Goal: Transaction & Acquisition: Purchase product/service

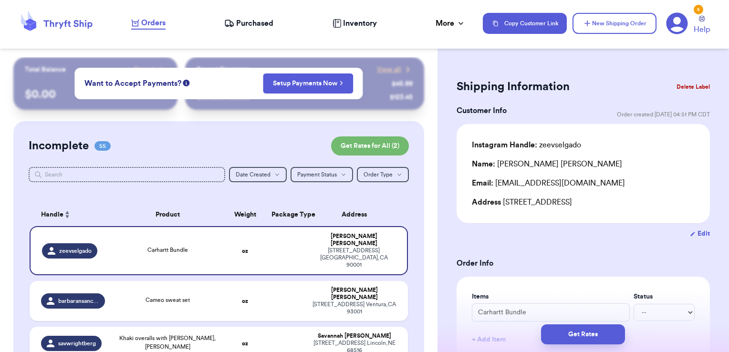
scroll to position [46, 0]
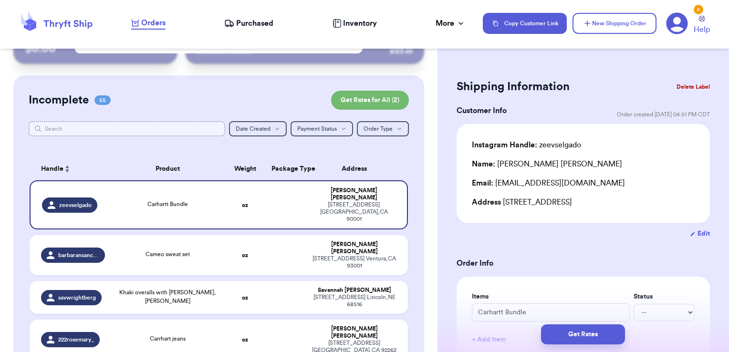
click at [180, 130] on input "text" at bounding box center [127, 128] width 197 height 15
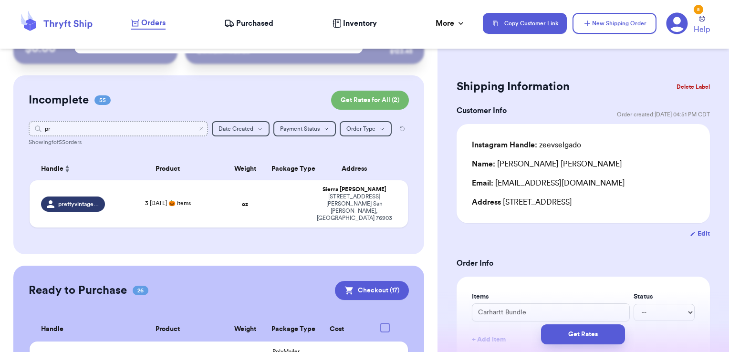
type input "pri"
type input "prin"
type input "p"
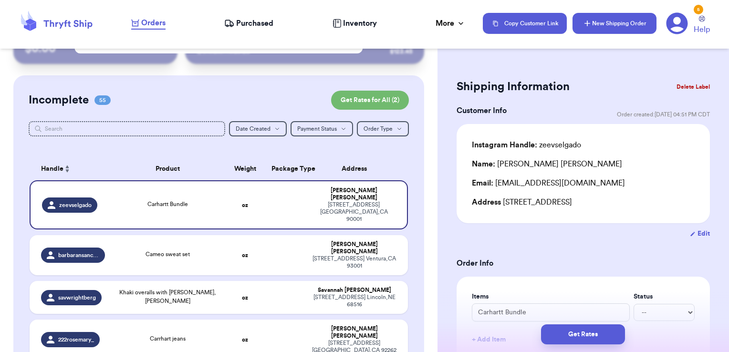
click at [598, 28] on button "New Shipping Order" at bounding box center [614, 23] width 84 height 21
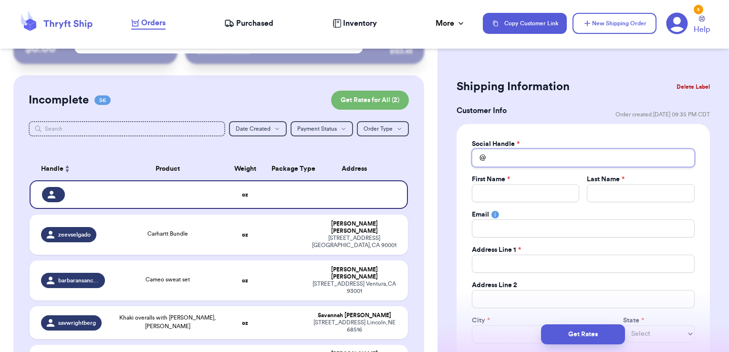
click at [540, 159] on input "Total Amount Paid" at bounding box center [583, 158] width 223 height 18
type input "p"
type input "pr"
type input "pri"
type input "prin"
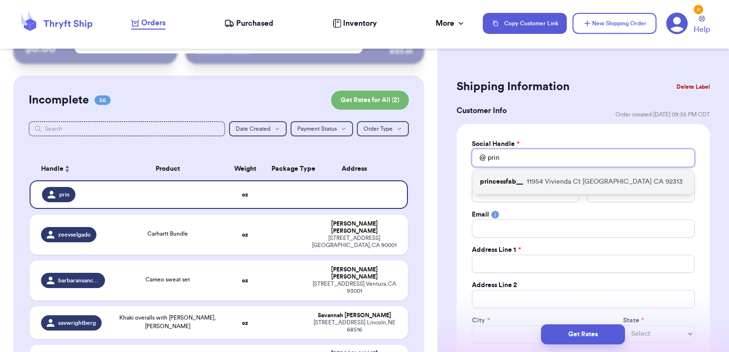
type input "prin"
click at [545, 180] on p "11954 Vivienda Ct Grand terrace CA 92313" at bounding box center [605, 182] width 156 height 10
type input "princessfab__"
type input "Fabiola"
type input "Burgara"
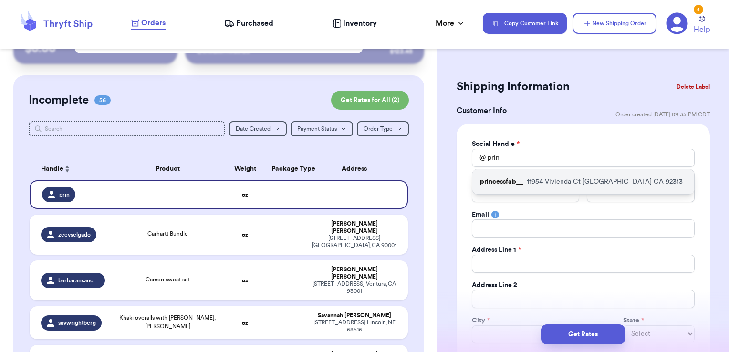
type input "fabiolaburgara82@gmail.com"
type input "11954 Vivienda Ct"
type input "Grand terrace"
select select "CA"
type input "92313"
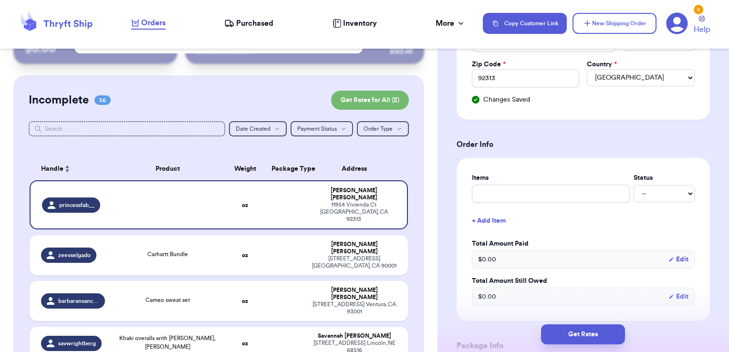
scroll to position [302, 0]
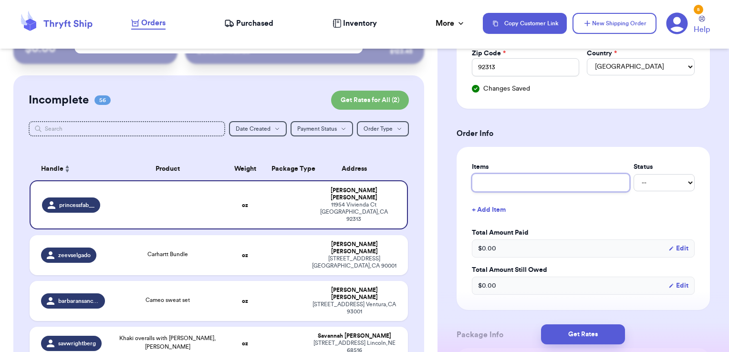
click at [545, 180] on input "text" at bounding box center [551, 183] width 158 height 18
type input "clothes- thank you!"
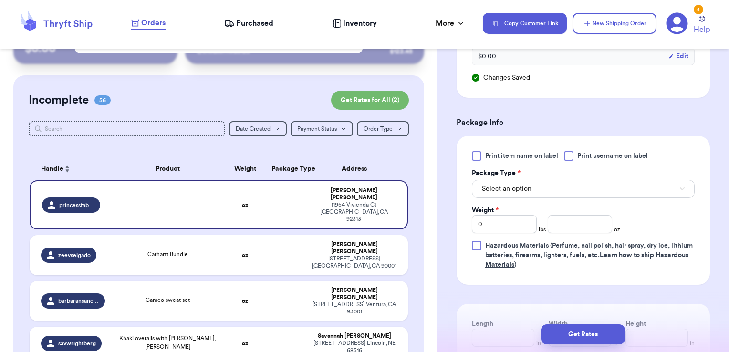
scroll to position [534, 0]
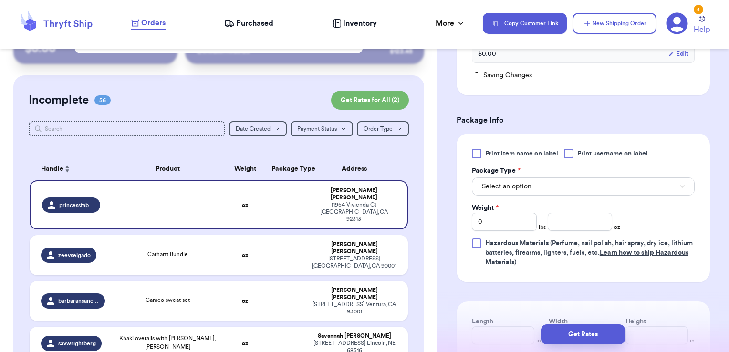
click at [583, 149] on span "Print username on label" at bounding box center [612, 154] width 71 height 10
click at [0, 0] on input "Print username on label" at bounding box center [0, 0] width 0 height 0
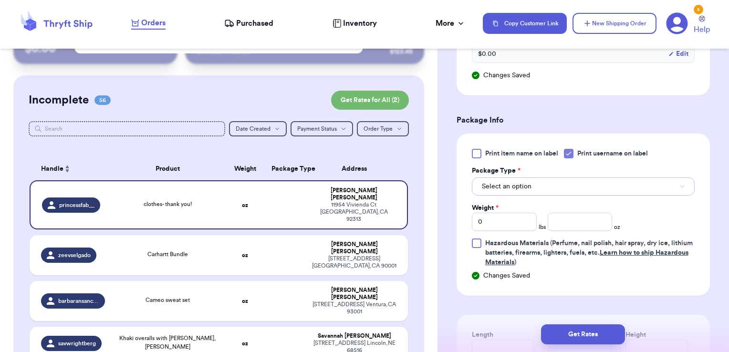
click at [563, 183] on button "Select an option" at bounding box center [583, 186] width 223 height 18
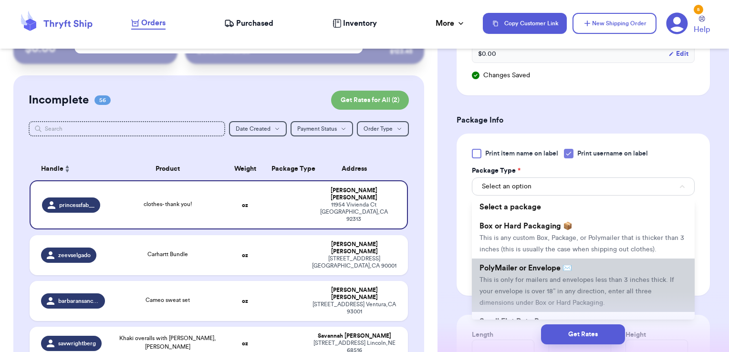
click at [535, 272] on span "PolyMailer or Envelope ✉️" at bounding box center [525, 268] width 93 height 8
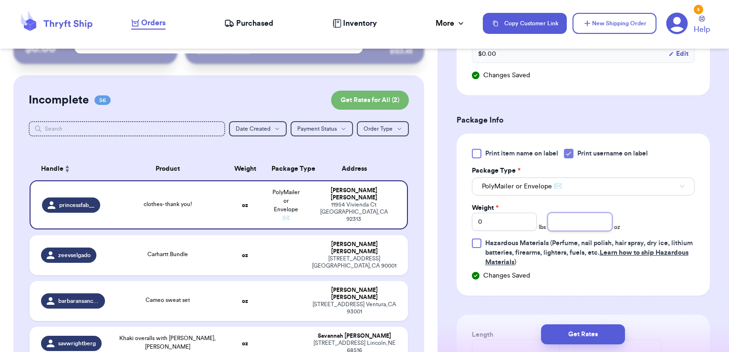
click at [569, 217] on input "number" at bounding box center [580, 222] width 65 height 18
type input "10.46"
click at [608, 331] on button "Get Rates" at bounding box center [583, 334] width 84 height 20
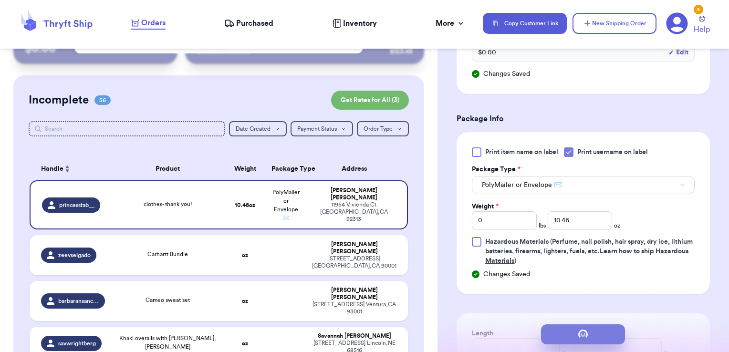
scroll to position [0, 0]
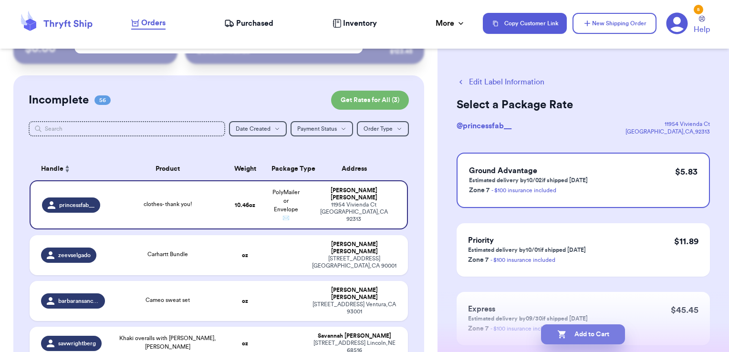
click at [610, 334] on button "Add to Cart" at bounding box center [583, 334] width 84 height 20
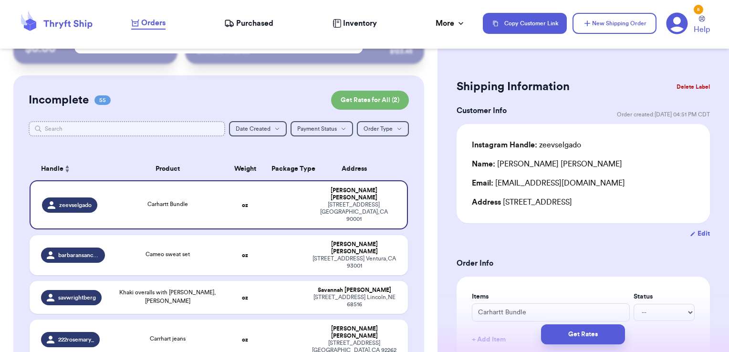
click at [154, 122] on input "text" at bounding box center [127, 128] width 197 height 15
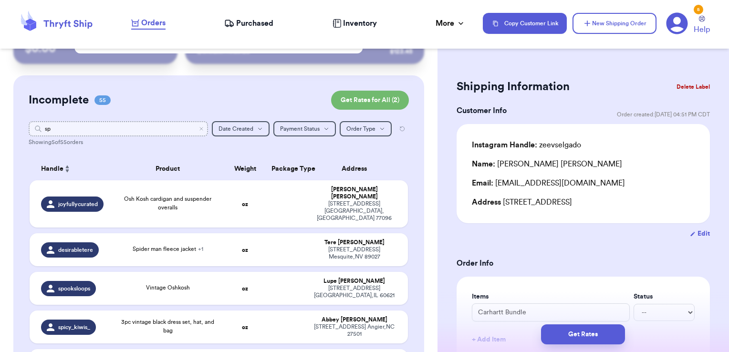
type input "spl"
type input "s"
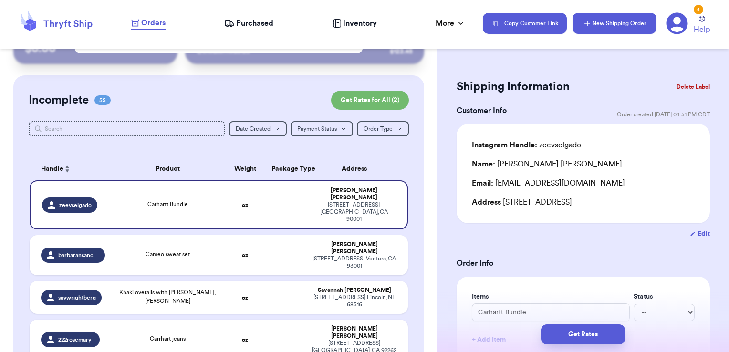
click at [594, 16] on button "New Shipping Order" at bounding box center [614, 23] width 84 height 21
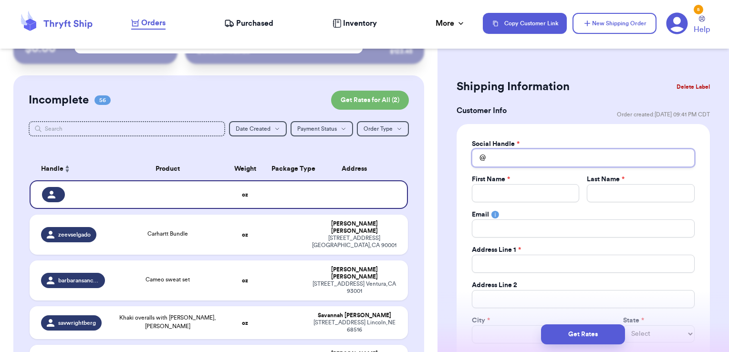
click at [542, 156] on input "Total Amount Paid" at bounding box center [583, 158] width 223 height 18
type input "s"
type input "sp"
type input "spl"
type input "sp"
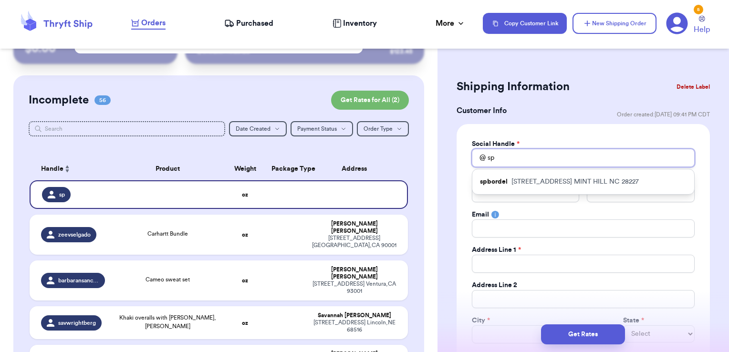
type input "spl"
type input "spli"
type input "splif"
type input "spliff"
type input "splif"
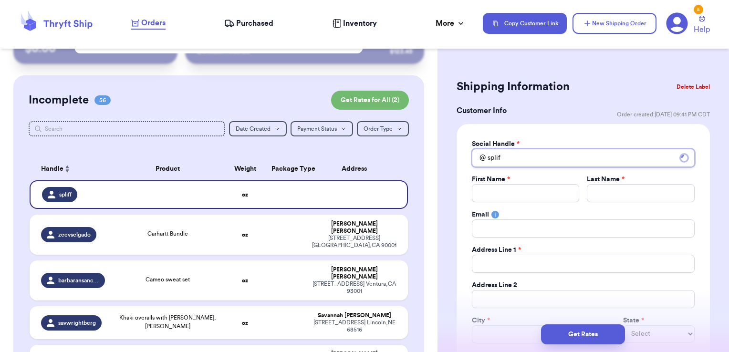
type input "spli"
type input "spl"
type input "sp"
type input "s"
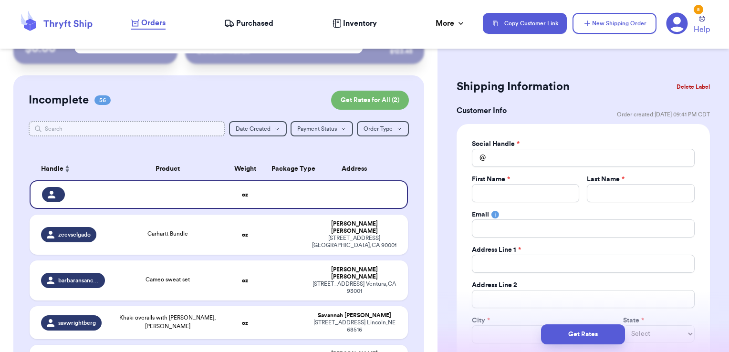
click at [202, 129] on input "text" at bounding box center [127, 128] width 197 height 15
type input "s"
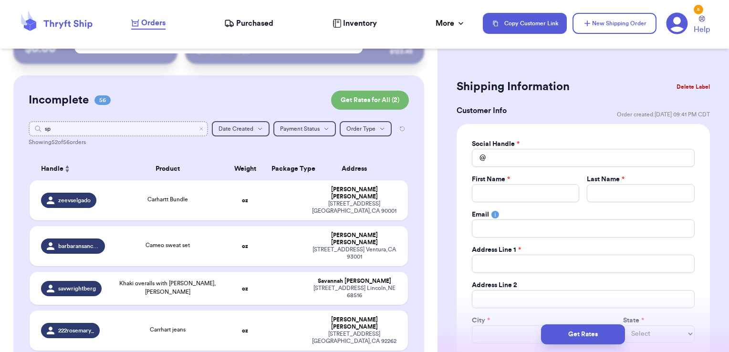
type input "spl"
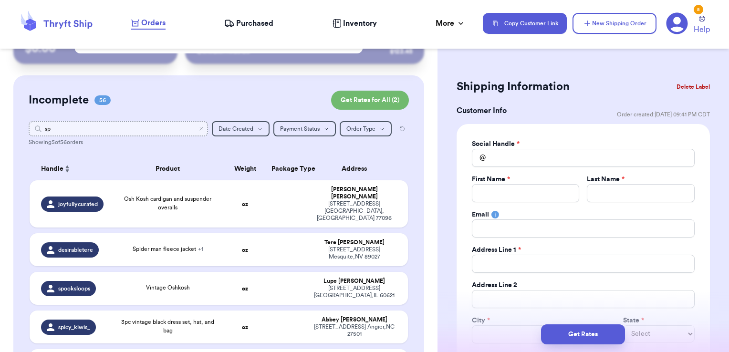
type input "s"
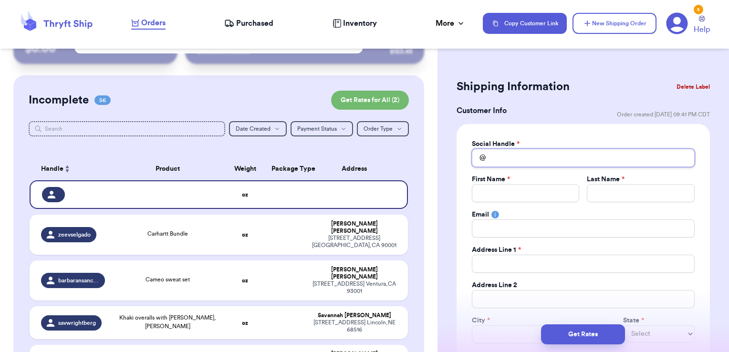
click at [555, 151] on input "Total Amount Paid" at bounding box center [583, 158] width 223 height 18
type input "s"
type input "sp"
type input "spl"
type input "sp"
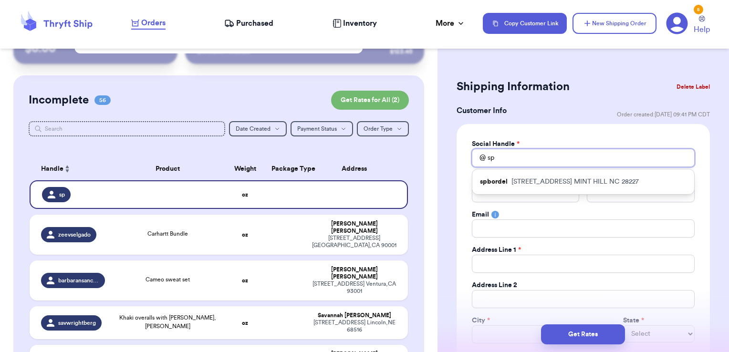
type input "s"
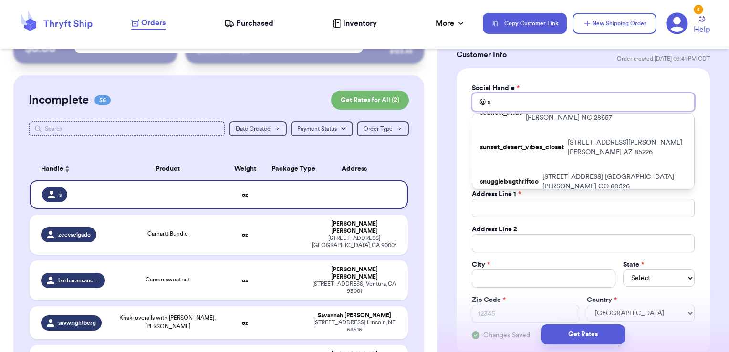
scroll to position [55, 0]
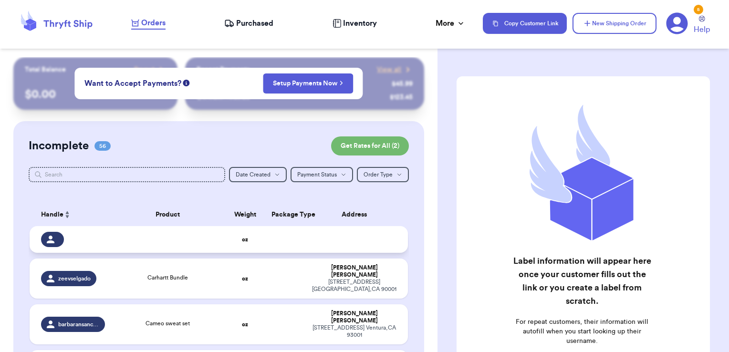
click at [313, 238] on td at bounding box center [357, 239] width 102 height 27
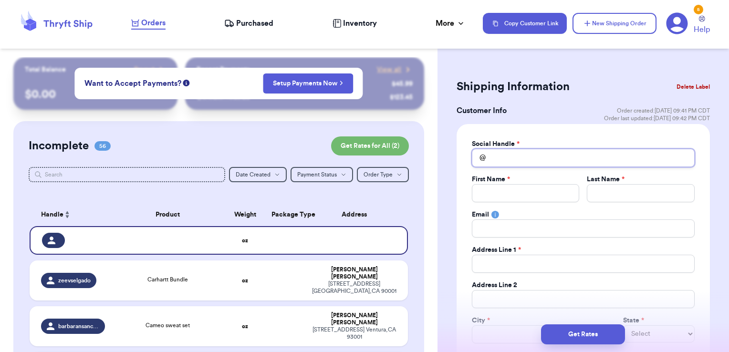
click at [550, 156] on input "Total Amount Paid" at bounding box center [583, 158] width 223 height 18
type input "s"
type input "sp"
type input "spl"
type input "spli"
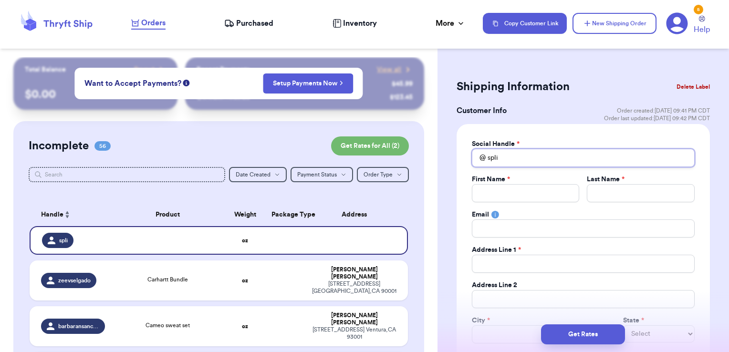
type input "splif"
type input "spliff"
type input "splif"
type input "spli"
type input "spl"
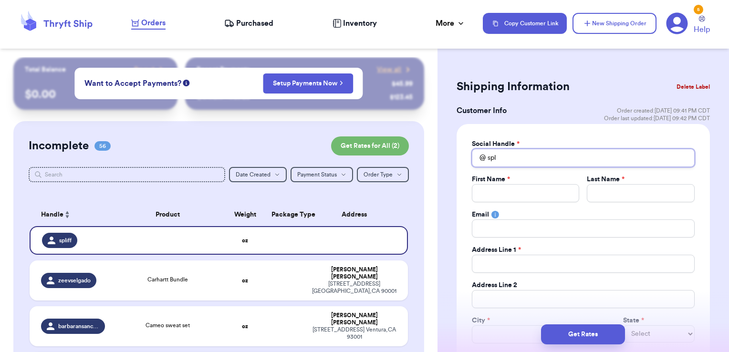
type input "sp"
type input "s"
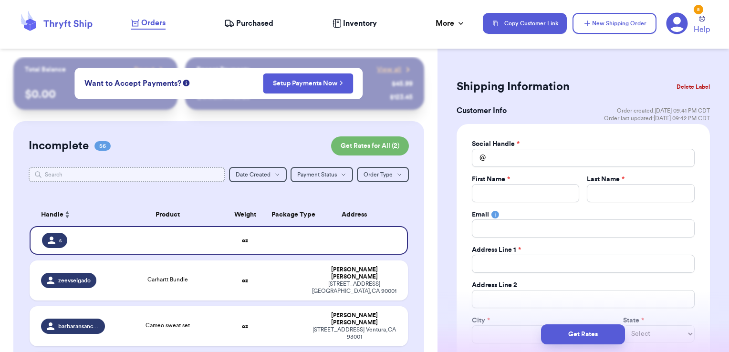
click at [195, 174] on input "text" at bounding box center [127, 174] width 197 height 15
type input "a"
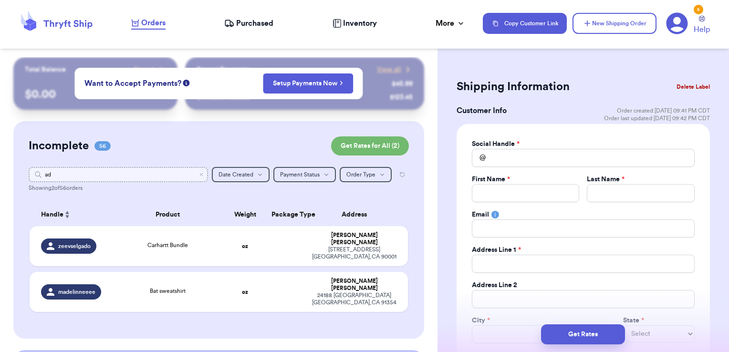
type input "add"
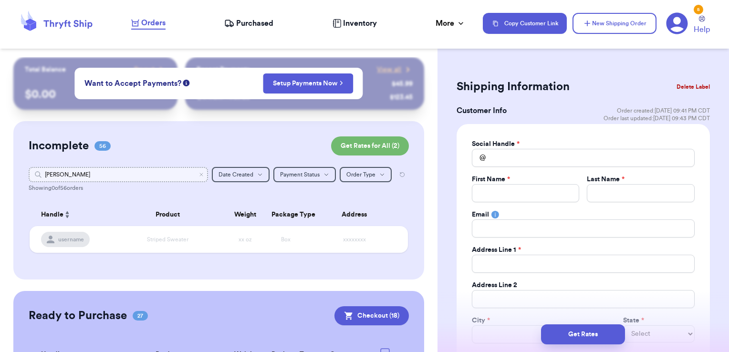
type input "addi"
type input "a"
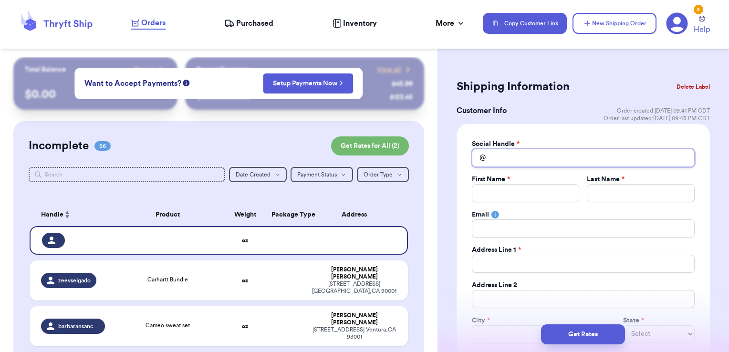
click at [512, 165] on input "Total Amount Paid" at bounding box center [583, 158] width 223 height 18
type input "a"
type input "ad"
type input "add"
type input "addi"
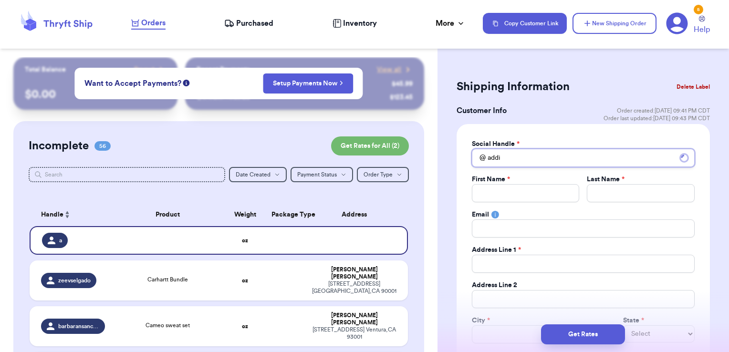
type input "[PERSON_NAME]"
type input "addiec"
type input "[PERSON_NAME]"
type input "addi"
type input "add"
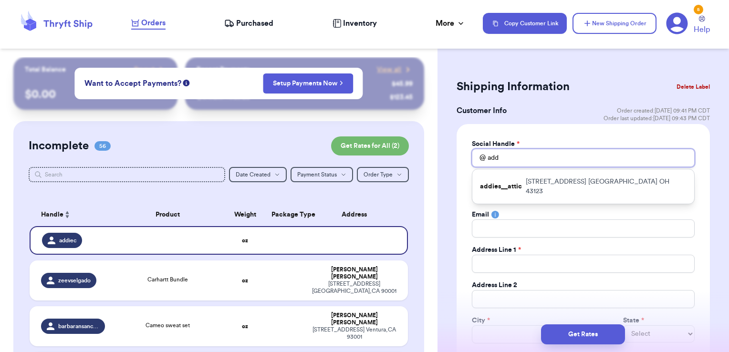
type input "ad"
type input "a"
type input "b"
type input "bi"
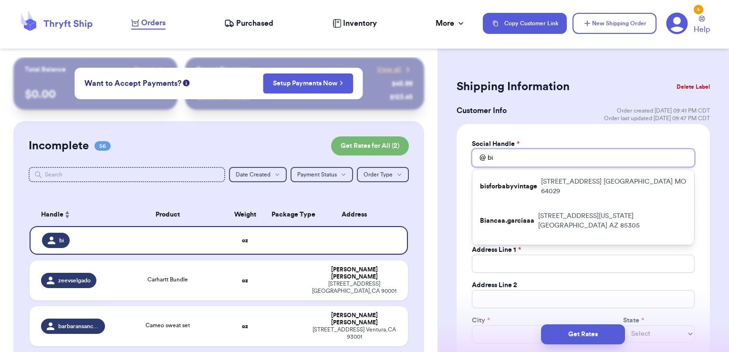
type input "bir"
type input "bire"
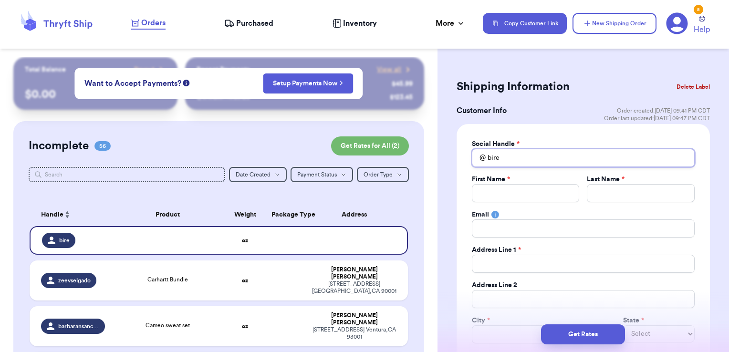
type input "bir"
type input "bi"
type input "b"
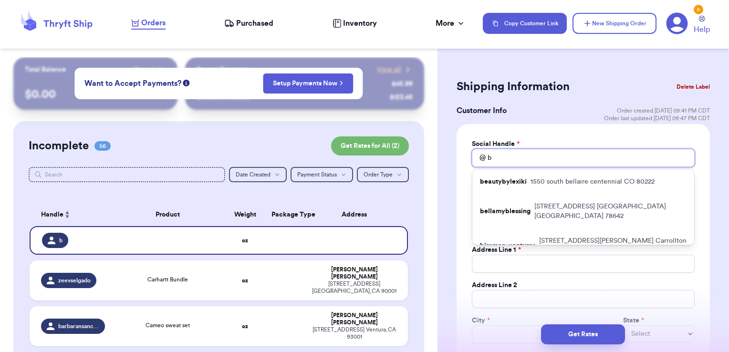
type input "br"
type input "bri"
type input "brie"
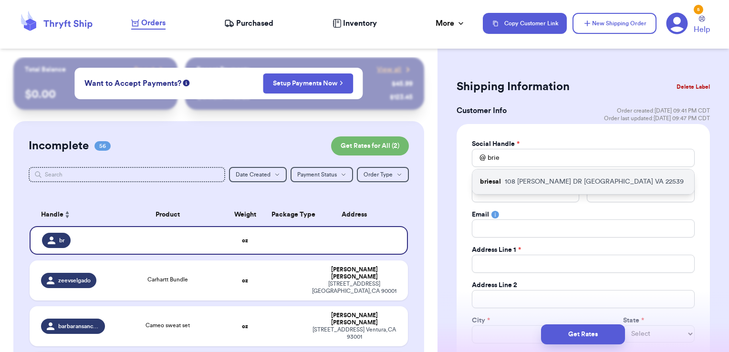
click at [515, 179] on p "[STREET_ADDRESS][PERSON_NAME][PERSON_NAME]" at bounding box center [594, 182] width 179 height 10
type input "briesal"
type input "Brie"
type input "[PERSON_NAME]"
type input "[EMAIL_ADDRESS][DOMAIN_NAME]"
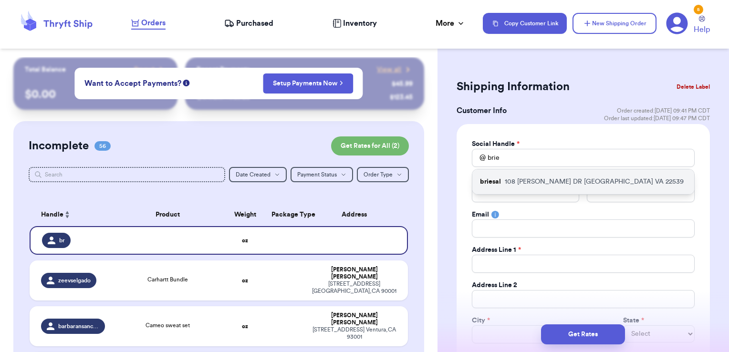
type input "108 [PERSON_NAME] DR"
type input "[GEOGRAPHIC_DATA]"
select select "VA"
type input "22539"
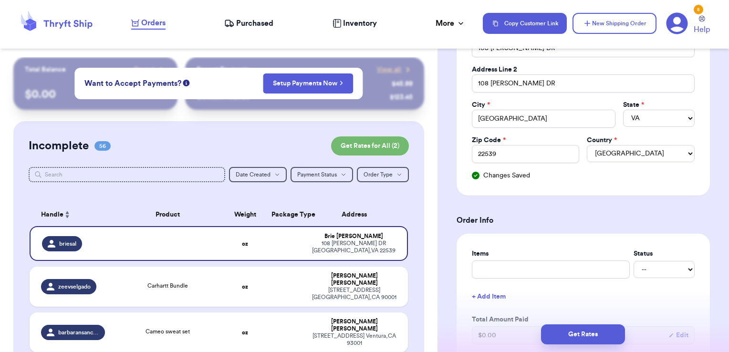
scroll to position [216, 0]
drag, startPoint x: 555, startPoint y: 78, endPoint x: 451, endPoint y: 83, distance: 103.6
click at [451, 83] on div "Shipping Information Delete Label Customer Info Order created: [DATE] 09:41 PM …" at bounding box center [582, 333] width 291 height 983
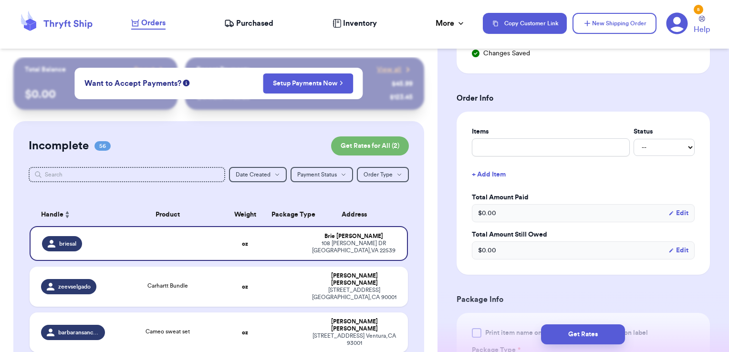
scroll to position [339, 0]
click at [531, 144] on input "text" at bounding box center [551, 146] width 158 height 18
type input "h"
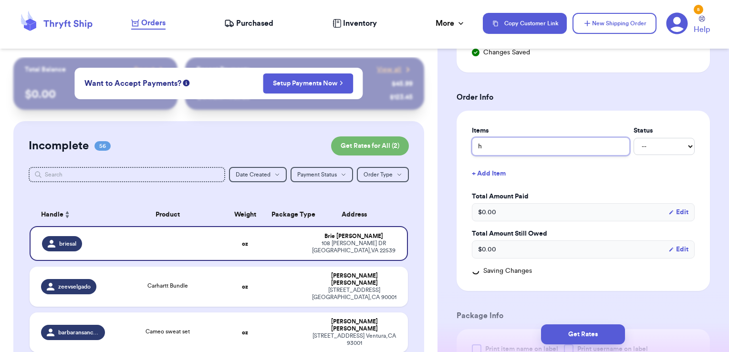
type input "ha"
type input "hay"
type input "ha"
type input "hat - thank you!"
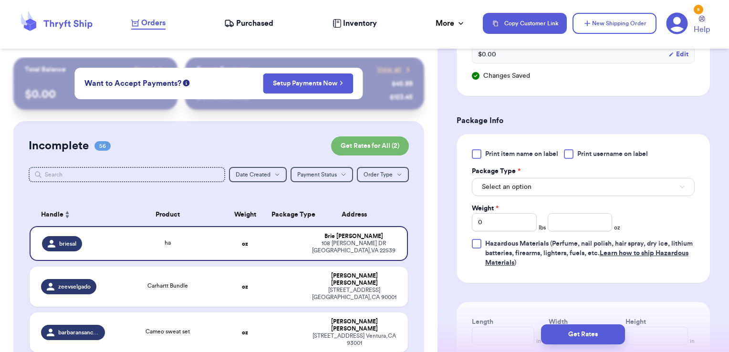
scroll to position [539, 0]
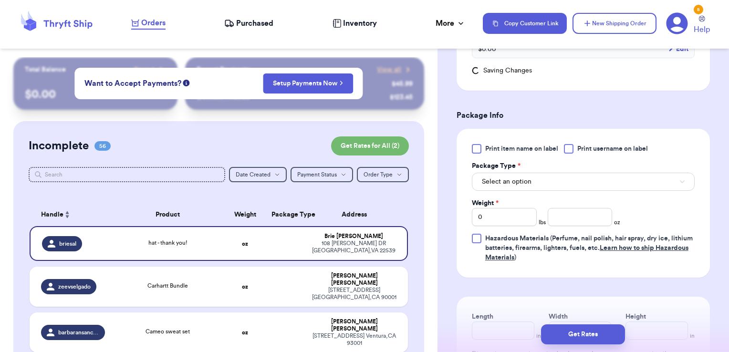
click at [573, 149] on div at bounding box center [569, 149] width 10 height 10
click at [0, 0] on input "Print username on label" at bounding box center [0, 0] width 0 height 0
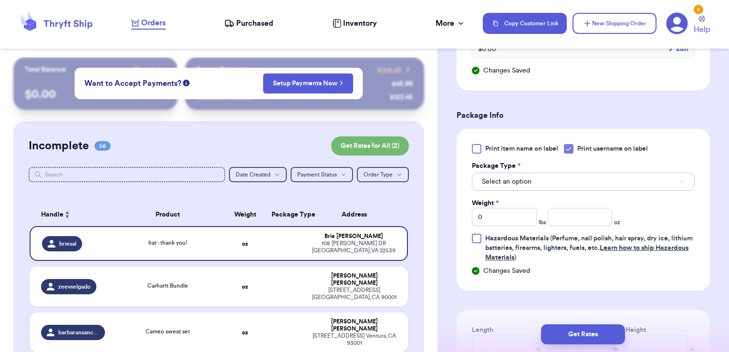
click at [558, 180] on button "Select an option" at bounding box center [583, 182] width 223 height 18
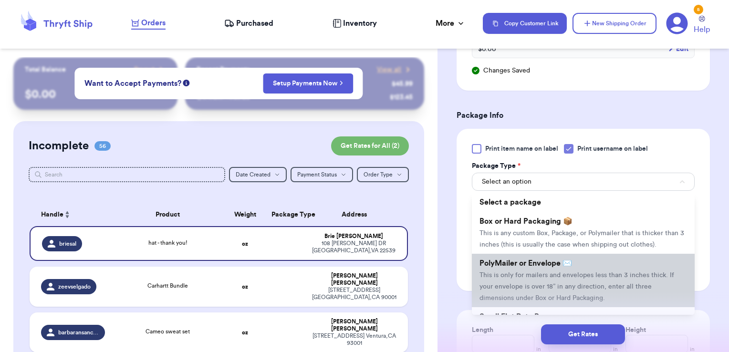
click at [538, 279] on li "PolyMailer or Envelope ✉️ This is only for mailers and envelopes less than 3 in…" at bounding box center [583, 280] width 223 height 53
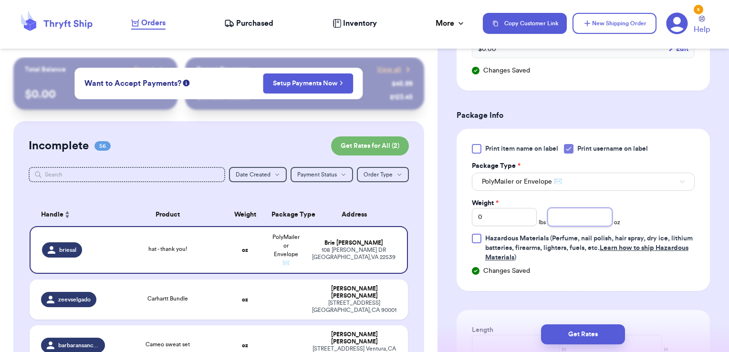
click at [565, 215] on input "number" at bounding box center [580, 217] width 65 height 18
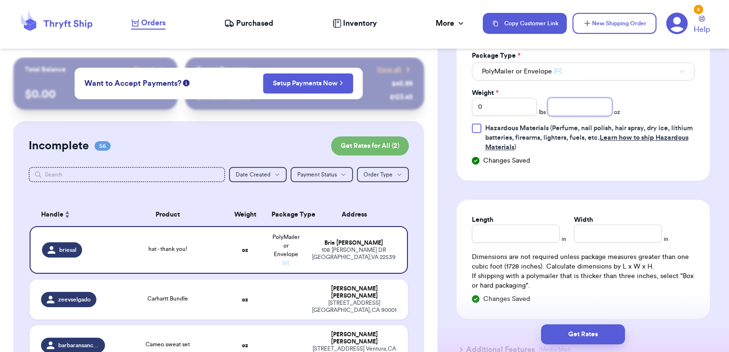
scroll to position [649, 0]
type input "3.07"
click at [596, 342] on button "Get Rates" at bounding box center [583, 334] width 84 height 20
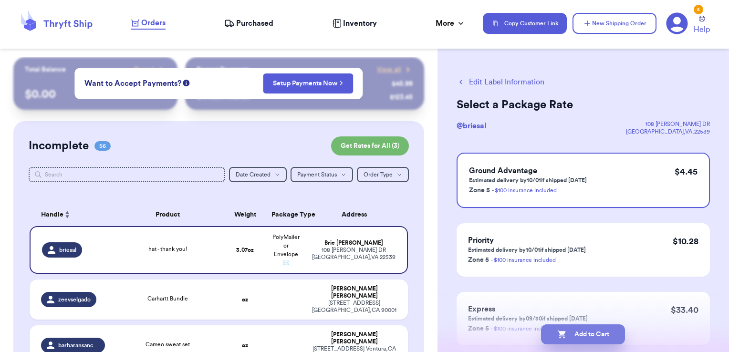
click at [612, 332] on button "Add to Cart" at bounding box center [583, 334] width 84 height 20
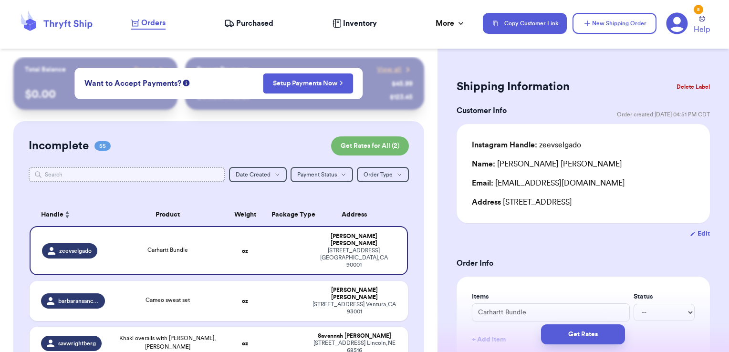
click at [204, 175] on input "text" at bounding box center [127, 174] width 197 height 15
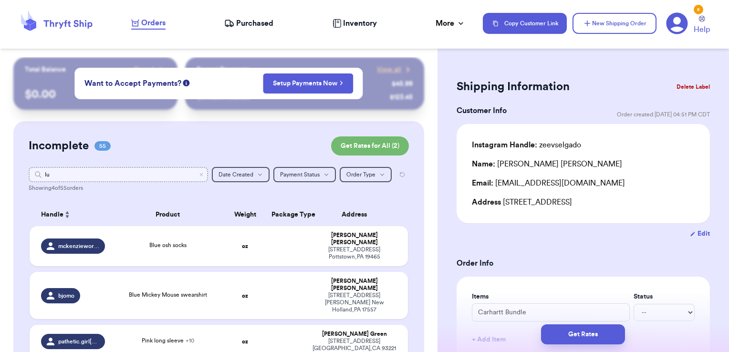
type input "lup"
type input "l"
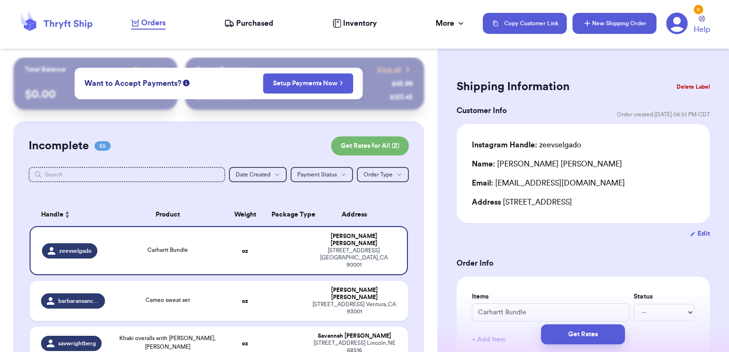
click at [589, 28] on button "New Shipping Order" at bounding box center [614, 23] width 84 height 21
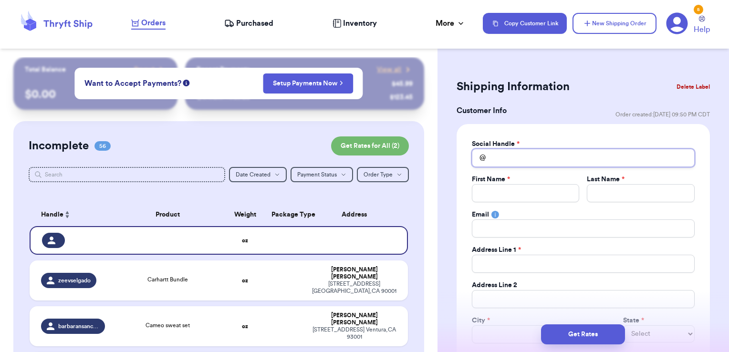
click at [502, 153] on input "Total Amount Paid" at bounding box center [583, 158] width 223 height 18
type input "r"
type input "ra"
type input "rai"
type input "rain"
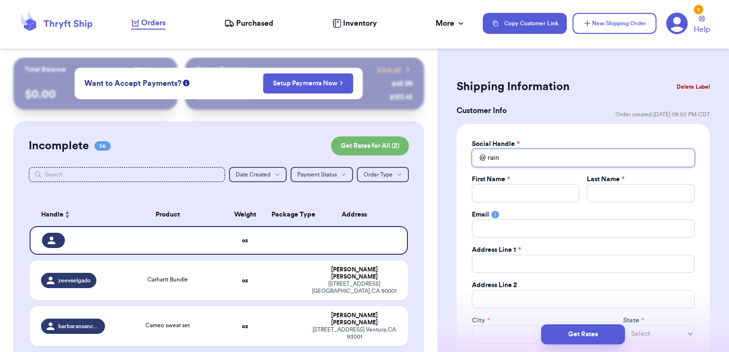
type input "raine"
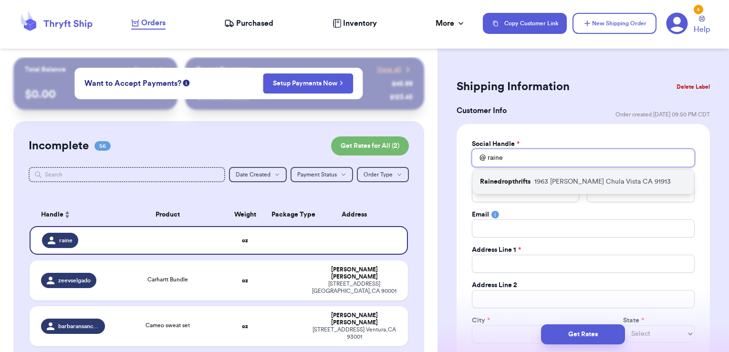
type input "raine"
click at [519, 186] on p "Rainedropthrifts" at bounding box center [505, 182] width 51 height 10
type input "Rainedropthrifts"
type input "[PERSON_NAME]"
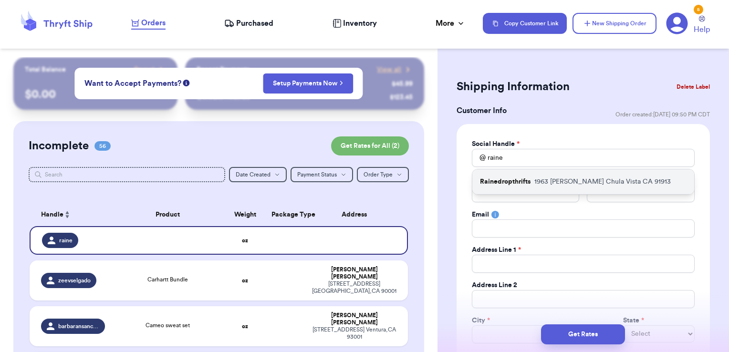
type input "[EMAIL_ADDRESS][DOMAIN_NAME]"
type input "1963 [PERSON_NAME]"
type input "Chula Vista"
select select "CA"
type input "91913"
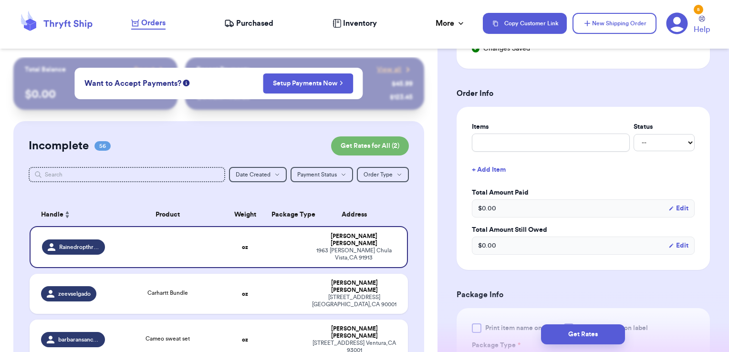
scroll to position [353, 0]
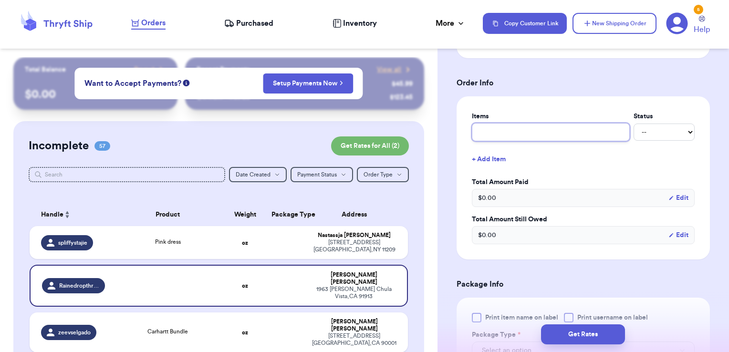
click at [513, 129] on input "text" at bounding box center [551, 132] width 158 height 18
type input "misc - thank you!"
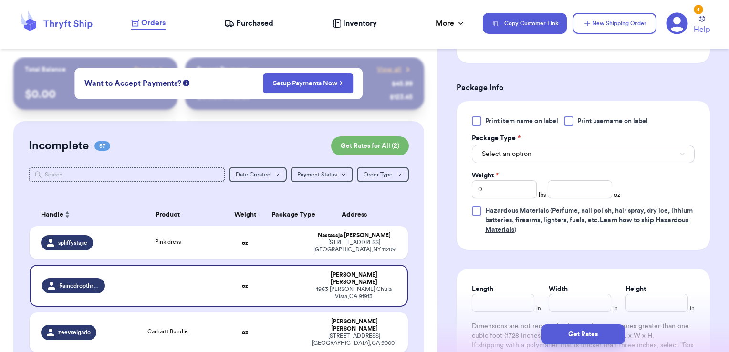
scroll to position [569, 0]
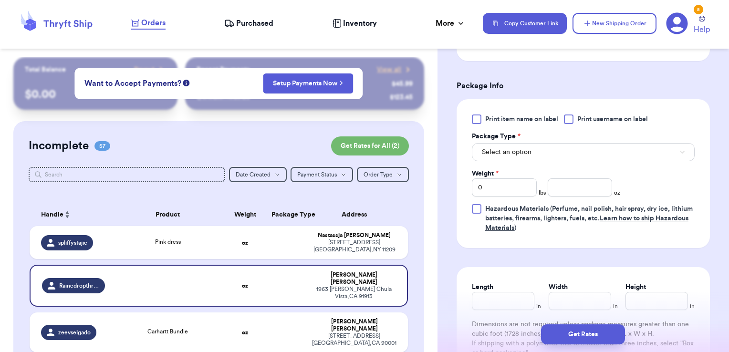
click at [575, 120] on label "Print username on label" at bounding box center [606, 119] width 84 height 10
click at [0, 0] on input "Print username on label" at bounding box center [0, 0] width 0 height 0
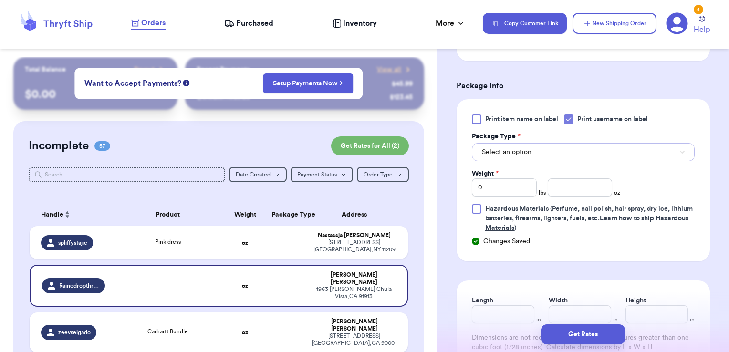
click at [538, 154] on button "Select an option" at bounding box center [583, 152] width 223 height 18
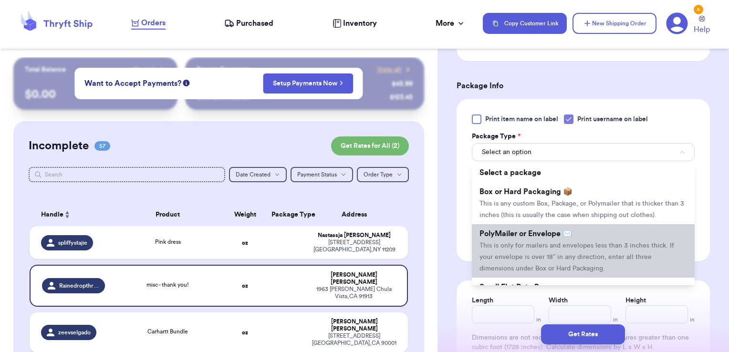
click at [517, 248] on li "PolyMailer or Envelope ✉️ This is only for mailers and envelopes less than 3 in…" at bounding box center [583, 250] width 223 height 53
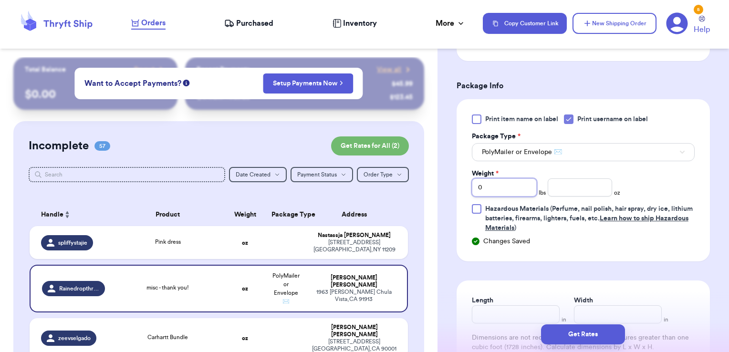
drag, startPoint x: 486, startPoint y: 185, endPoint x: 442, endPoint y: 181, distance: 44.6
click at [442, 181] on div "Shipping Information Delete Label Customer Info Order created: [DATE] 09:50 PM …" at bounding box center [582, 2] width 291 height 1027
type input "1"
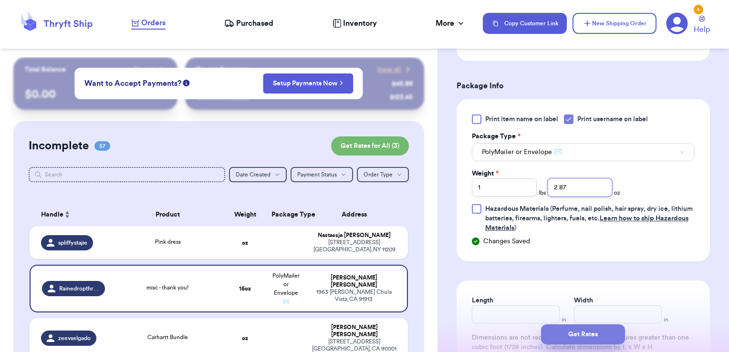
type input "2.87"
click at [565, 339] on button "Get Rates" at bounding box center [583, 334] width 84 height 20
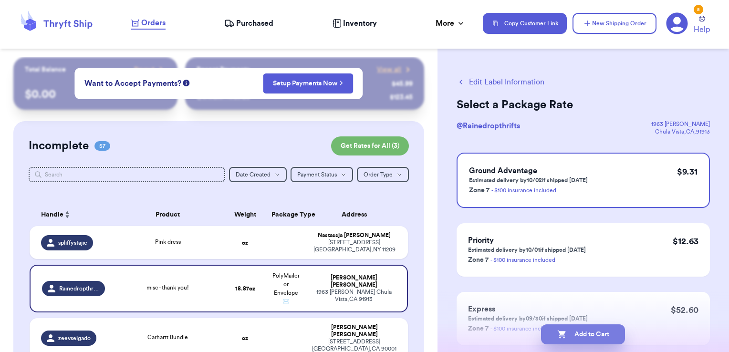
click at [599, 334] on button "Add to Cart" at bounding box center [583, 334] width 84 height 20
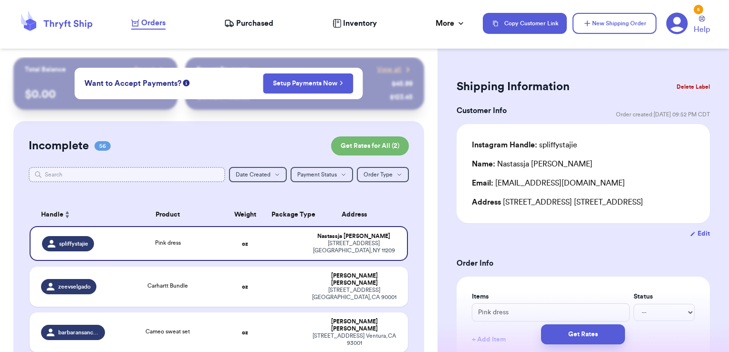
click at [215, 177] on input "text" at bounding box center [127, 174] width 197 height 15
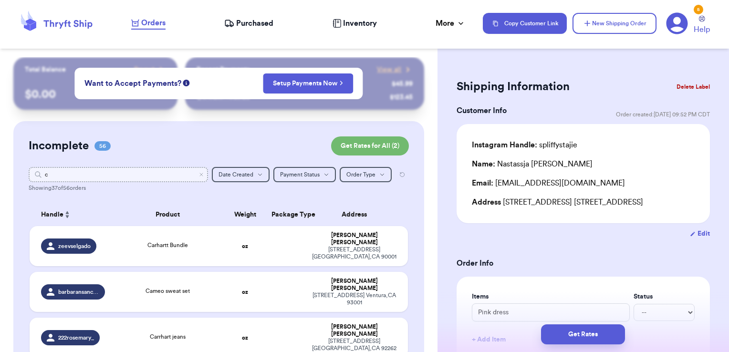
type input "cr"
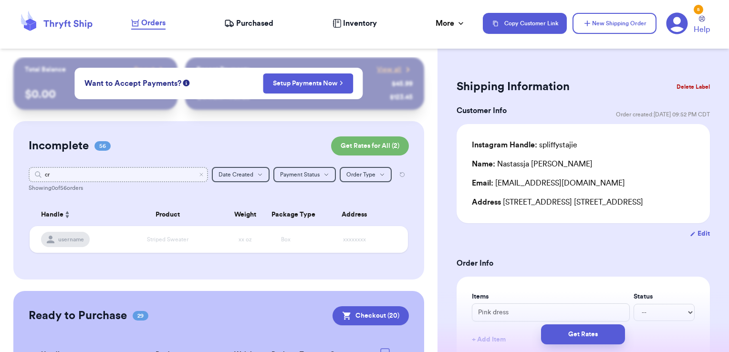
type input "cru"
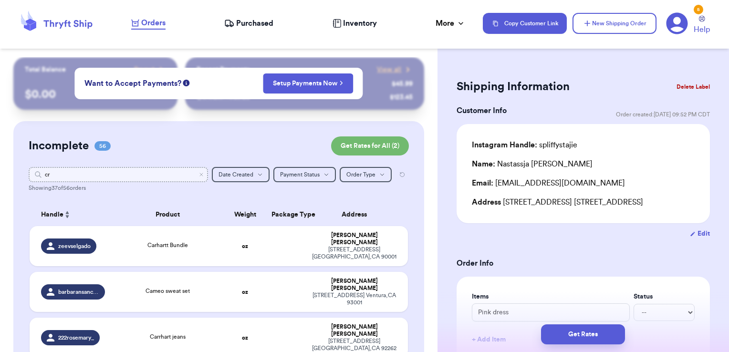
type input "c"
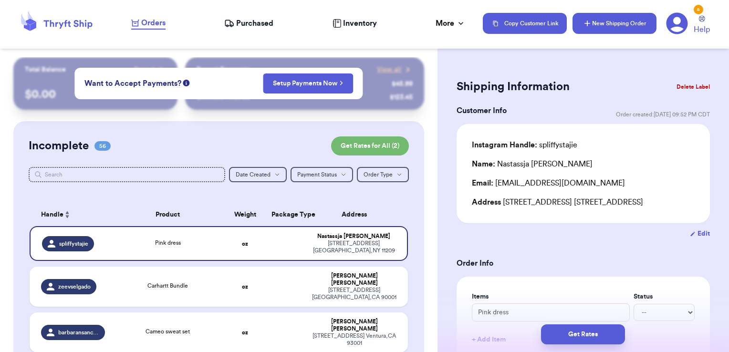
click at [600, 20] on button "New Shipping Order" at bounding box center [614, 23] width 84 height 21
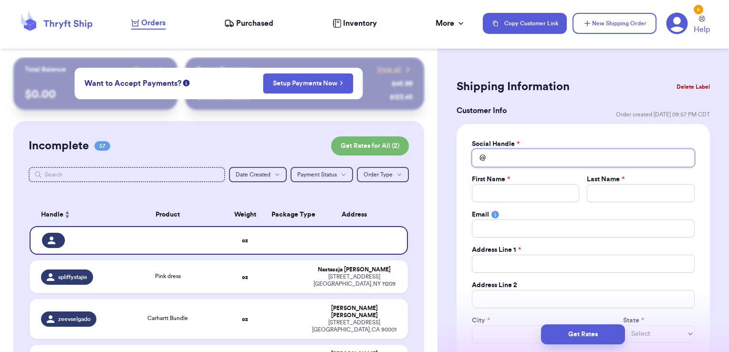
click at [540, 159] on input "Total Amount Paid" at bounding box center [583, 158] width 223 height 18
type input "c"
type input "cr"
type input "cru"
type input "[PERSON_NAME]"
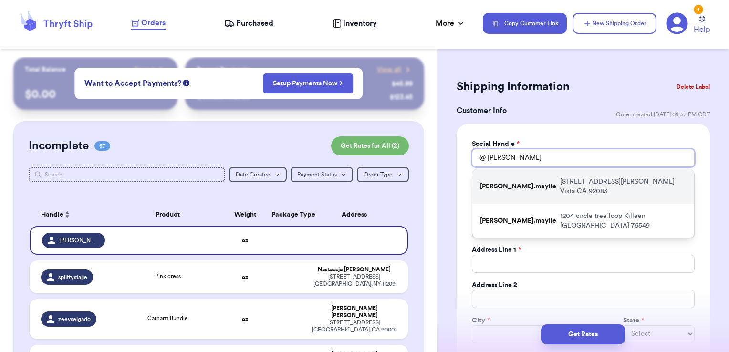
type input "[PERSON_NAME]"
click at [583, 180] on p "[STREET_ADDRESS][PERSON_NAME]" at bounding box center [623, 186] width 126 height 19
type input "[PERSON_NAME].maylie"
type input "Maylie"
type input "[PERSON_NAME]"
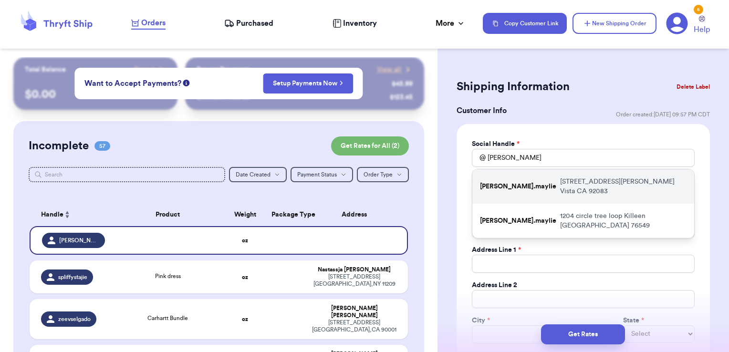
type input "[EMAIL_ADDRESS][DOMAIN_NAME]"
type input "[STREET_ADDRESS][PERSON_NAME]"
type input "Vista"
select select "CA"
type input "92083"
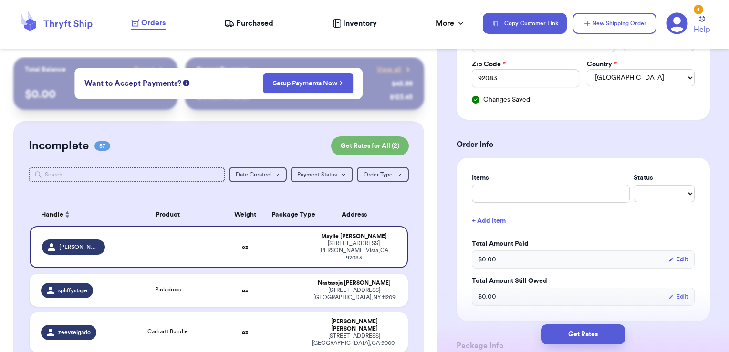
scroll to position [321, 0]
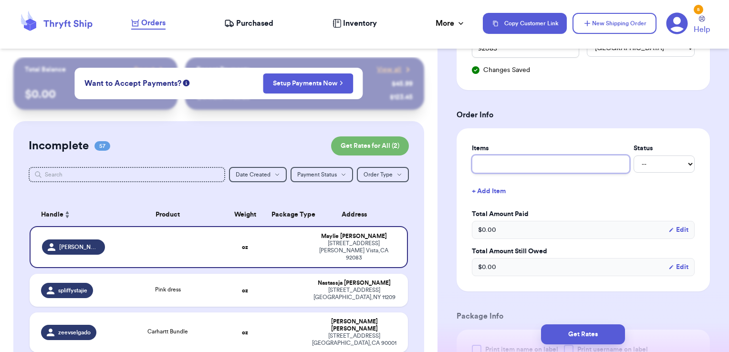
click at [548, 163] on input "text" at bounding box center [551, 164] width 158 height 18
type input "clothes- thank you!"
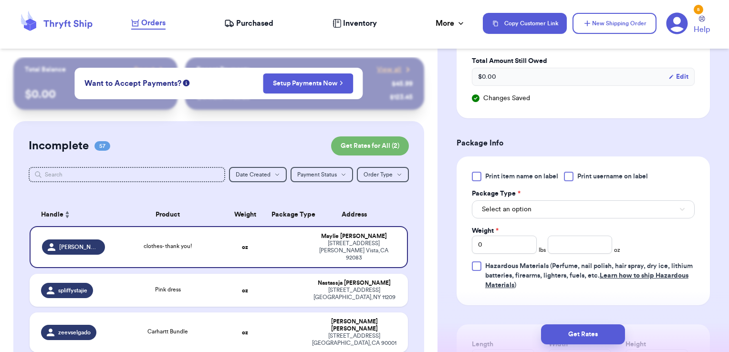
scroll to position [517, 0]
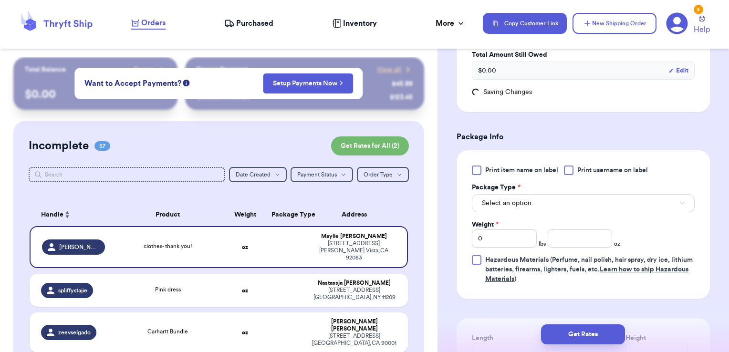
click at [605, 171] on span "Print username on label" at bounding box center [612, 170] width 71 height 10
click at [0, 0] on input "Print username on label" at bounding box center [0, 0] width 0 height 0
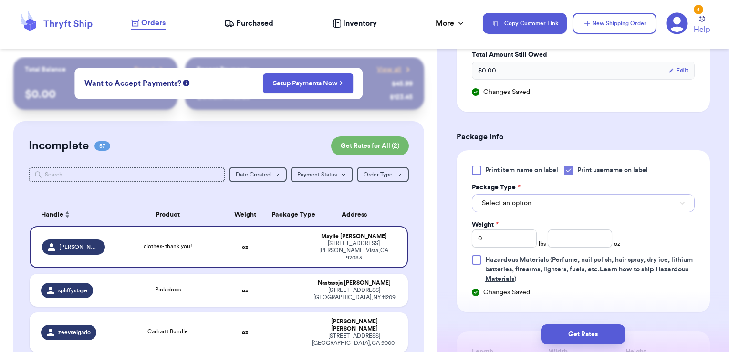
click at [572, 199] on button "Select an option" at bounding box center [583, 203] width 223 height 18
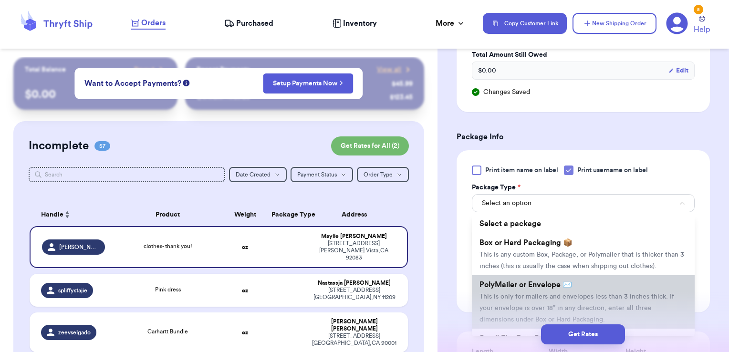
click at [540, 289] on span "PolyMailer or Envelope ✉️" at bounding box center [525, 285] width 93 height 8
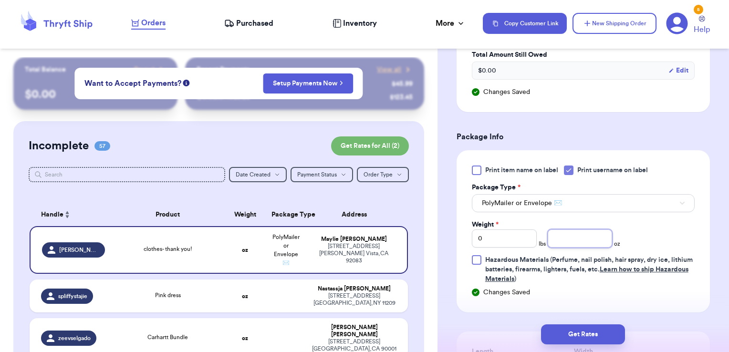
click at [572, 229] on input "number" at bounding box center [580, 238] width 65 height 18
type input "13.32"
click at [603, 331] on button "Get Rates" at bounding box center [583, 334] width 84 height 20
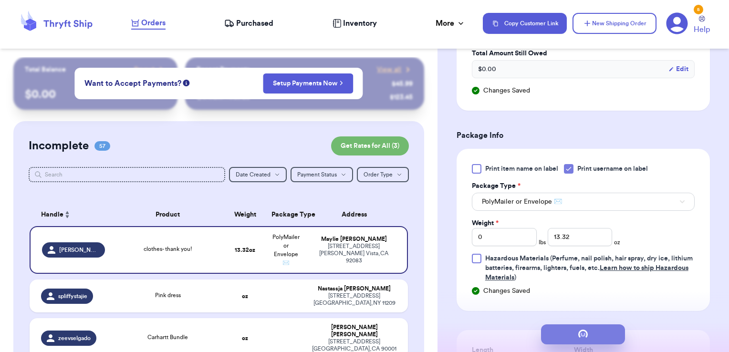
scroll to position [0, 0]
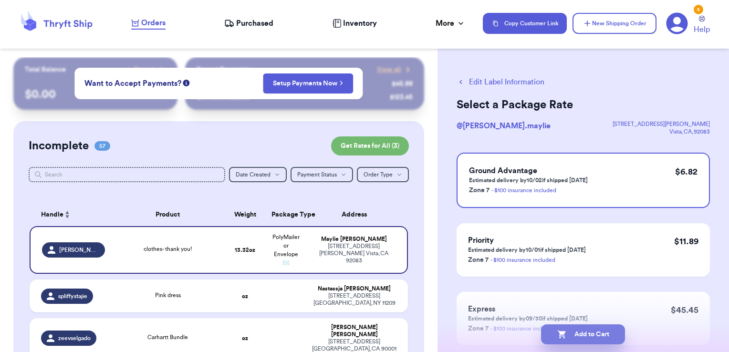
click at [621, 339] on button "Add to Cart" at bounding box center [583, 334] width 84 height 20
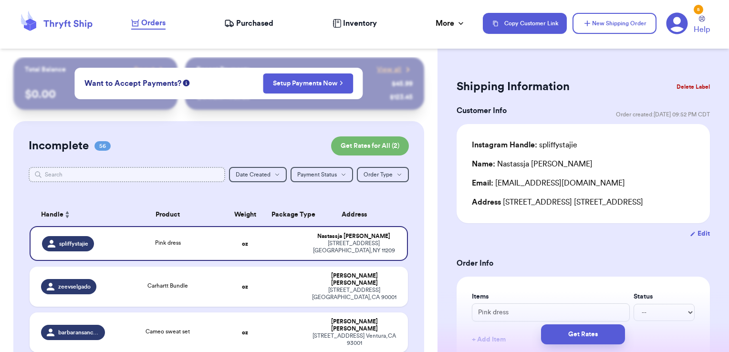
click at [192, 181] on input "text" at bounding box center [127, 174] width 197 height 15
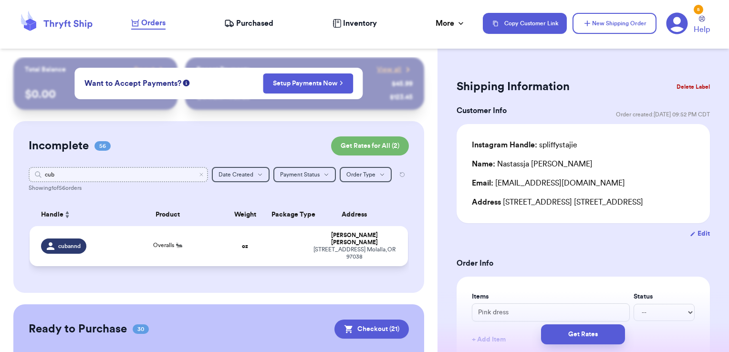
type input "cub"
click at [290, 243] on td at bounding box center [286, 246] width 41 height 40
type input "Overalls 🐜"
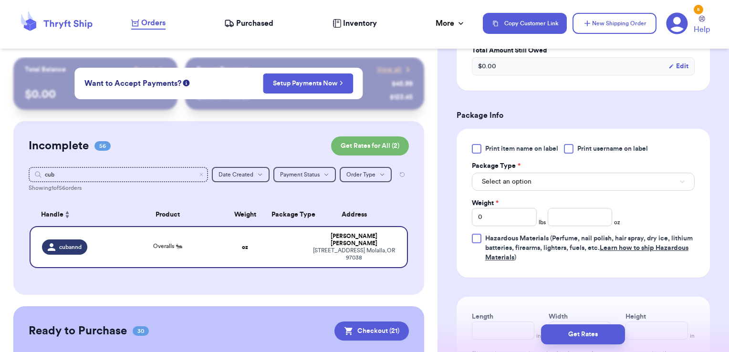
scroll to position [351, 0]
click at [570, 146] on div at bounding box center [569, 147] width 10 height 10
click at [0, 0] on input "Print username on label" at bounding box center [0, 0] width 0 height 0
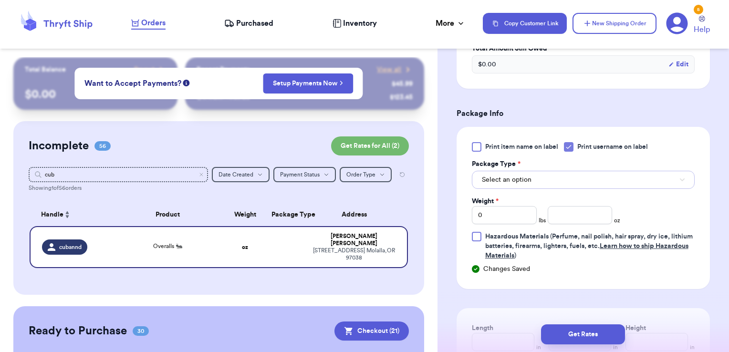
click at [553, 176] on button "Select an option" at bounding box center [583, 180] width 223 height 18
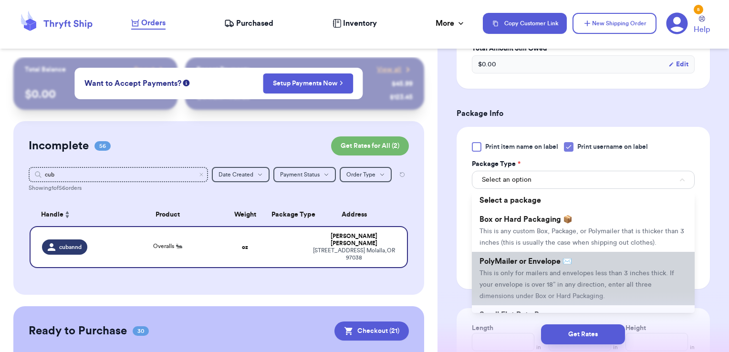
click at [530, 265] on span "PolyMailer or Envelope ✉️" at bounding box center [525, 262] width 93 height 8
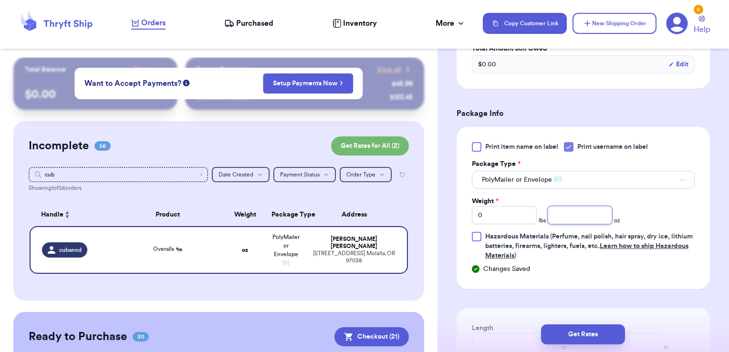
click at [567, 219] on input "number" at bounding box center [580, 215] width 65 height 18
type input "9.79"
click at [619, 326] on button "Get Rates" at bounding box center [583, 334] width 84 height 20
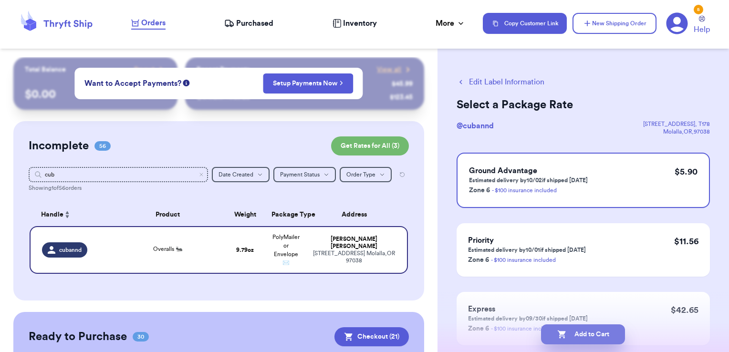
click at [611, 337] on button "Add to Cart" at bounding box center [583, 334] width 84 height 20
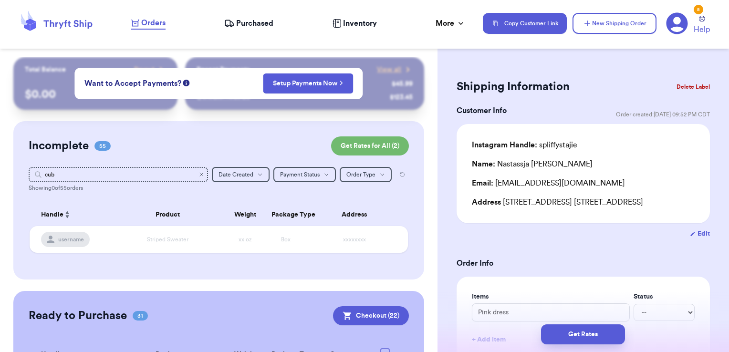
click at [198, 176] on icon "Clear search" at bounding box center [201, 175] width 6 height 6
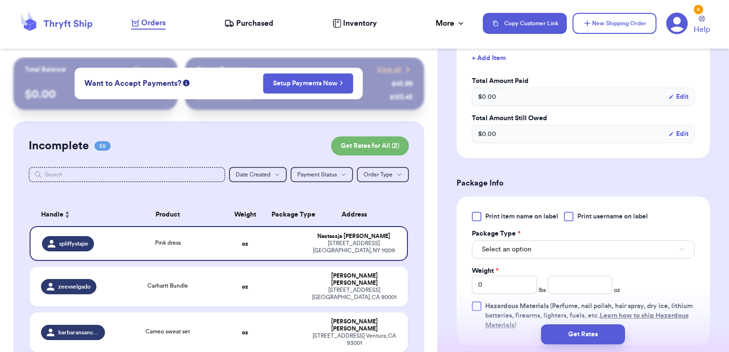
scroll to position [322, 0]
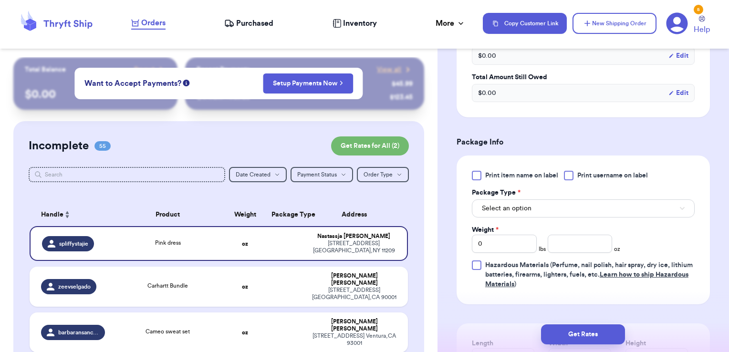
click at [589, 171] on span "Print username on label" at bounding box center [612, 176] width 71 height 10
click at [0, 0] on input "Print username on label" at bounding box center [0, 0] width 0 height 0
click at [569, 205] on button "Select an option" at bounding box center [583, 208] width 223 height 18
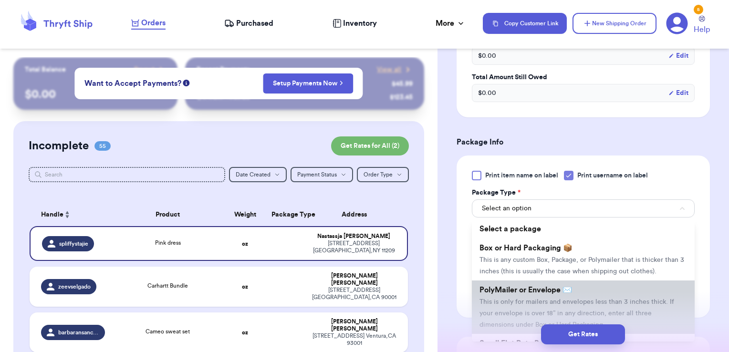
click at [538, 294] on span "PolyMailer or Envelope ✉️" at bounding box center [525, 290] width 93 height 8
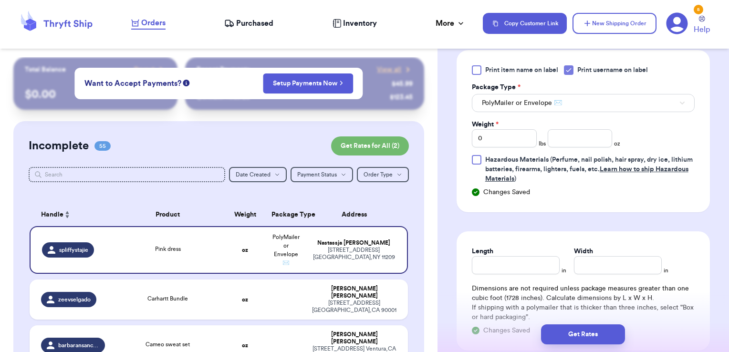
scroll to position [427, 0]
click at [569, 142] on input "number" at bounding box center [580, 139] width 65 height 18
type input "7.14"
click at [599, 331] on button "Get Rates" at bounding box center [583, 334] width 84 height 20
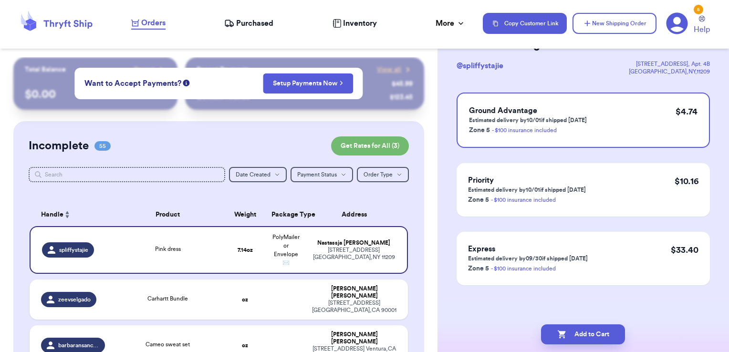
scroll to position [0, 0]
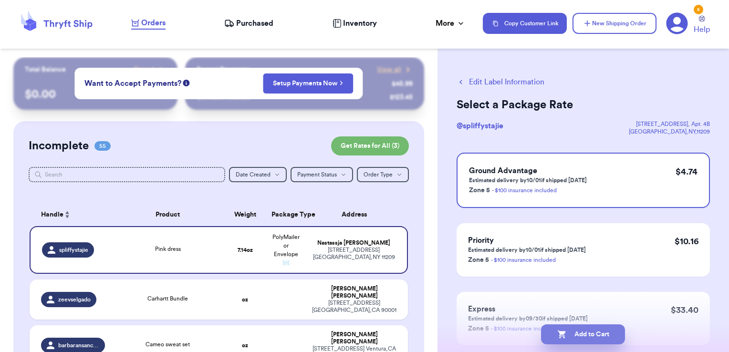
click at [593, 334] on button "Add to Cart" at bounding box center [583, 334] width 84 height 20
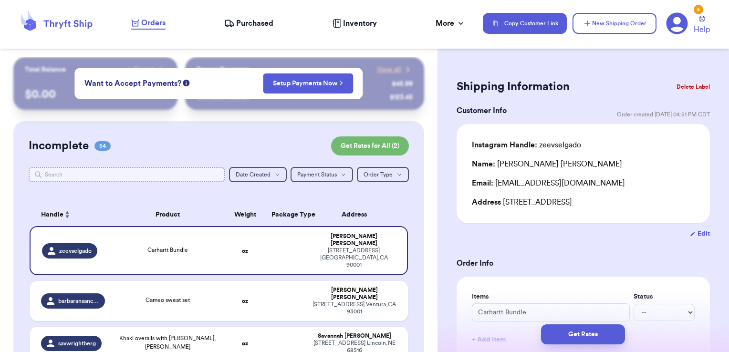
click at [107, 172] on input "text" at bounding box center [127, 174] width 197 height 15
type input "rain"
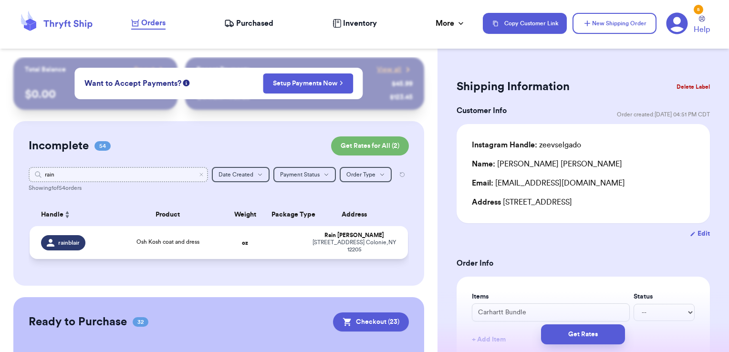
type input "rain"
click at [269, 239] on td at bounding box center [286, 242] width 41 height 33
type input "Osh Kosh coat and dress"
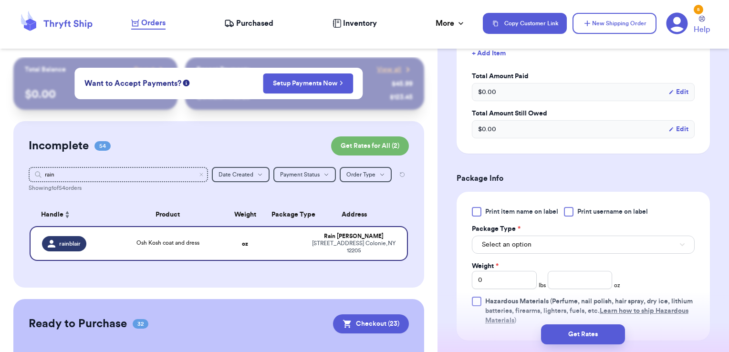
scroll to position [287, 0]
click at [588, 208] on span "Print username on label" at bounding box center [612, 212] width 71 height 10
click at [0, 0] on input "Print username on label" at bounding box center [0, 0] width 0 height 0
click at [567, 240] on button "Select an option" at bounding box center [583, 244] width 223 height 18
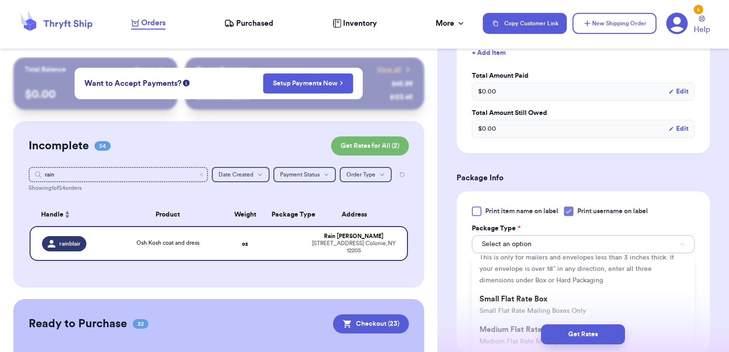
scroll to position [81, 0]
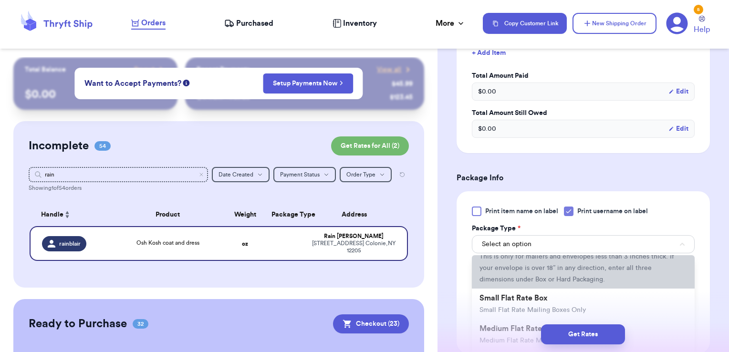
click at [526, 266] on span "This is only for mailers and envelopes less than 3 inches thick. If your envelo…" at bounding box center [576, 268] width 195 height 30
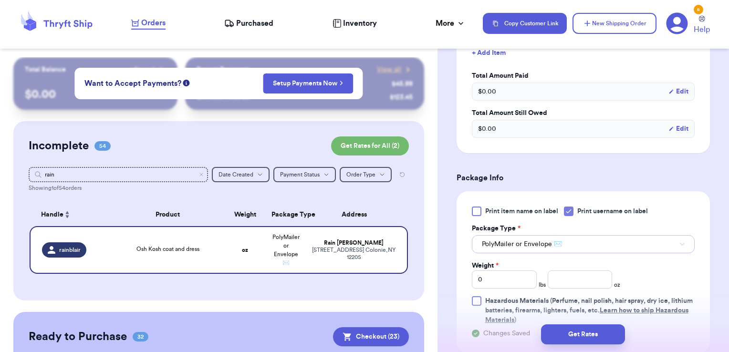
click at [530, 245] on span "PolyMailer or Envelope ✉️" at bounding box center [522, 244] width 80 height 10
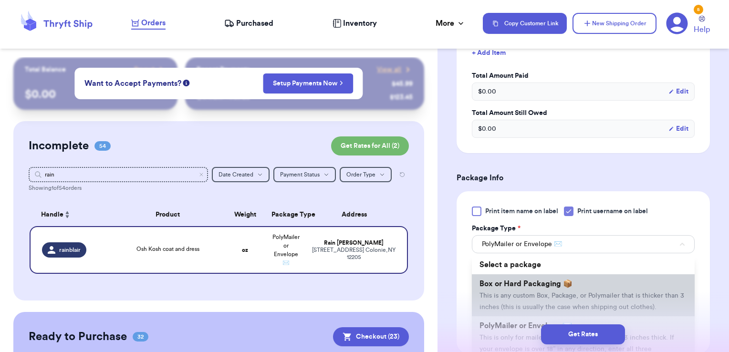
click at [533, 282] on span "Box or Hard Packaging 📦" at bounding box center [525, 284] width 93 height 8
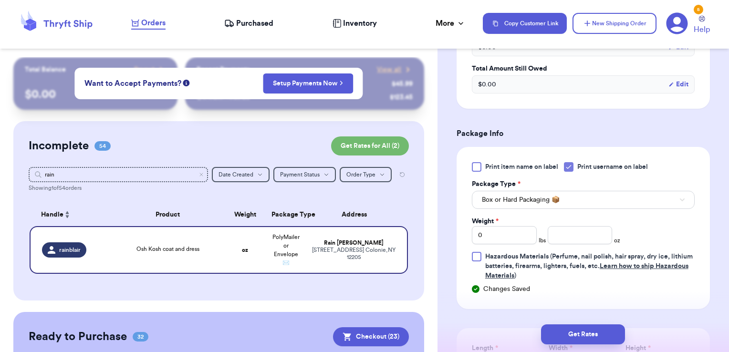
scroll to position [332, 0]
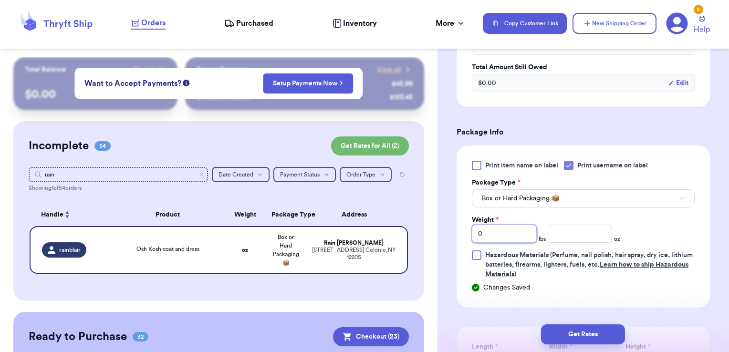
click at [440, 216] on div "Shipping Information Delete Label Customer Info Order created: [DATE] 03:34 PM …" at bounding box center [582, 144] width 291 height 838
type input "1"
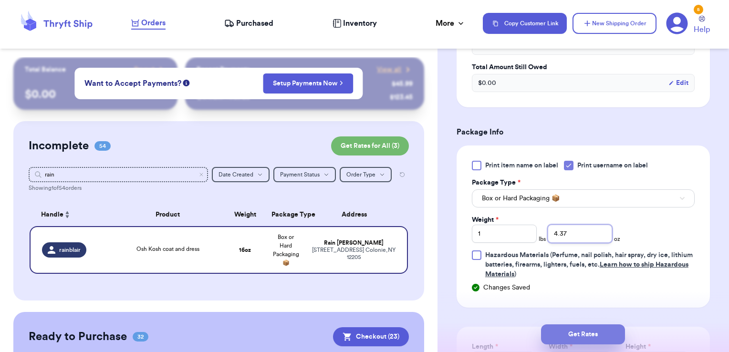
type input "4.37"
click at [573, 328] on button "Get Rates" at bounding box center [583, 334] width 84 height 20
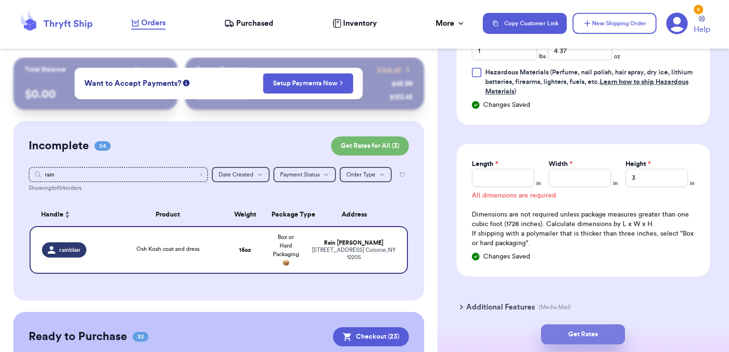
scroll to position [516, 0]
click at [490, 182] on input "Length *" at bounding box center [503, 177] width 62 height 18
type input "9.5"
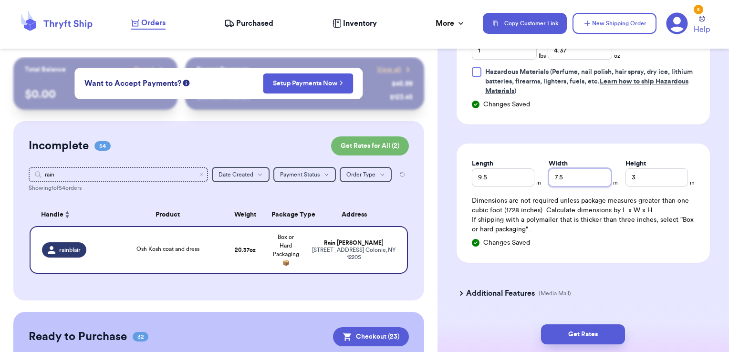
type input "7.5"
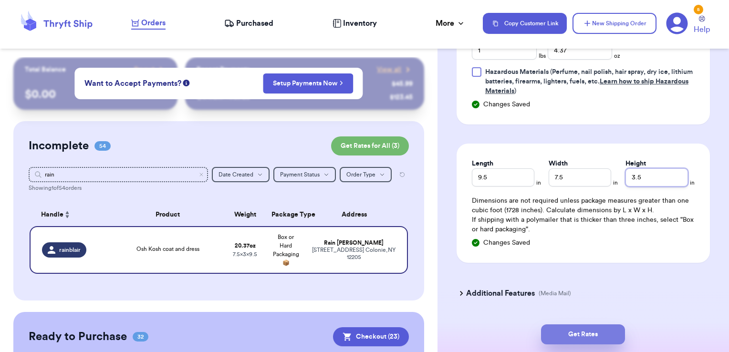
type input "3.5"
click at [557, 339] on button "Get Rates" at bounding box center [583, 334] width 84 height 20
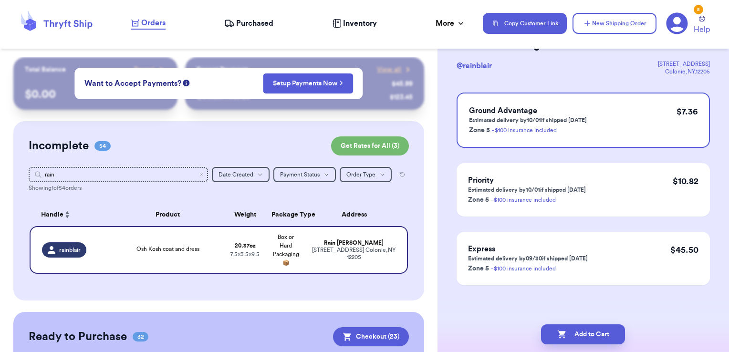
scroll to position [0, 0]
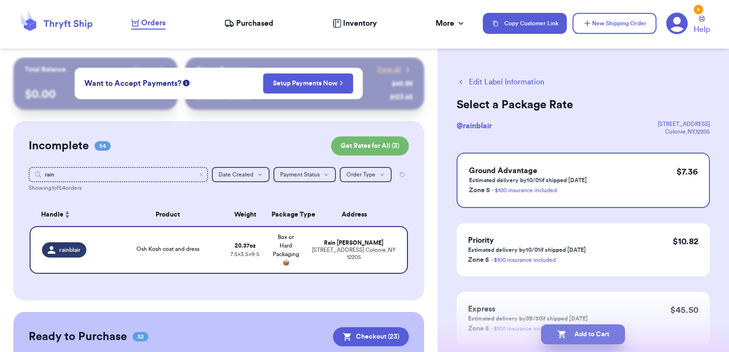
click at [590, 335] on button "Add to Cart" at bounding box center [583, 334] width 84 height 20
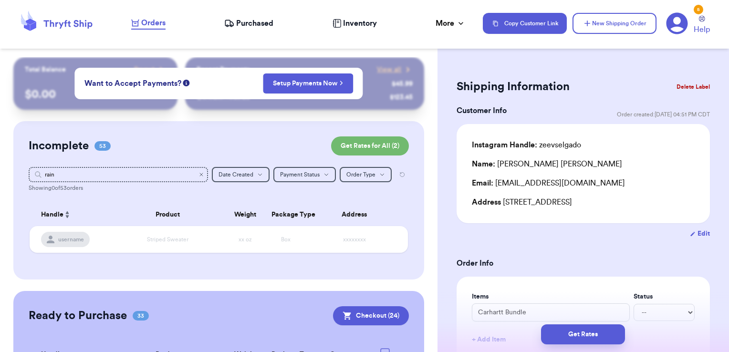
click at [198, 175] on icon "Clear search" at bounding box center [201, 175] width 6 height 6
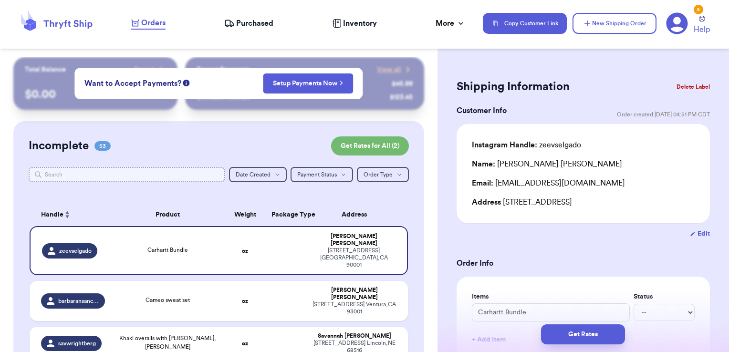
click at [165, 173] on input "text" at bounding box center [127, 174] width 197 height 15
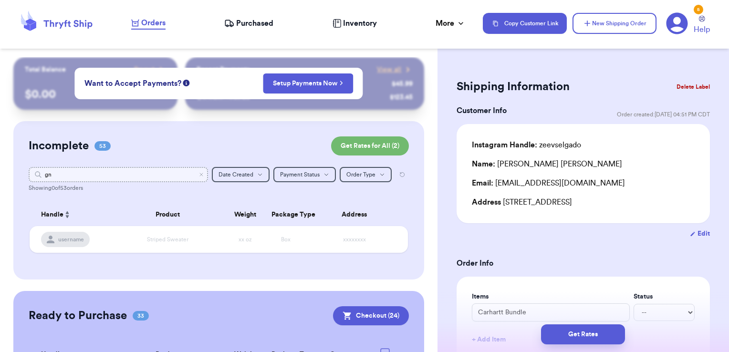
type input "g"
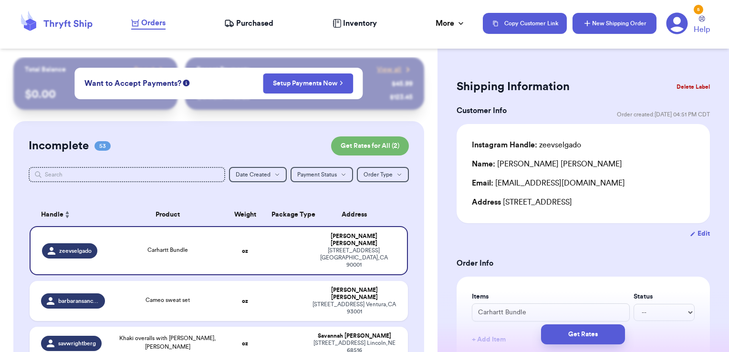
click at [599, 31] on button "New Shipping Order" at bounding box center [614, 23] width 84 height 21
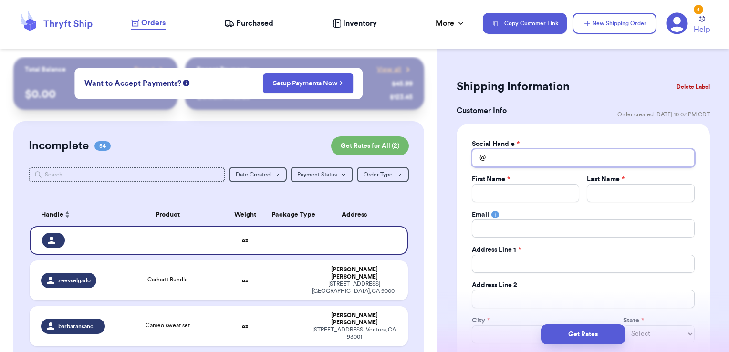
click at [547, 159] on input "Total Amount Paid" at bounding box center [583, 158] width 223 height 18
type input "g"
type input "gn"
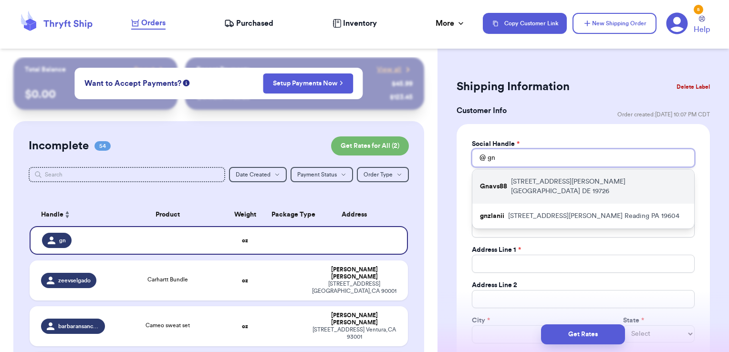
type input "gn"
click at [540, 181] on p "[STREET_ADDRESS][PERSON_NAME]" at bounding box center [599, 186] width 176 height 19
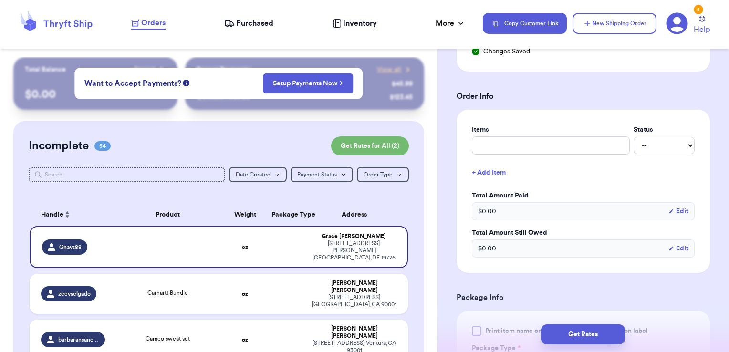
scroll to position [357, 0]
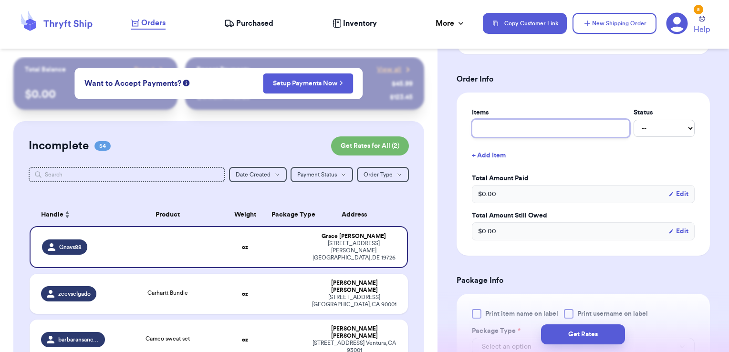
click at [531, 133] on input "text" at bounding box center [551, 128] width 158 height 18
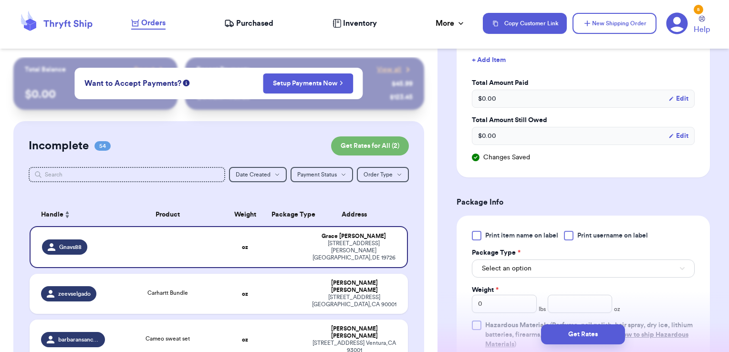
scroll to position [486, 0]
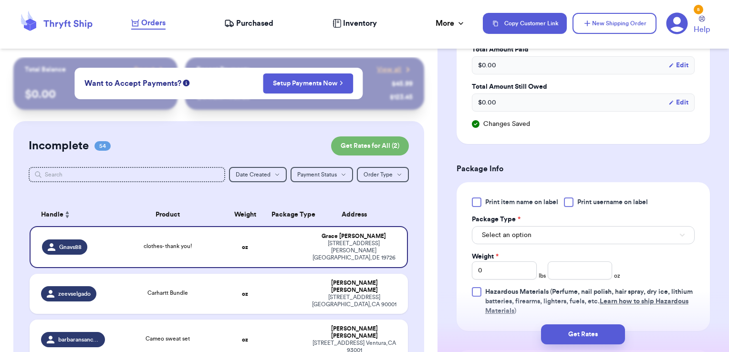
click at [585, 199] on span "Print username on label" at bounding box center [612, 202] width 71 height 10
click at [0, 0] on input "Print username on label" at bounding box center [0, 0] width 0 height 0
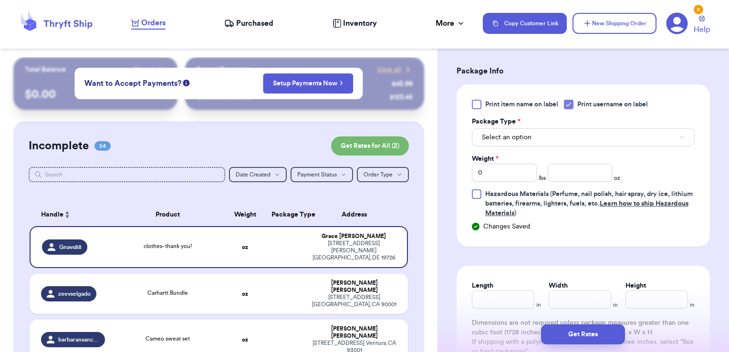
scroll to position [583, 0]
click at [532, 142] on button "Select an option" at bounding box center [583, 138] width 223 height 18
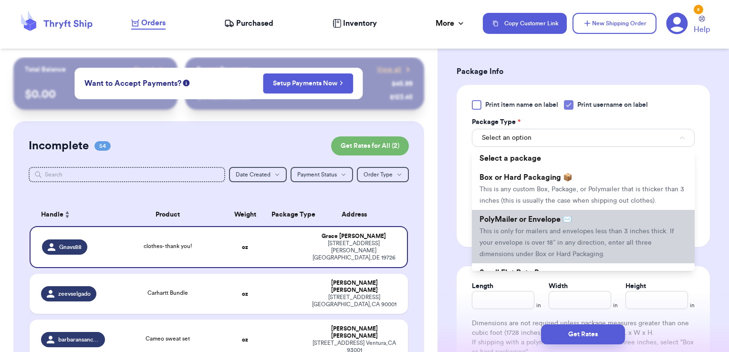
click at [524, 223] on span "PolyMailer or Envelope ✉️" at bounding box center [525, 220] width 93 height 8
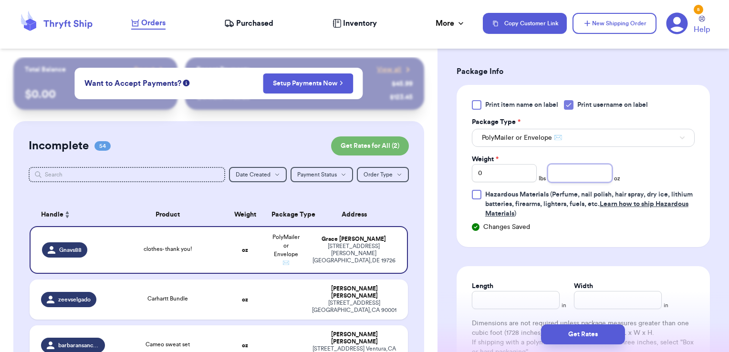
click at [570, 172] on input "number" at bounding box center [580, 173] width 65 height 18
click at [585, 331] on button "Get Rates" at bounding box center [583, 334] width 84 height 20
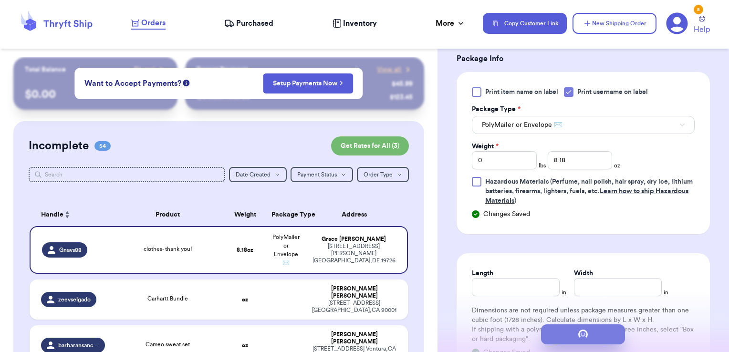
scroll to position [0, 0]
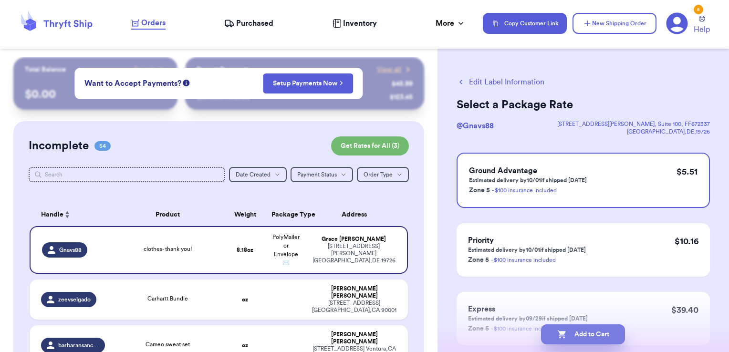
click at [616, 331] on button "Add to Cart" at bounding box center [583, 334] width 84 height 20
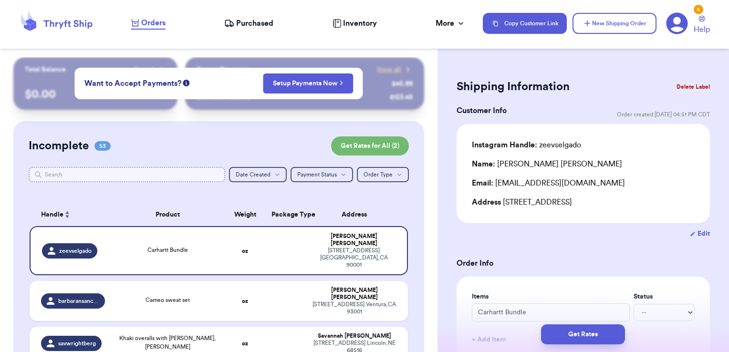
click at [189, 178] on input "text" at bounding box center [127, 174] width 197 height 15
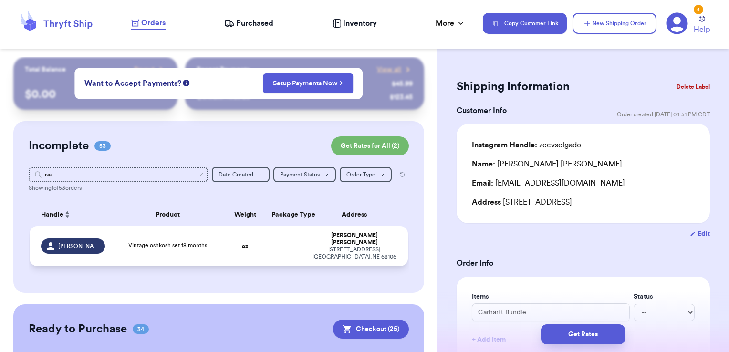
click at [284, 245] on td at bounding box center [286, 246] width 41 height 40
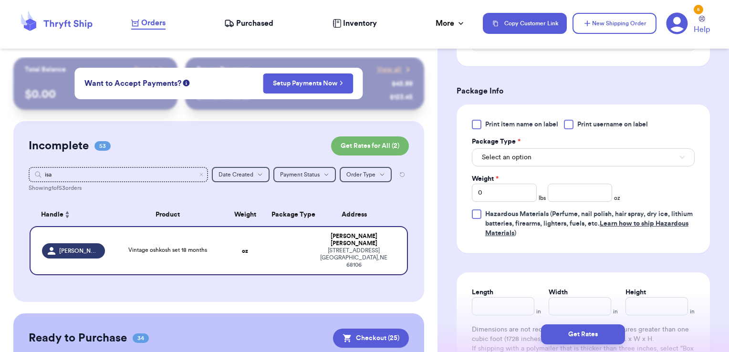
scroll to position [374, 0]
click at [592, 122] on span "Print username on label" at bounding box center [612, 124] width 71 height 10
click at [0, 0] on input "Print username on label" at bounding box center [0, 0] width 0 height 0
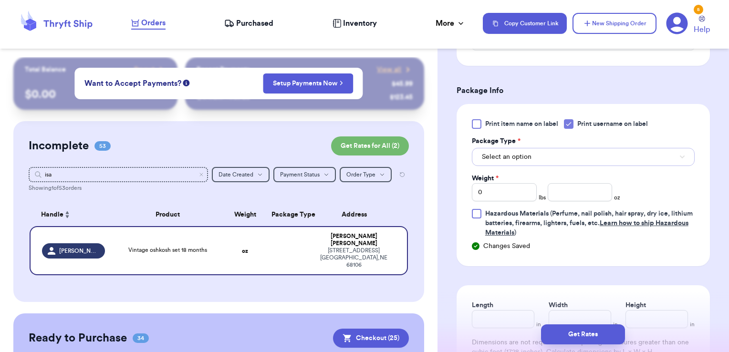
click at [559, 161] on button "Select an option" at bounding box center [583, 157] width 223 height 18
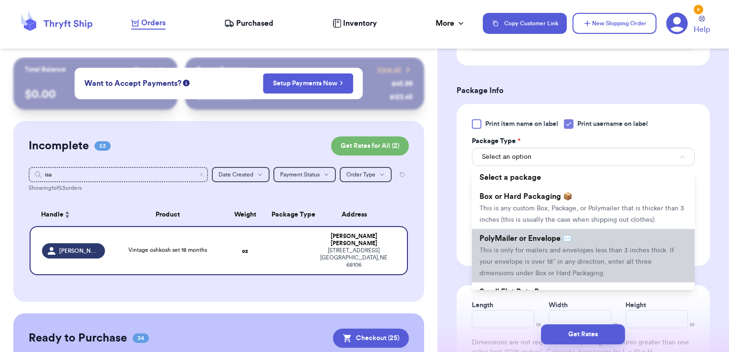
click at [523, 242] on span "PolyMailer or Envelope ✉️" at bounding box center [525, 239] width 93 height 8
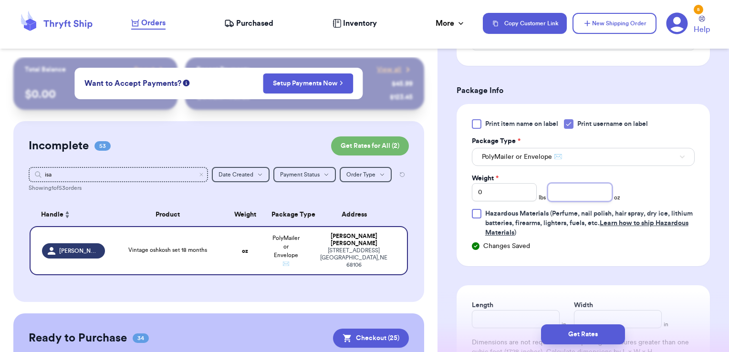
click at [568, 183] on input "number" at bounding box center [580, 192] width 65 height 18
click at [597, 331] on button "Get Rates" at bounding box center [583, 334] width 84 height 20
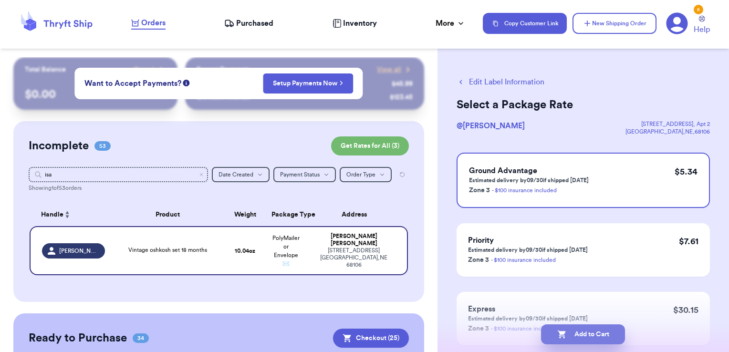
click at [589, 341] on button "Add to Cart" at bounding box center [583, 334] width 84 height 20
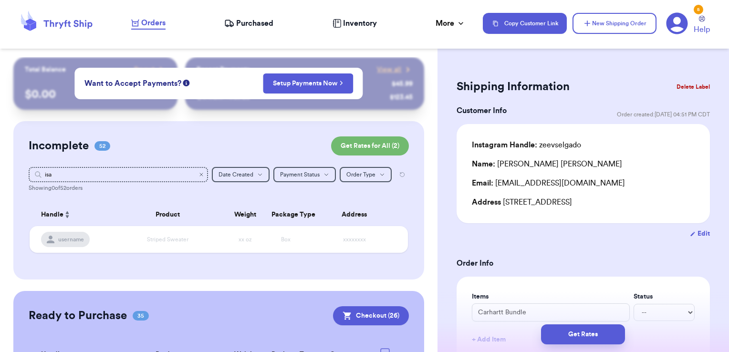
click at [198, 174] on icon "Clear search" at bounding box center [201, 175] width 6 height 6
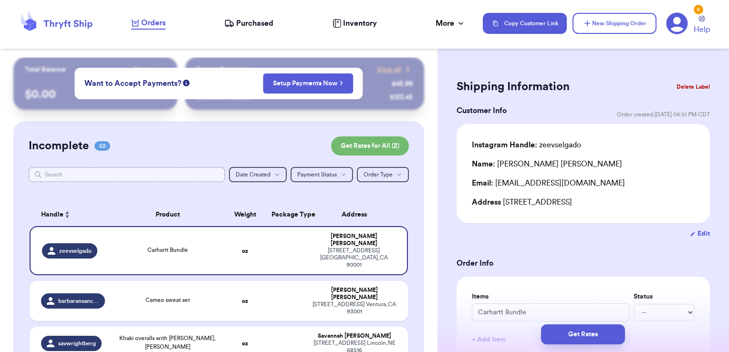
click at [170, 171] on input "text" at bounding box center [127, 174] width 197 height 15
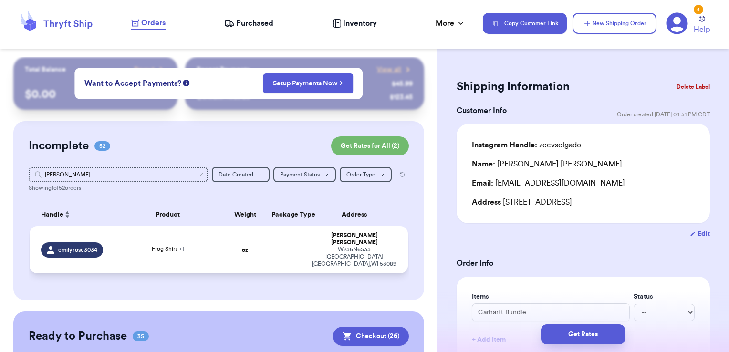
click at [266, 243] on td at bounding box center [286, 249] width 41 height 47
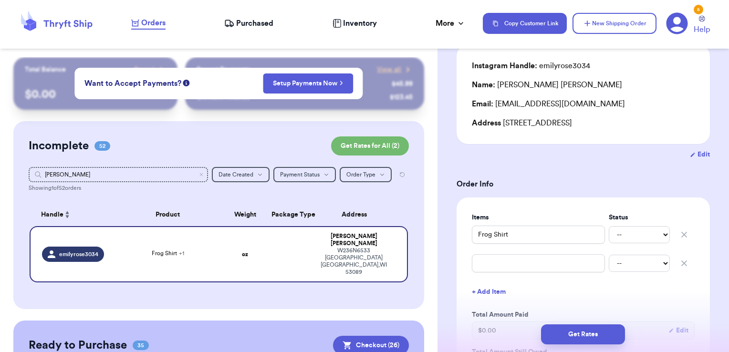
scroll to position [141, 0]
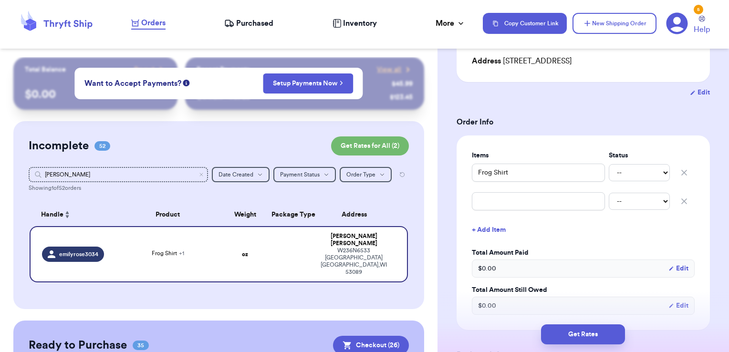
click at [682, 201] on icon "button" at bounding box center [684, 201] width 5 height 5
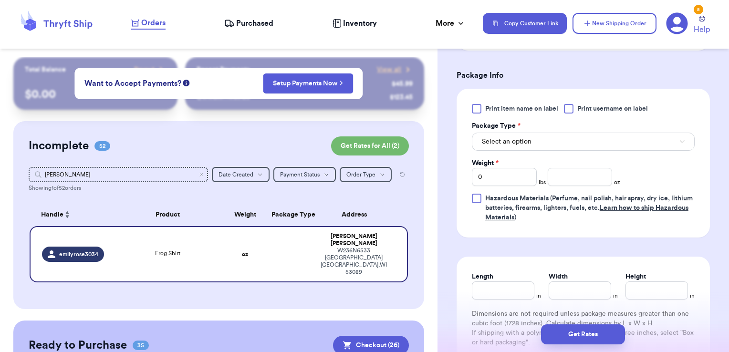
scroll to position [410, 0]
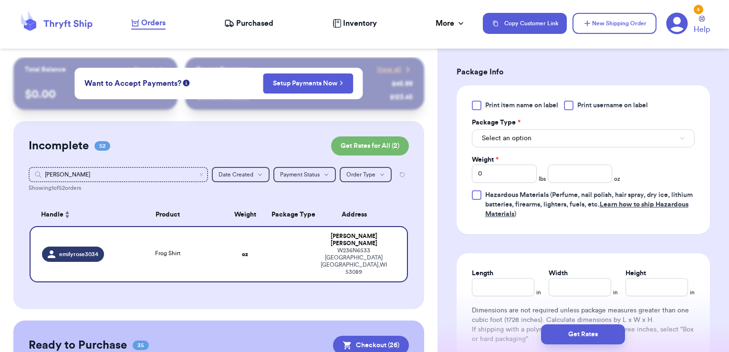
click at [589, 105] on span "Print username on label" at bounding box center [612, 106] width 71 height 10
click at [0, 0] on input "Print username on label" at bounding box center [0, 0] width 0 height 0
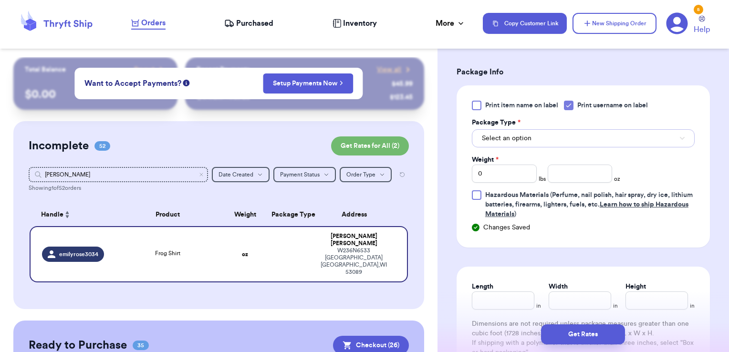
click at [573, 138] on button "Select an option" at bounding box center [583, 138] width 223 height 18
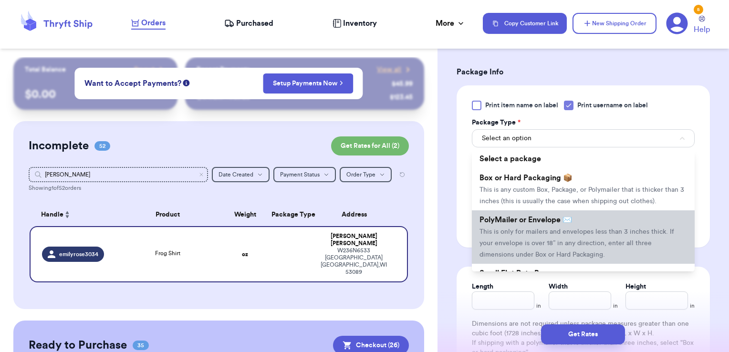
click at [549, 226] on li "PolyMailer or Envelope ✉️ This is only for mailers and envelopes less than 3 in…" at bounding box center [583, 236] width 223 height 53
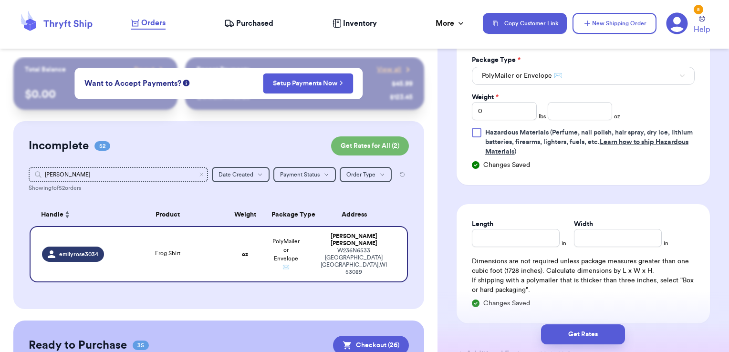
scroll to position [473, 0]
click at [568, 110] on input "number" at bounding box center [580, 111] width 65 height 18
click at [582, 337] on button "Get Rates" at bounding box center [583, 334] width 84 height 20
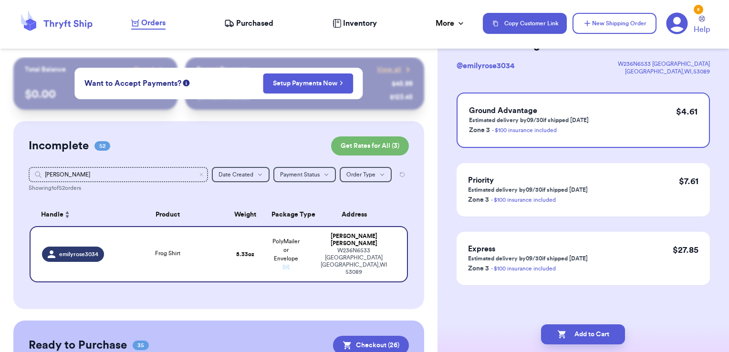
scroll to position [0, 0]
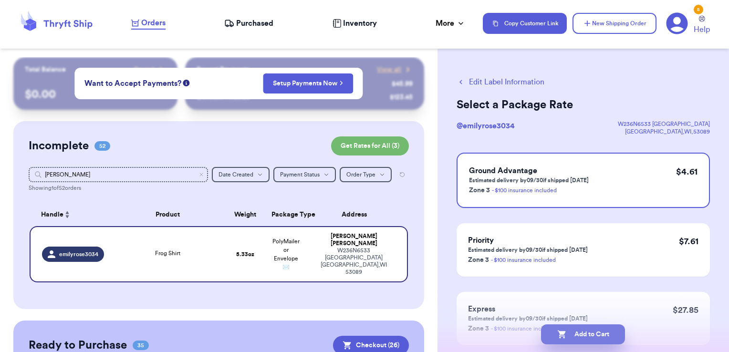
click at [619, 334] on button "Add to Cart" at bounding box center [583, 334] width 84 height 20
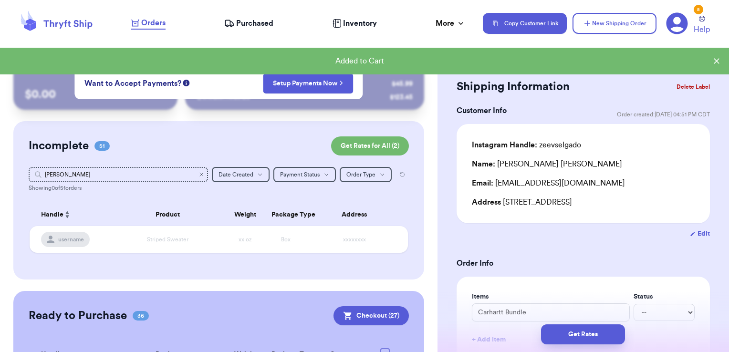
click at [198, 176] on icon "Clear search" at bounding box center [201, 175] width 6 height 6
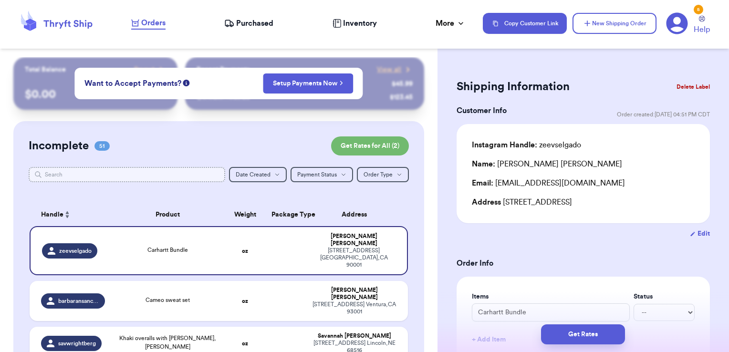
click at [177, 175] on input "text" at bounding box center [127, 174] width 197 height 15
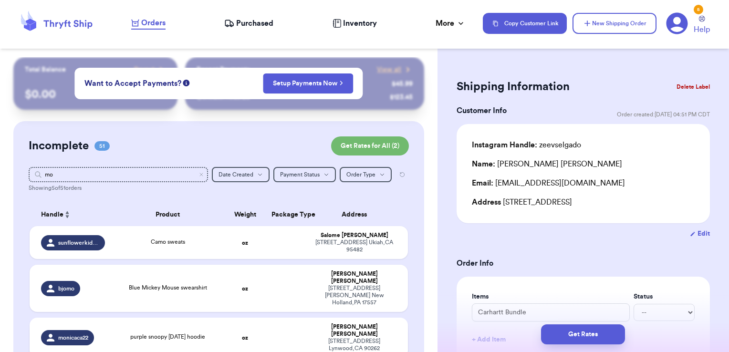
click at [163, 334] on span "purple snoopy [DATE] hoodie" at bounding box center [167, 337] width 75 height 6
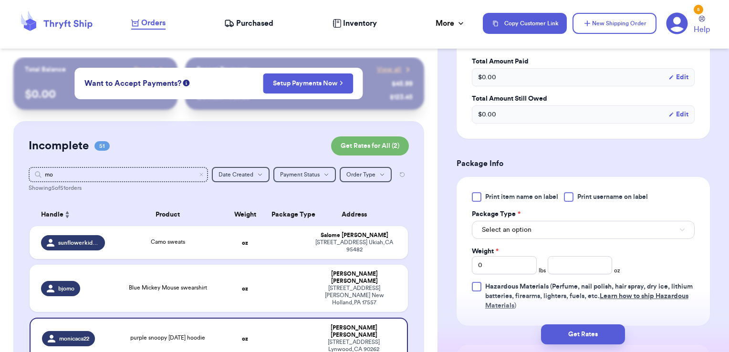
scroll to position [303, 0]
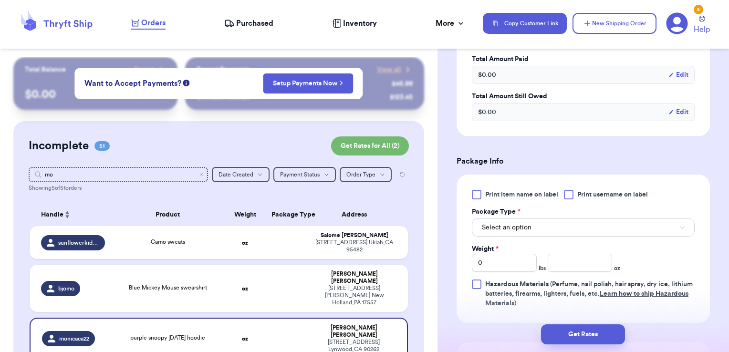
click at [578, 193] on span "Print username on label" at bounding box center [612, 195] width 71 height 10
click at [0, 0] on input "Print username on label" at bounding box center [0, 0] width 0 height 0
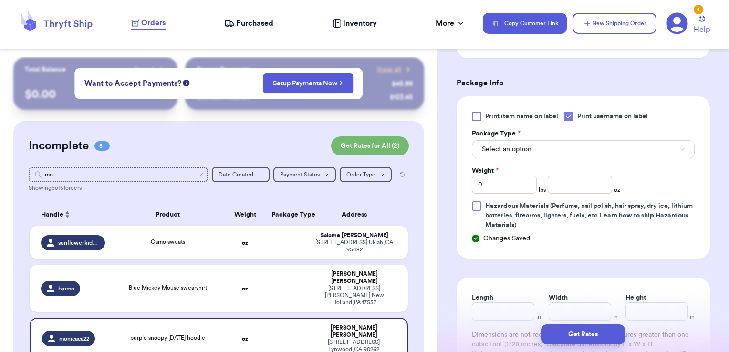
scroll to position [383, 0]
click at [533, 148] on button "Select an option" at bounding box center [583, 148] width 223 height 18
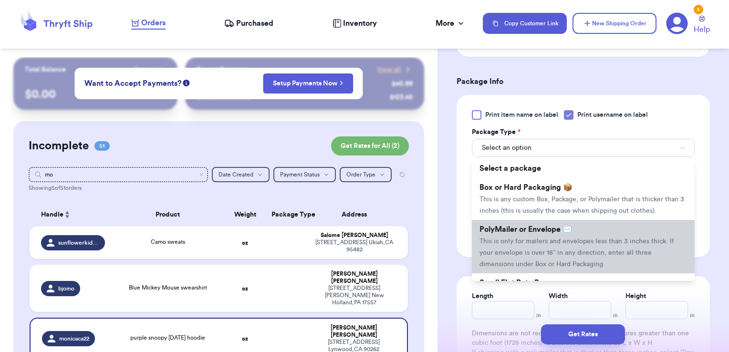
click at [527, 246] on li "PolyMailer or Envelope ✉️ This is only for mailers and envelopes less than 3 in…" at bounding box center [583, 246] width 223 height 53
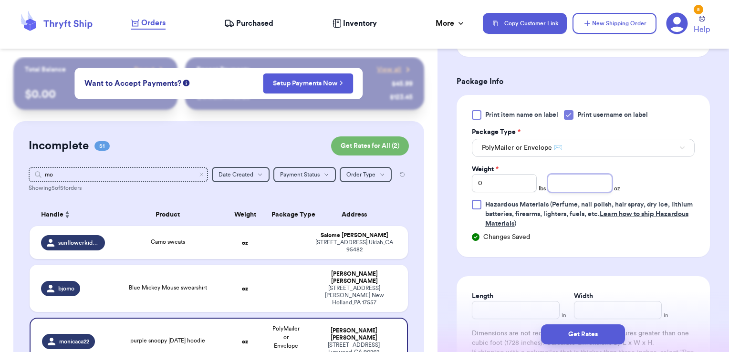
click at [565, 178] on input "number" at bounding box center [580, 183] width 65 height 18
click at [599, 329] on button "Get Rates" at bounding box center [583, 334] width 84 height 20
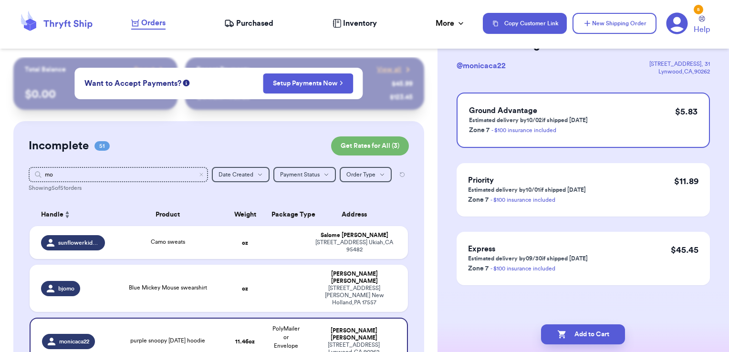
scroll to position [0, 0]
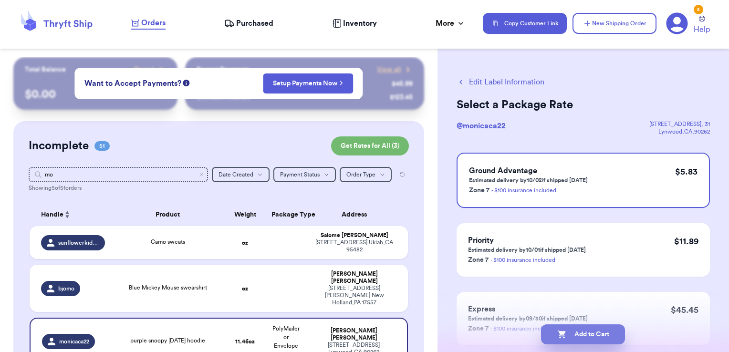
click at [596, 338] on button "Add to Cart" at bounding box center [583, 334] width 84 height 20
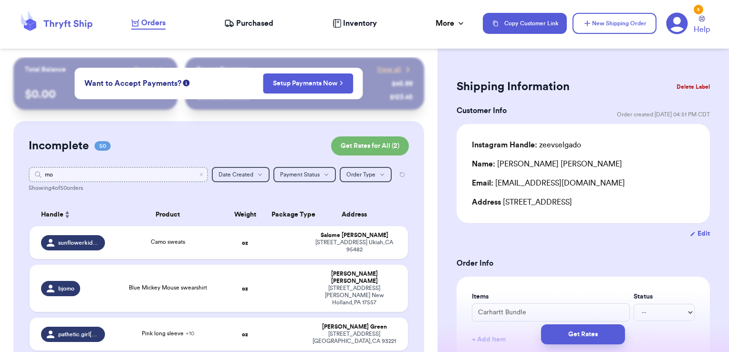
click at [198, 176] on input "mo" at bounding box center [119, 174] width 180 height 15
click at [198, 174] on icon "Clear search" at bounding box center [201, 175] width 6 height 6
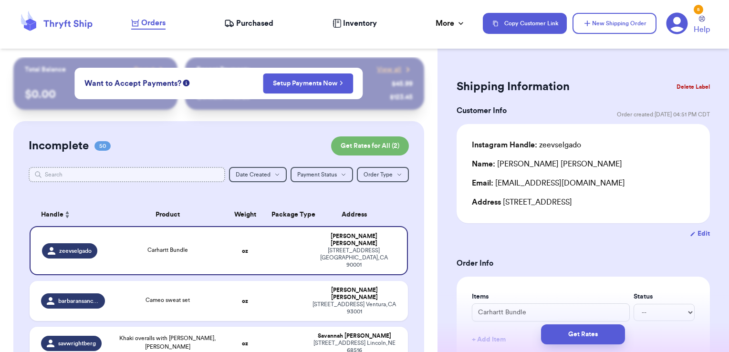
click at [178, 174] on input "text" at bounding box center [127, 174] width 197 height 15
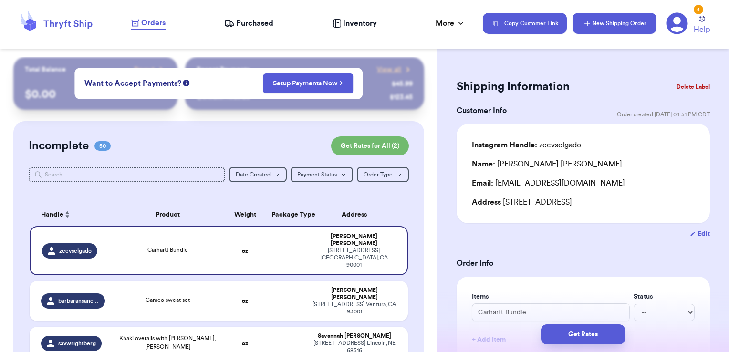
click at [607, 28] on button "New Shipping Order" at bounding box center [614, 23] width 84 height 21
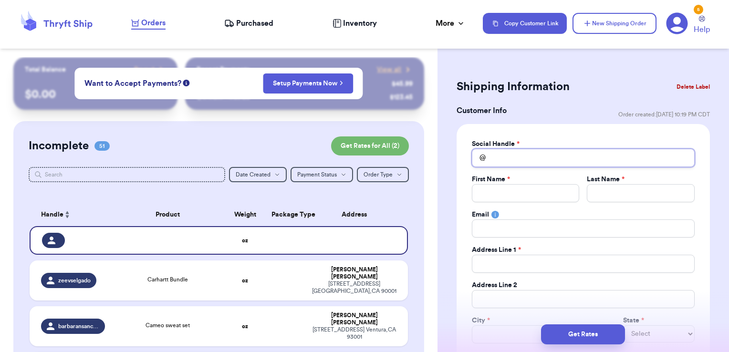
click at [541, 154] on input "Total Amount Paid" at bounding box center [583, 158] width 223 height 18
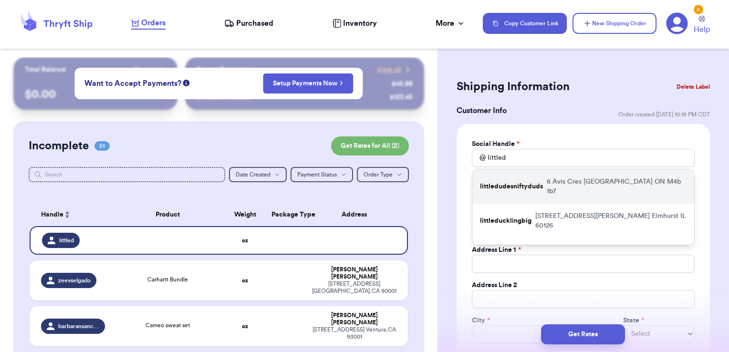
click at [555, 179] on p "[STREET_ADDRESS]" at bounding box center [617, 186] width 140 height 19
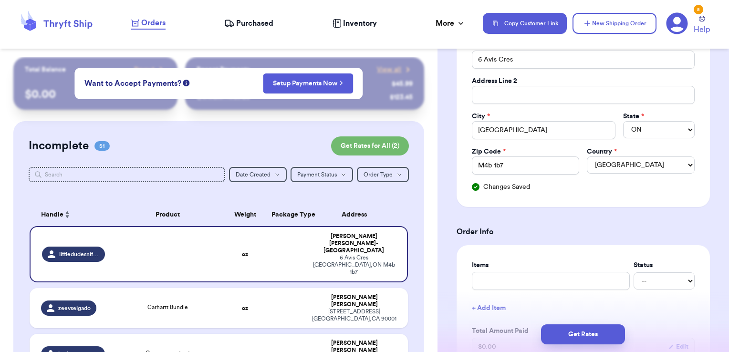
scroll to position [374, 0]
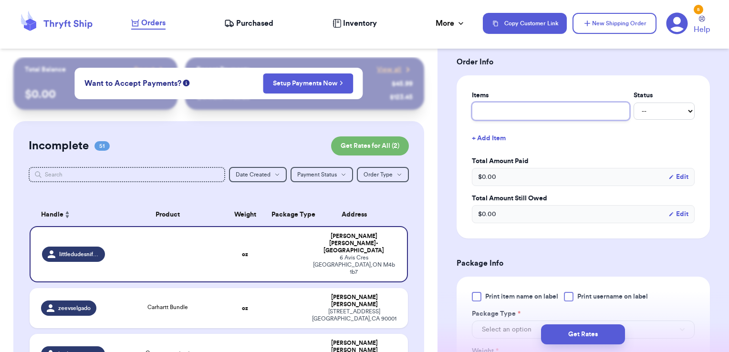
click at [542, 109] on input "Description *" at bounding box center [551, 111] width 158 height 18
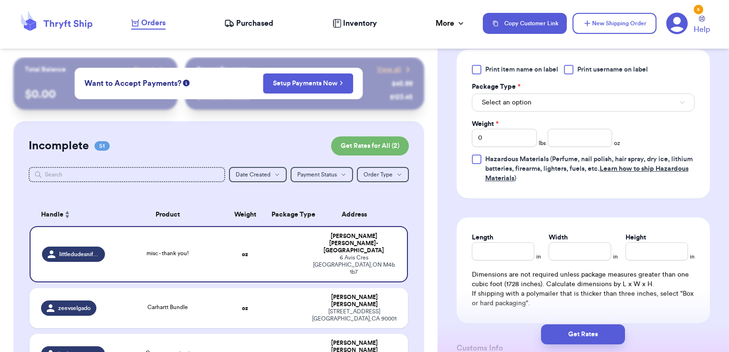
scroll to position [620, 0]
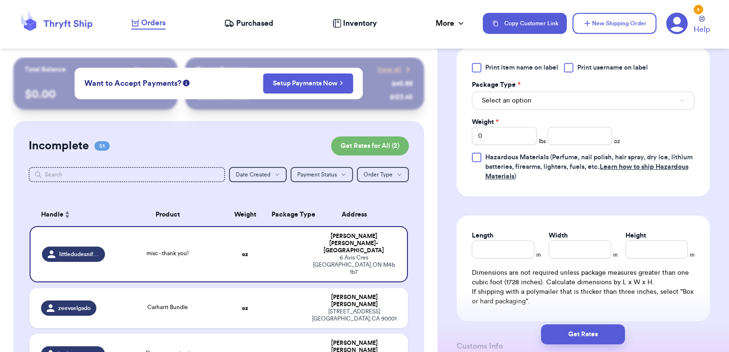
click at [589, 64] on span "Print username on label" at bounding box center [612, 68] width 71 height 10
click at [0, 0] on input "Print username on label" at bounding box center [0, 0] width 0 height 0
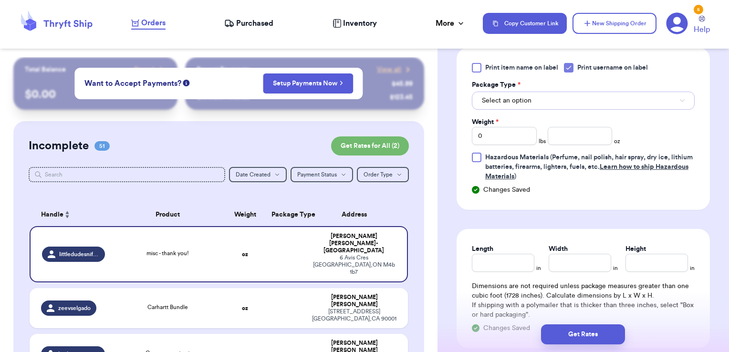
click at [576, 93] on button "Select an option" at bounding box center [583, 101] width 223 height 18
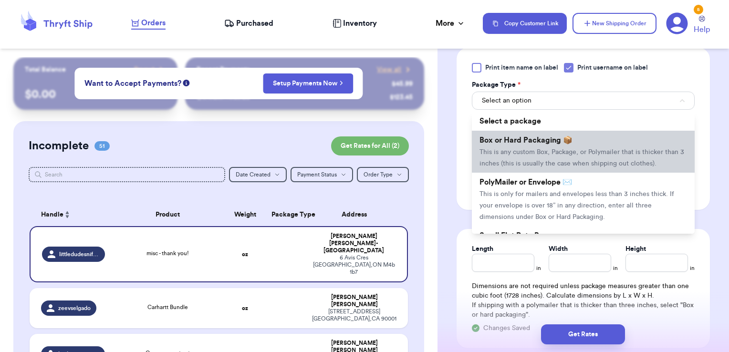
click at [551, 146] on li "Box or Hard Packaging 📦 This is any custom Box, Package, or Polymailer that is …" at bounding box center [583, 152] width 223 height 42
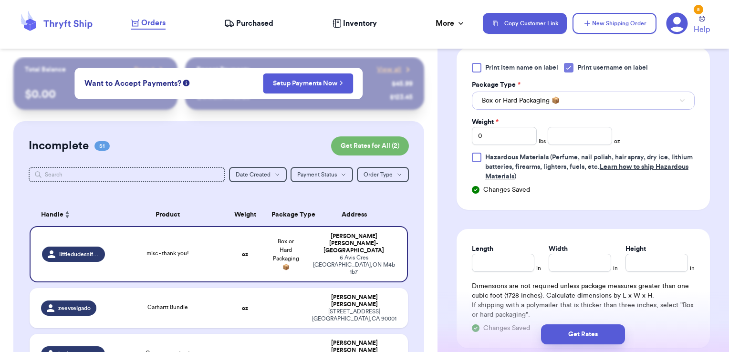
click at [521, 96] on span "Box or Hard Packaging 📦" at bounding box center [521, 101] width 78 height 10
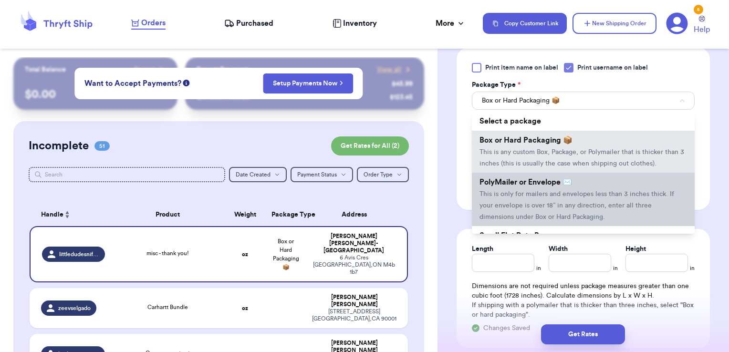
click at [513, 209] on li "PolyMailer or Envelope ✉️ This is only for mailers and envelopes less than 3 in…" at bounding box center [583, 199] width 223 height 53
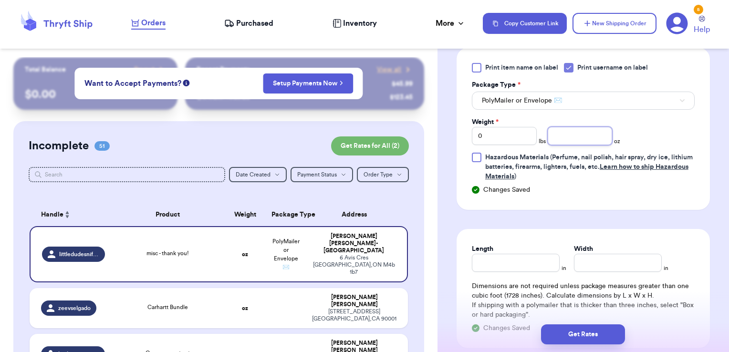
click at [572, 130] on input "number" at bounding box center [580, 136] width 65 height 18
click at [591, 334] on button "Get Rates" at bounding box center [583, 334] width 84 height 20
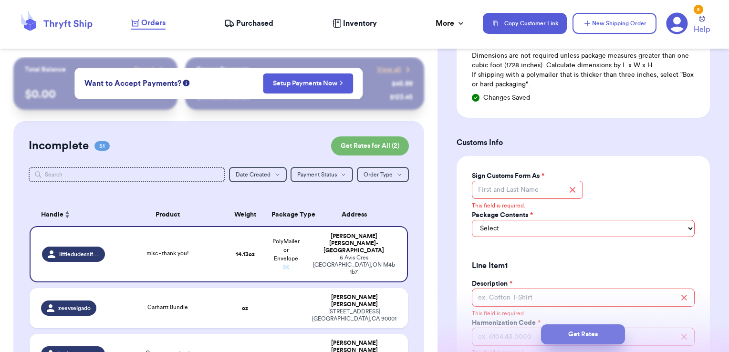
scroll to position [690, 0]
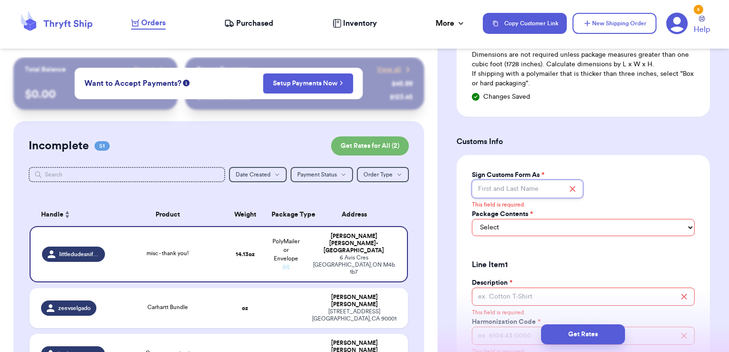
click at [538, 181] on input "Sign Customs Form As *" at bounding box center [528, 189] width 112 height 18
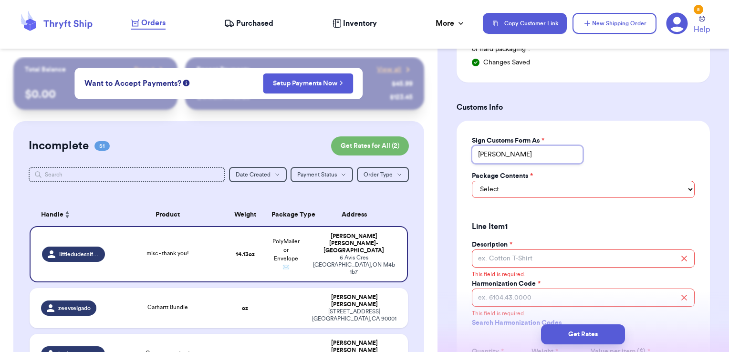
scroll to position [785, 0]
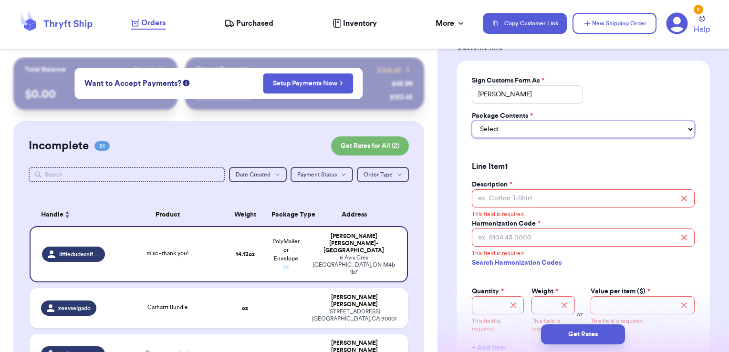
click at [517, 121] on select "Select Merchandise Gift Documents" at bounding box center [583, 129] width 223 height 17
click at [472, 121] on select "Select Merchandise Gift Documents" at bounding box center [583, 129] width 223 height 17
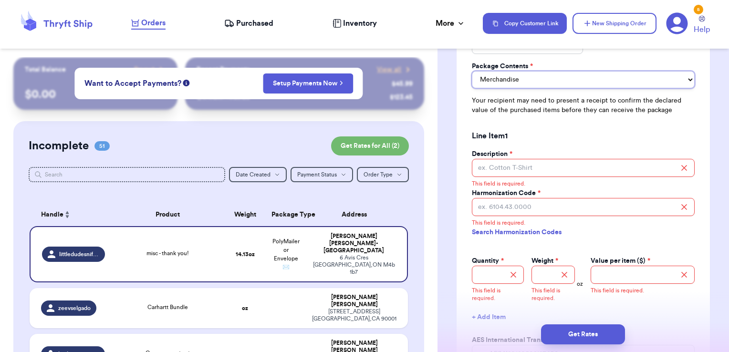
scroll to position [862, 0]
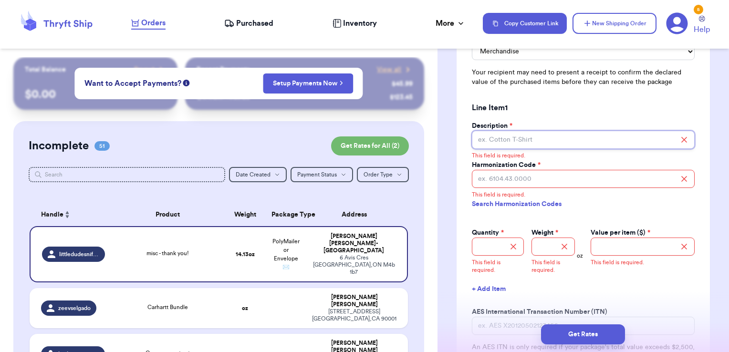
click at [528, 131] on input "Description *" at bounding box center [583, 140] width 223 height 18
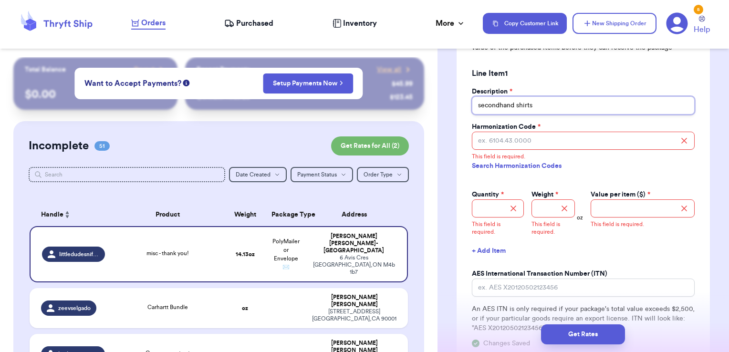
scroll to position [915, 0]
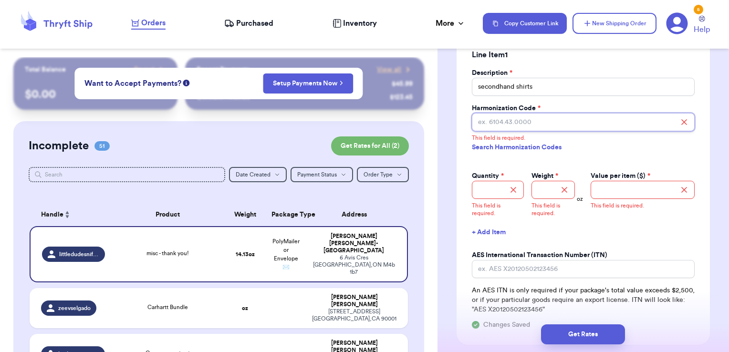
click at [527, 113] on input "Harmonization Code *" at bounding box center [583, 122] width 223 height 18
click at [473, 139] on link "Search Harmonization Codes" at bounding box center [583, 147] width 223 height 17
click at [533, 113] on input "Harmonization Code *" at bounding box center [583, 122] width 223 height 18
paste input "6309.00.0000"
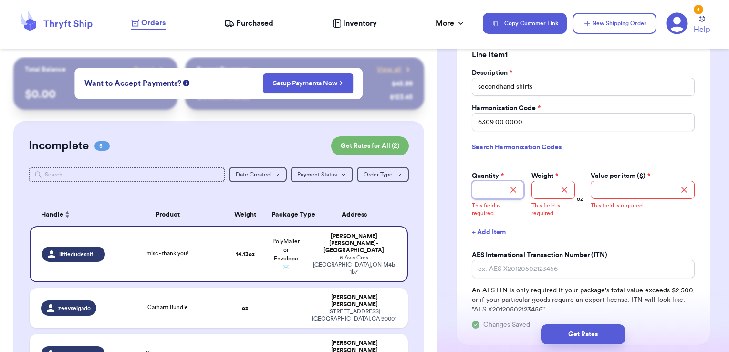
click at [497, 181] on input "Quantity *" at bounding box center [498, 190] width 52 height 18
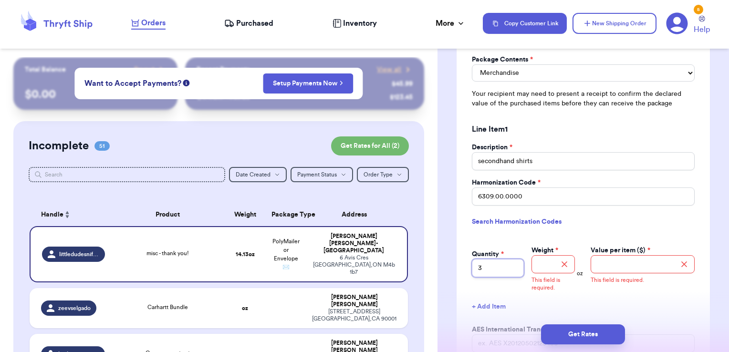
scroll to position [875, 0]
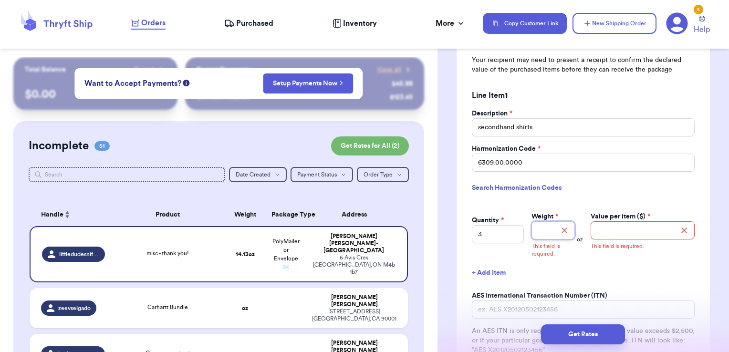
click at [547, 221] on input "Weight *" at bounding box center [553, 230] width 44 height 18
click at [624, 221] on input "Value per item ($) *" at bounding box center [642, 230] width 104 height 18
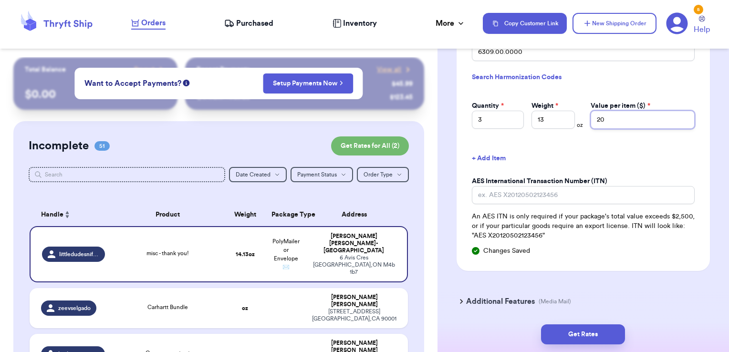
scroll to position [1006, 0]
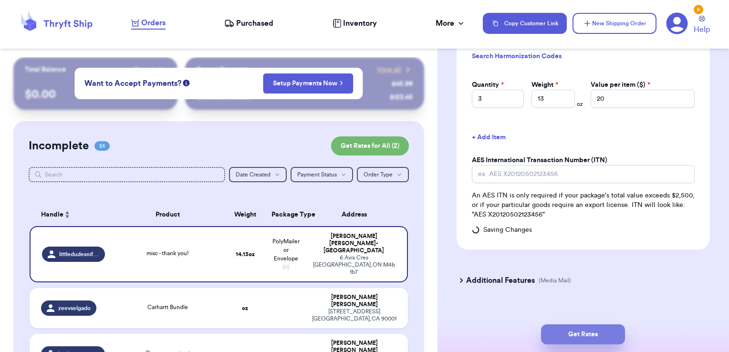
click at [580, 332] on button "Get Rates" at bounding box center [583, 334] width 84 height 20
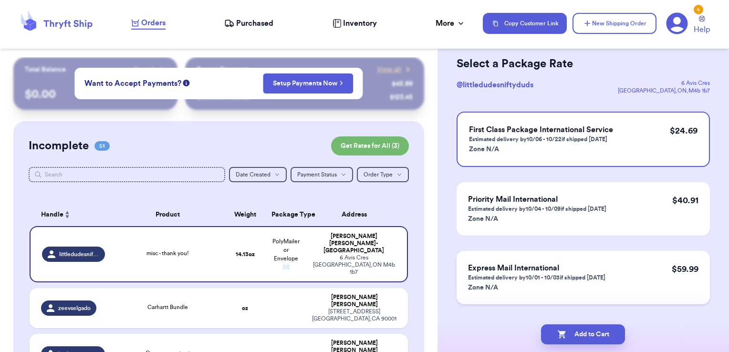
scroll to position [40, 0]
click at [603, 342] on button "Add to Cart" at bounding box center [583, 334] width 84 height 20
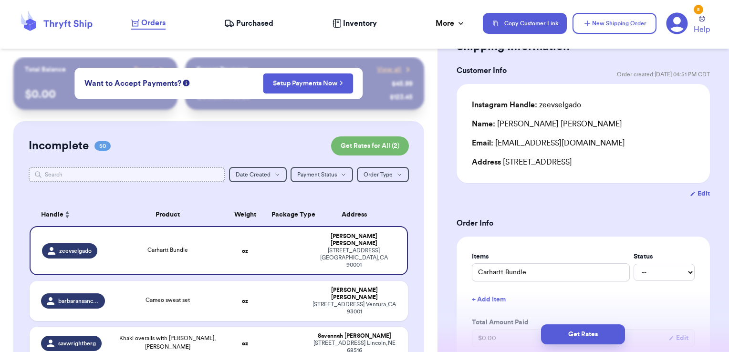
click at [199, 175] on input "text" at bounding box center [127, 174] width 197 height 15
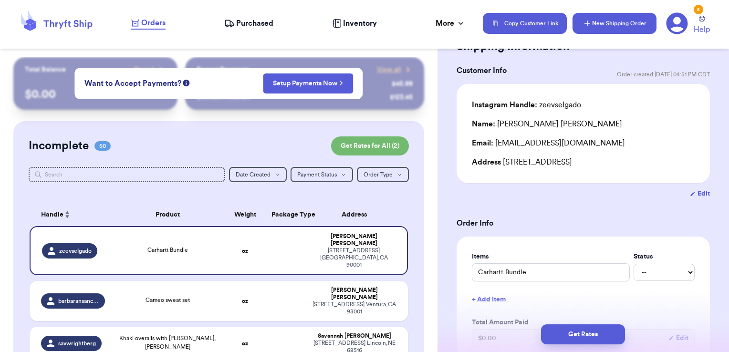
click at [621, 26] on button "New Shipping Order" at bounding box center [614, 23] width 84 height 21
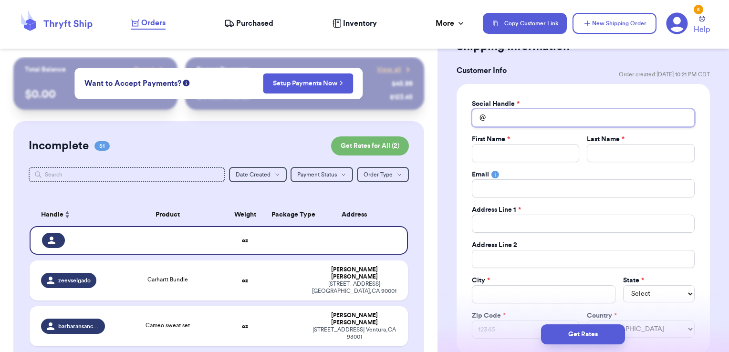
click at [508, 117] on input "Total Amount Paid" at bounding box center [583, 118] width 223 height 18
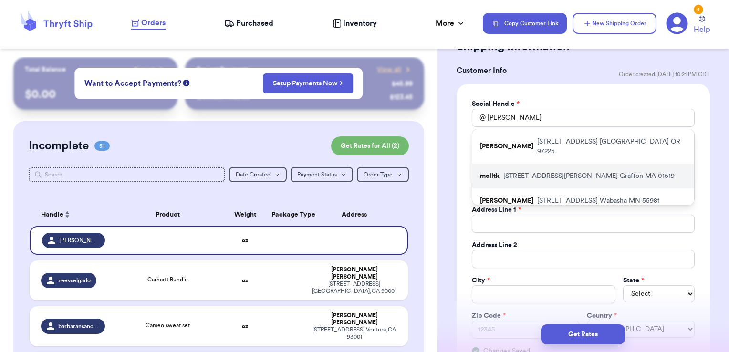
click at [502, 166] on div "molltk [STREET_ADDRESS][PERSON_NAME]" at bounding box center [583, 176] width 222 height 25
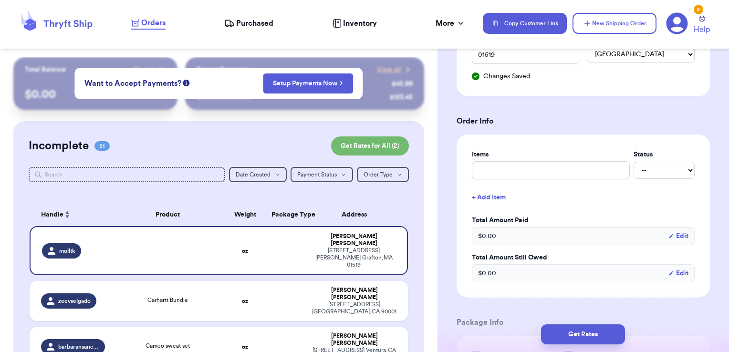
scroll to position [317, 0]
click at [514, 170] on input "text" at bounding box center [551, 168] width 158 height 18
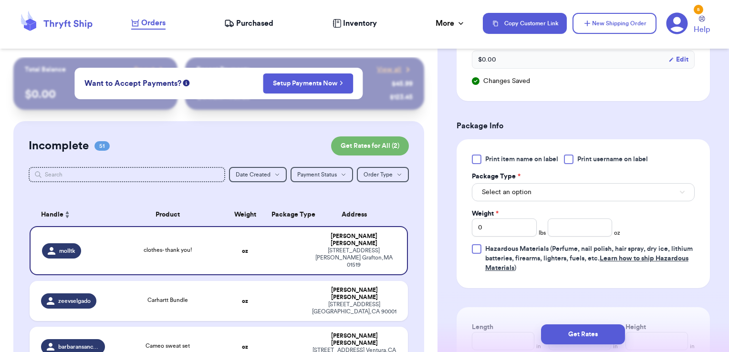
scroll to position [532, 0]
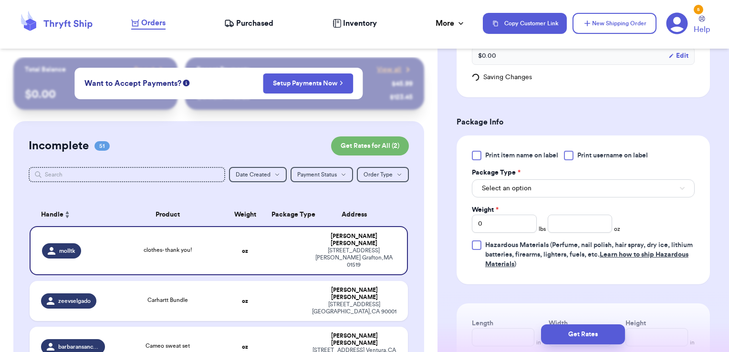
click at [578, 154] on span "Print username on label" at bounding box center [612, 156] width 71 height 10
click at [0, 0] on input "Print username on label" at bounding box center [0, 0] width 0 height 0
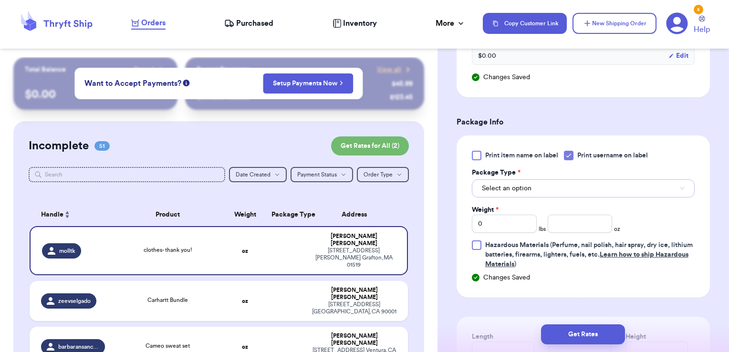
click at [544, 192] on button "Select an option" at bounding box center [583, 188] width 223 height 18
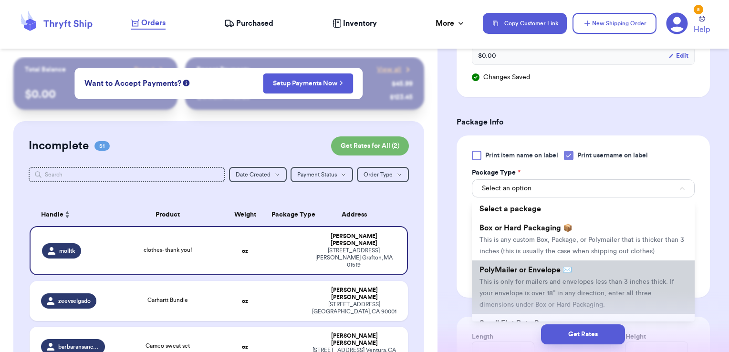
click at [520, 274] on span "PolyMailer or Envelope ✉️" at bounding box center [525, 270] width 93 height 8
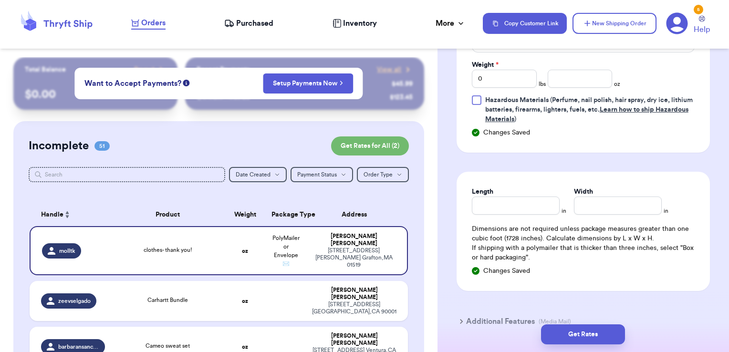
scroll to position [681, 0]
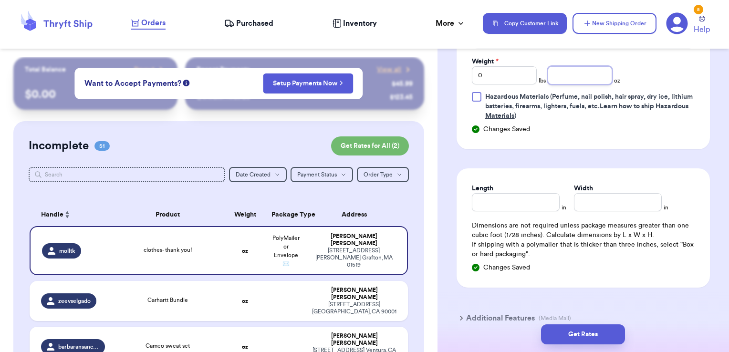
click at [565, 73] on input "number" at bounding box center [580, 75] width 65 height 18
click at [586, 331] on button "Get Rates" at bounding box center [583, 334] width 84 height 20
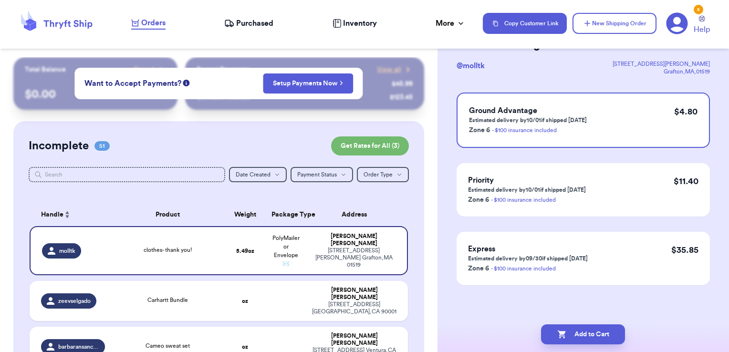
scroll to position [0, 0]
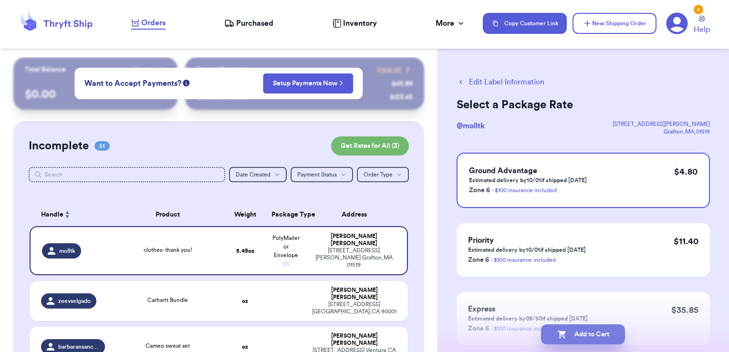
click at [599, 329] on button "Add to Cart" at bounding box center [583, 334] width 84 height 20
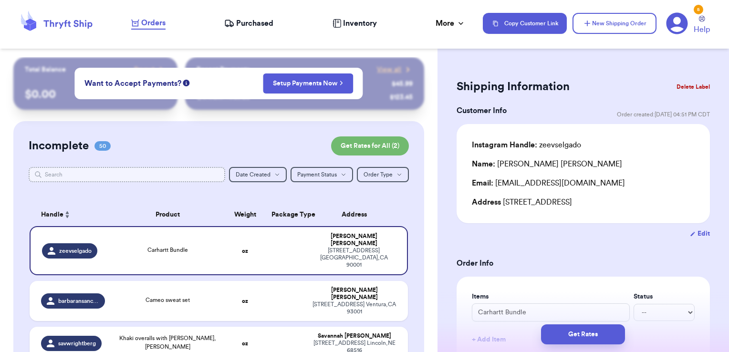
click at [204, 172] on input "text" at bounding box center [127, 174] width 197 height 15
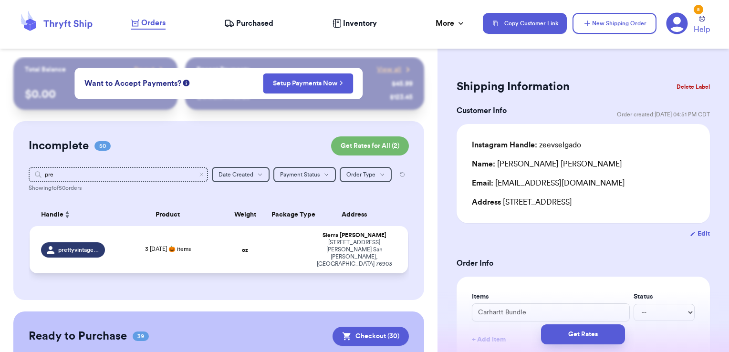
click at [290, 246] on td at bounding box center [286, 249] width 41 height 47
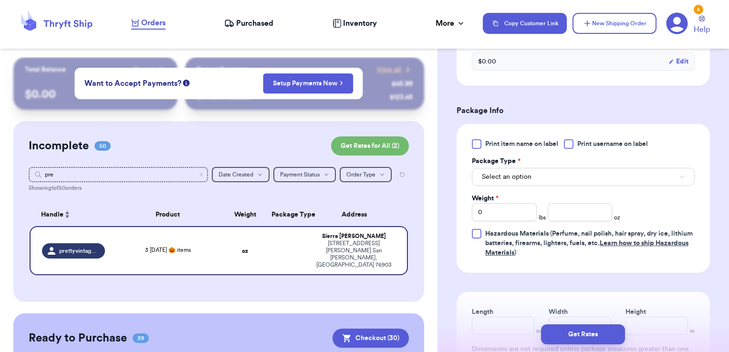
scroll to position [354, 0]
click at [575, 143] on label "Print username on label" at bounding box center [606, 144] width 84 height 10
click at [0, 0] on input "Print username on label" at bounding box center [0, 0] width 0 height 0
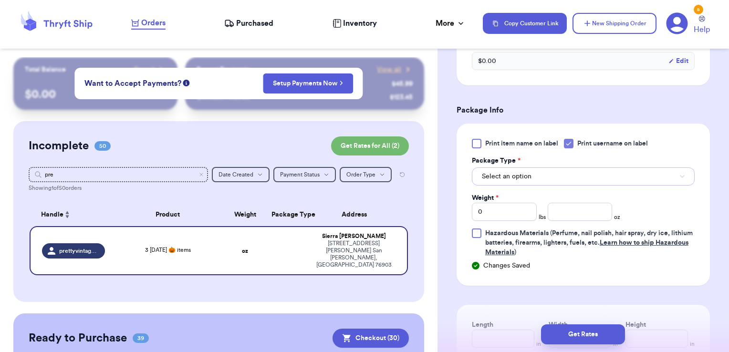
click at [561, 171] on button "Select an option" at bounding box center [583, 176] width 223 height 18
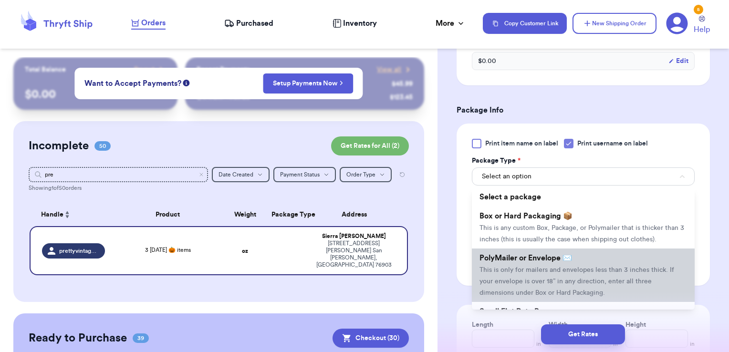
click at [521, 262] on span "PolyMailer or Envelope ✉️" at bounding box center [525, 258] width 93 height 8
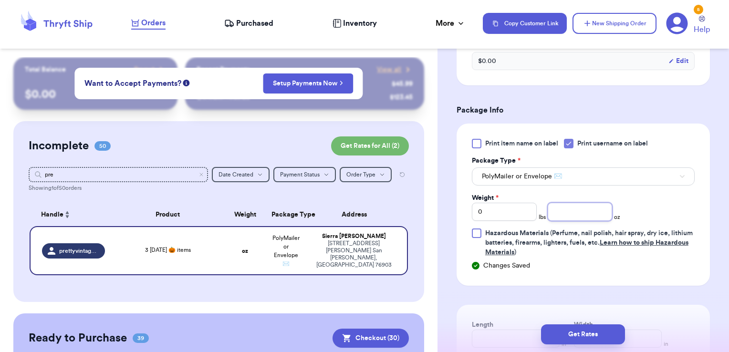
click at [561, 216] on input "number" at bounding box center [580, 212] width 65 height 18
click at [613, 333] on button "Get Rates" at bounding box center [583, 334] width 84 height 20
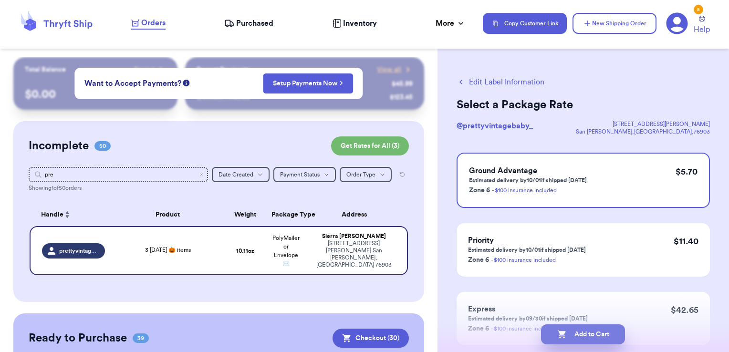
click at [605, 332] on button "Add to Cart" at bounding box center [583, 334] width 84 height 20
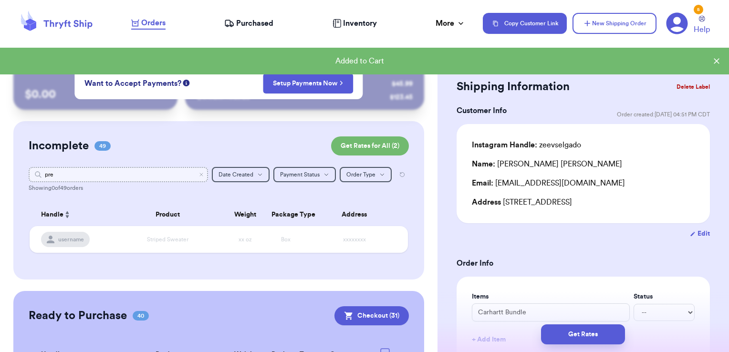
click at [195, 177] on input "pre" at bounding box center [119, 174] width 180 height 15
click at [198, 175] on icon "Clear search" at bounding box center [201, 175] width 6 height 6
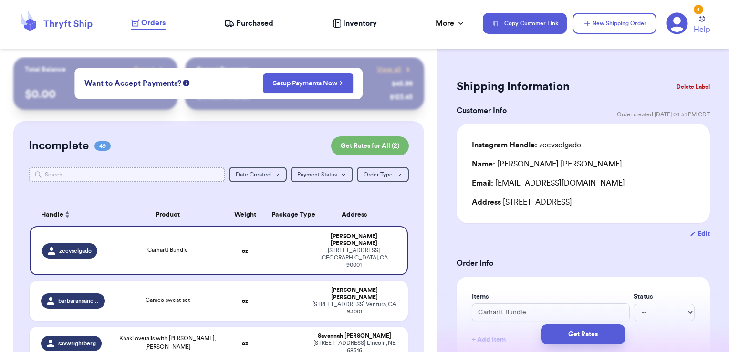
click at [184, 173] on input "text" at bounding box center [127, 174] width 197 height 15
click at [164, 171] on input "text" at bounding box center [127, 174] width 197 height 15
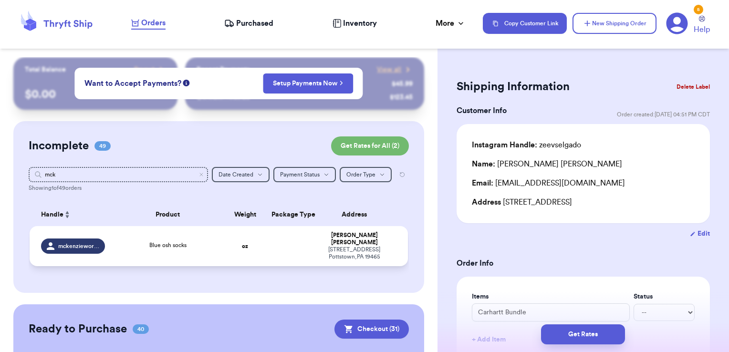
click at [257, 239] on td "oz" at bounding box center [245, 246] width 41 height 40
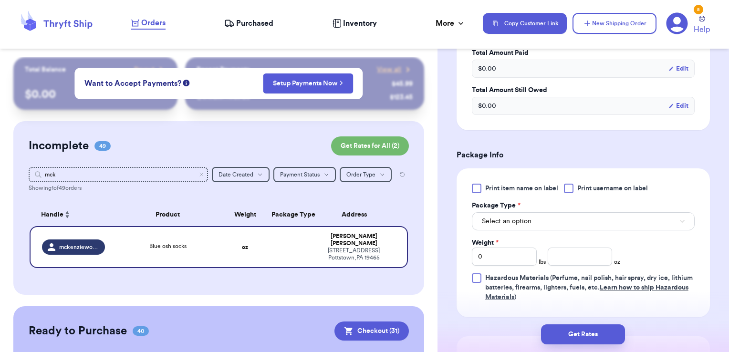
scroll to position [361, 0]
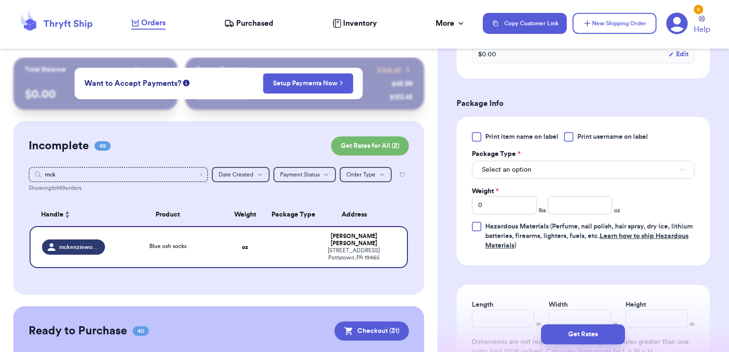
click at [586, 137] on span "Print username on label" at bounding box center [612, 137] width 71 height 10
click at [0, 0] on input "Print username on label" at bounding box center [0, 0] width 0 height 0
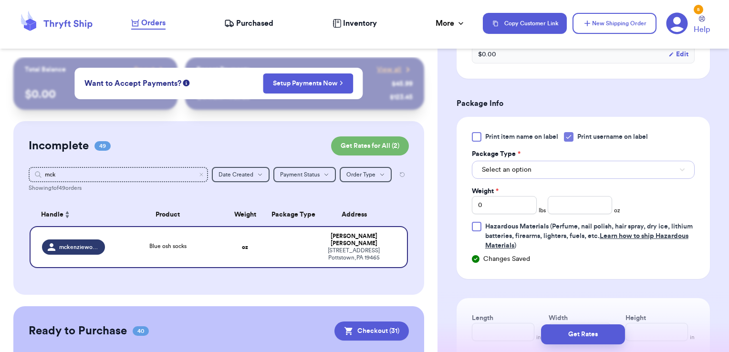
click at [567, 171] on button "Select an option" at bounding box center [583, 170] width 223 height 18
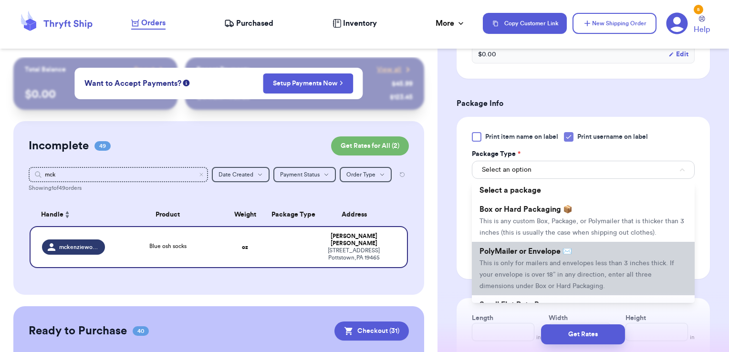
click at [544, 267] on li "PolyMailer or Envelope ✉️ This is only for mailers and envelopes less than 3 in…" at bounding box center [583, 268] width 223 height 53
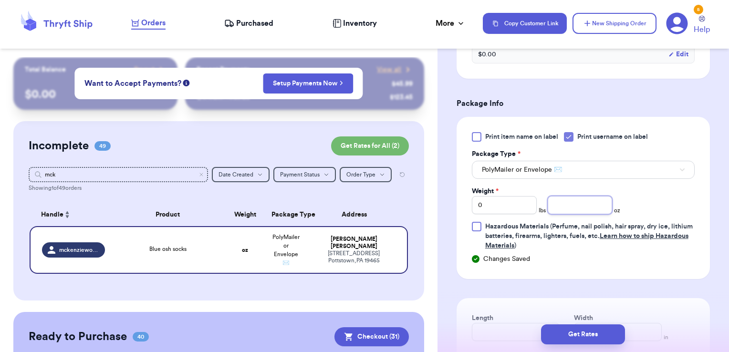
click at [558, 205] on input "number" at bounding box center [580, 205] width 65 height 18
click at [603, 331] on button "Get Rates" at bounding box center [583, 334] width 84 height 20
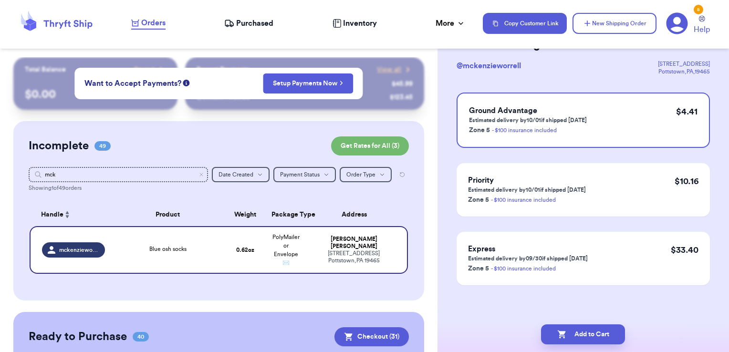
scroll to position [0, 0]
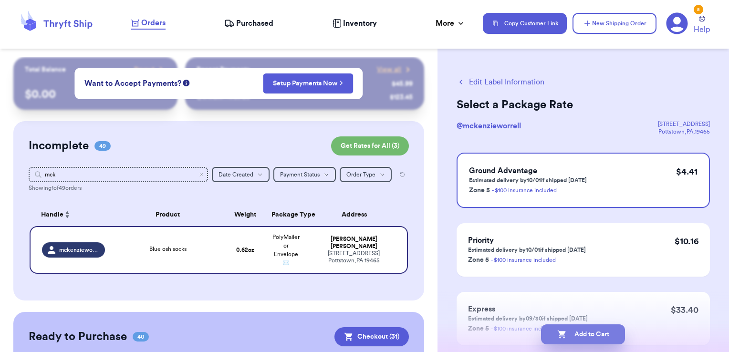
click at [593, 328] on button "Add to Cart" at bounding box center [583, 334] width 84 height 20
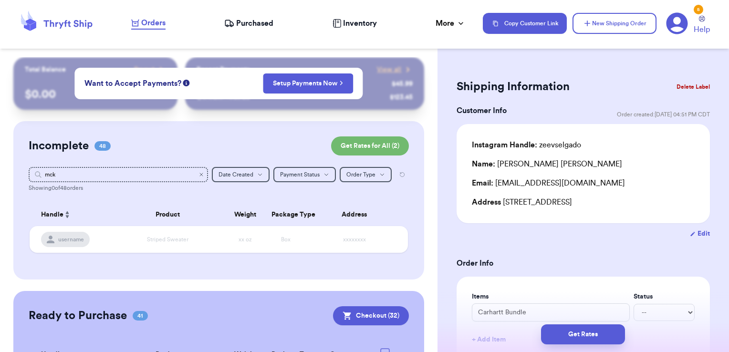
click at [198, 176] on icon "Clear search" at bounding box center [201, 175] width 6 height 6
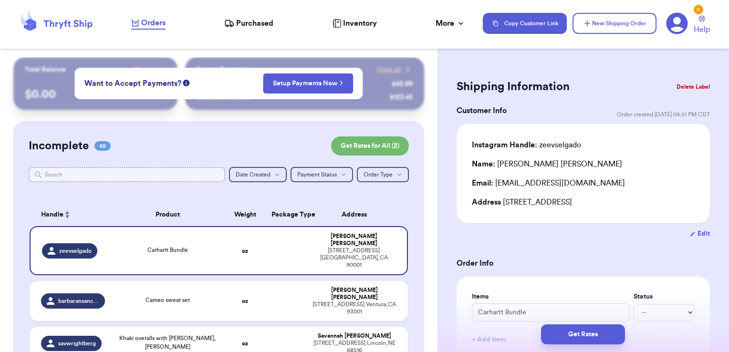
click at [101, 176] on input "text" at bounding box center [127, 174] width 197 height 15
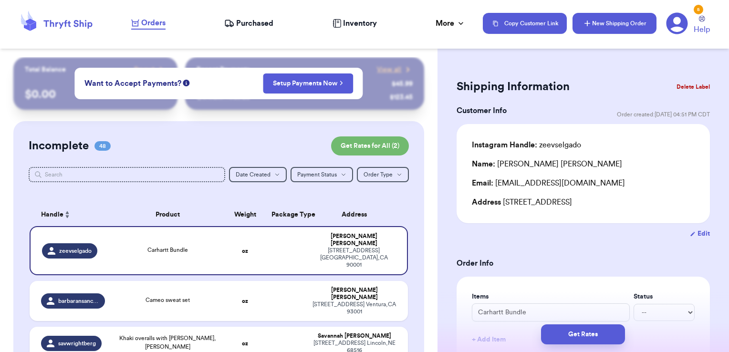
click at [623, 17] on button "New Shipping Order" at bounding box center [614, 23] width 84 height 21
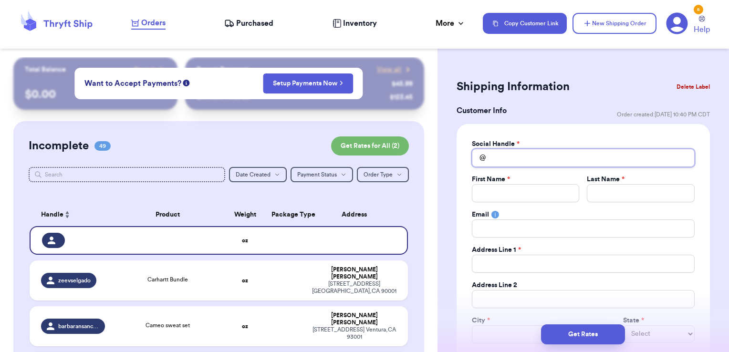
click at [539, 160] on input "Total Amount Paid" at bounding box center [583, 158] width 223 height 18
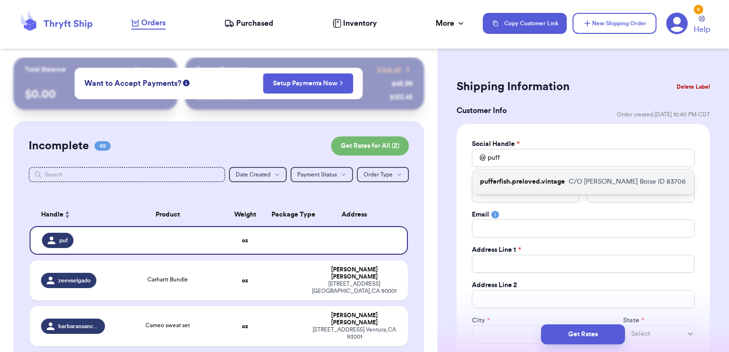
click at [549, 179] on p "pufferfish.preloved.vintage" at bounding box center [522, 182] width 85 height 10
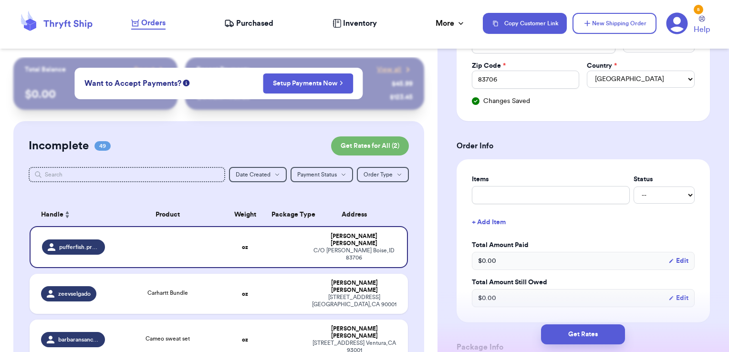
scroll to position [290, 0]
click at [531, 192] on input "text" at bounding box center [551, 195] width 158 height 18
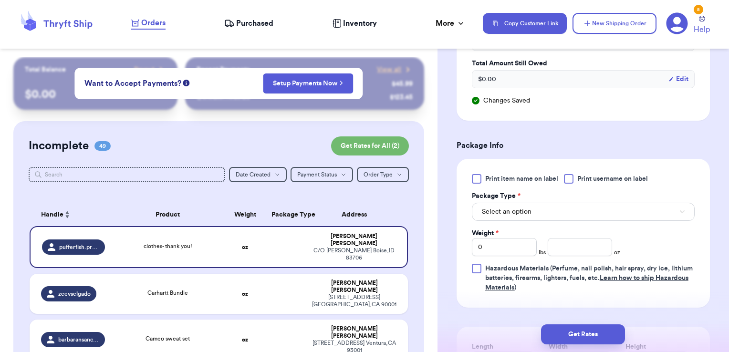
scroll to position [511, 0]
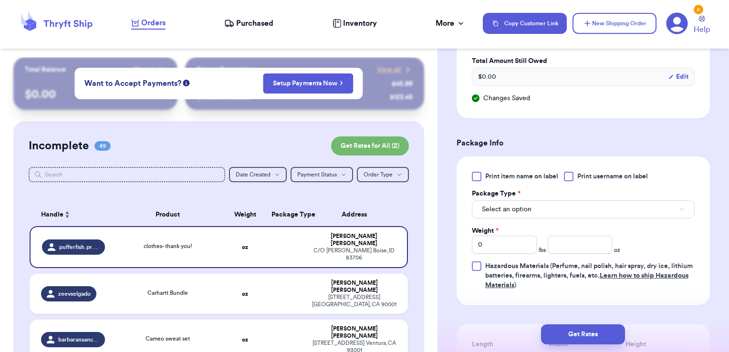
click at [588, 172] on span "Print username on label" at bounding box center [612, 177] width 71 height 10
click at [0, 0] on input "Print username on label" at bounding box center [0, 0] width 0 height 0
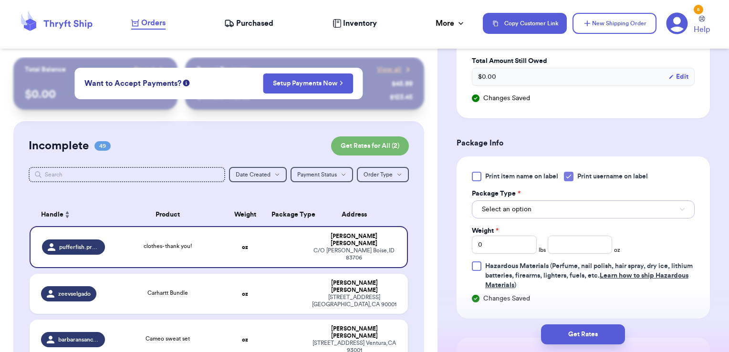
click at [559, 205] on button "Select an option" at bounding box center [583, 209] width 223 height 18
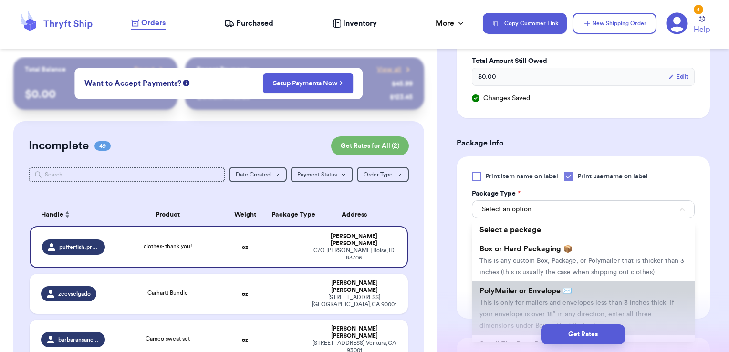
click at [517, 295] on span "PolyMailer or Envelope ✉️" at bounding box center [525, 291] width 93 height 8
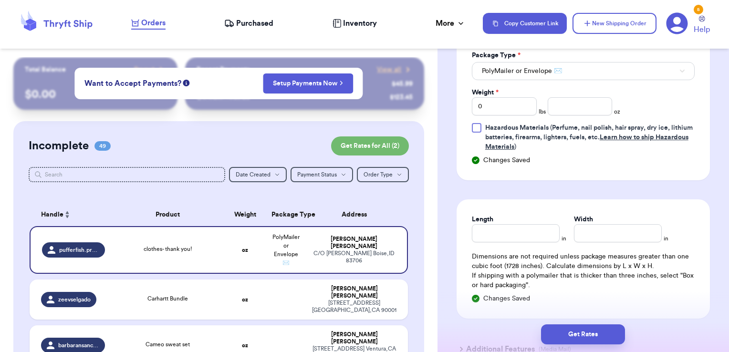
scroll to position [659, 0]
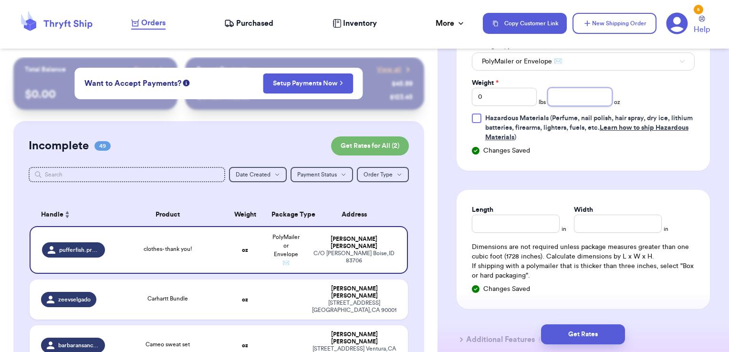
click at [583, 98] on input "number" at bounding box center [580, 97] width 65 height 18
click at [605, 333] on button "Get Rates" at bounding box center [583, 334] width 84 height 20
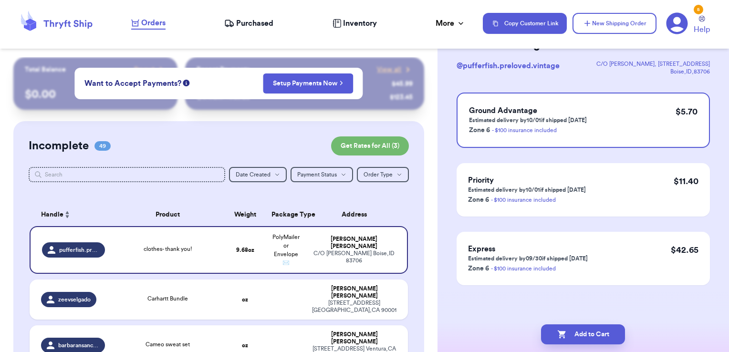
scroll to position [0, 0]
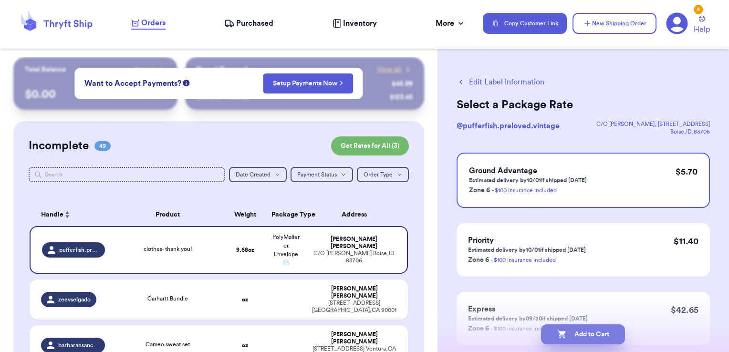
click at [612, 339] on button "Add to Cart" at bounding box center [583, 334] width 84 height 20
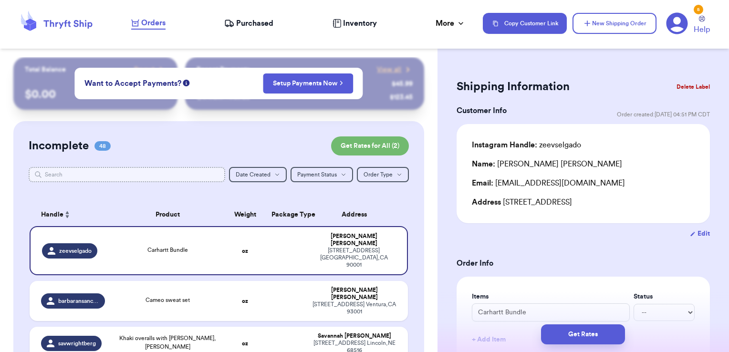
click at [204, 179] on input "text" at bounding box center [127, 174] width 197 height 15
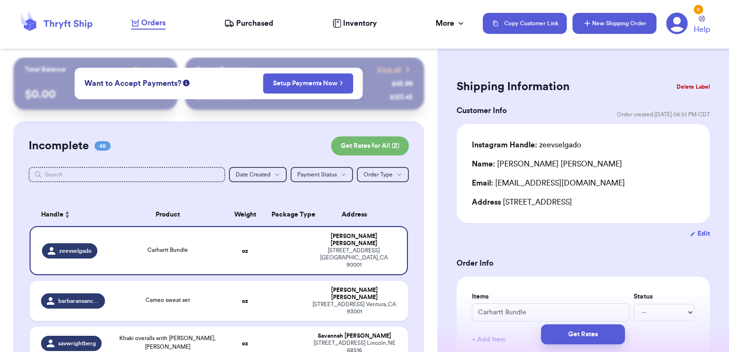
click at [631, 20] on button "New Shipping Order" at bounding box center [614, 23] width 84 height 21
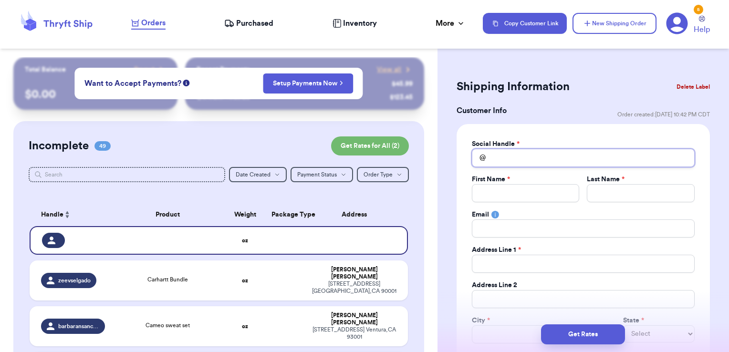
click at [504, 164] on input "Total Amount Paid" at bounding box center [583, 158] width 223 height 18
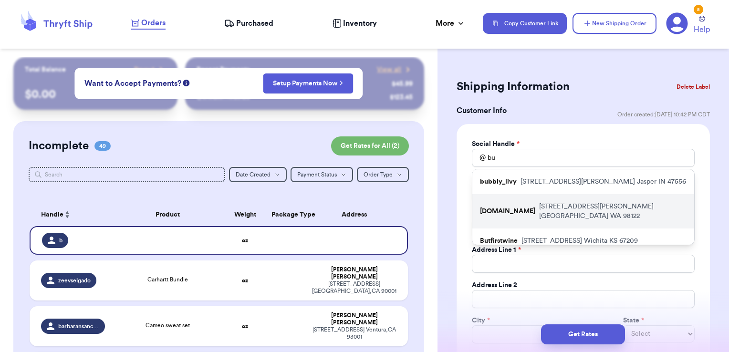
click at [515, 207] on p "[DOMAIN_NAME]" at bounding box center [507, 212] width 55 height 10
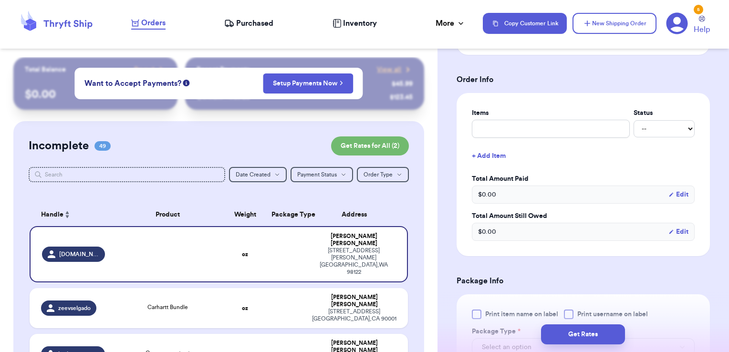
scroll to position [358, 0]
click at [534, 129] on input "text" at bounding box center [551, 127] width 158 height 18
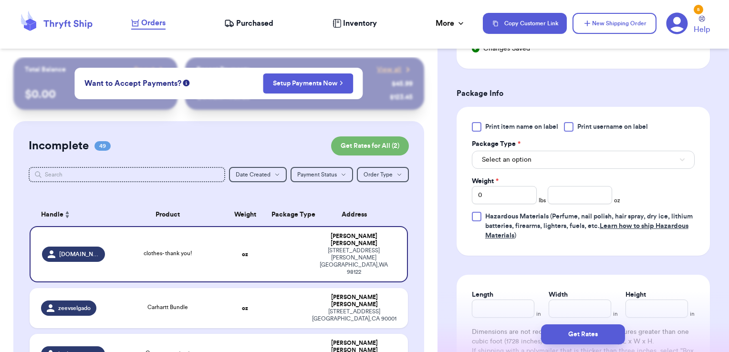
scroll to position [562, 0]
click at [585, 122] on span "Print username on label" at bounding box center [612, 126] width 71 height 10
click at [0, 0] on input "Print username on label" at bounding box center [0, 0] width 0 height 0
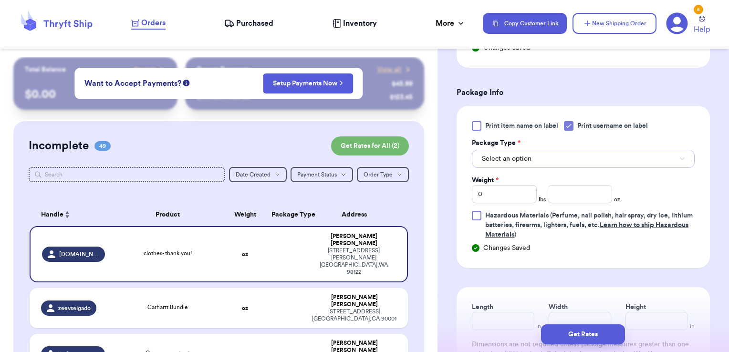
click at [559, 155] on button "Select an option" at bounding box center [583, 159] width 223 height 18
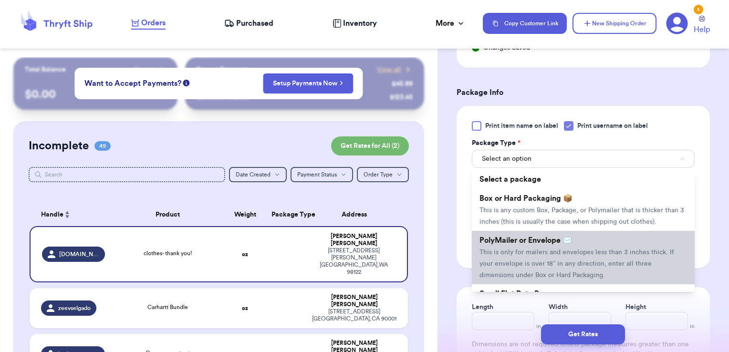
click at [526, 244] on span "PolyMailer or Envelope ✉️" at bounding box center [525, 241] width 93 height 8
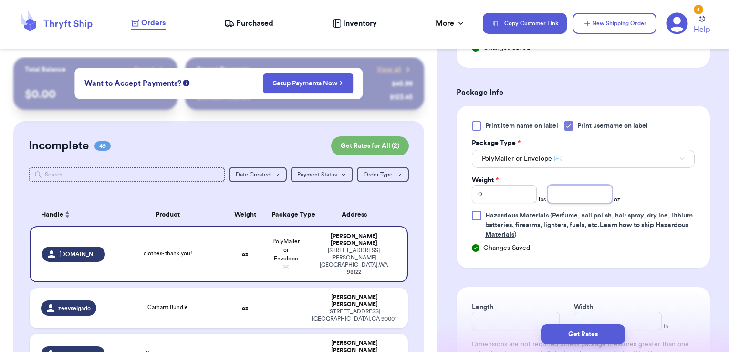
click at [568, 196] on input "number" at bounding box center [580, 194] width 65 height 18
click at [573, 333] on button "Get Rates" at bounding box center [583, 334] width 84 height 20
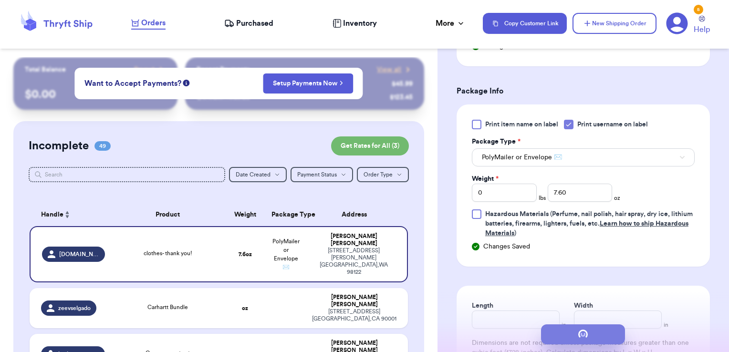
scroll to position [0, 0]
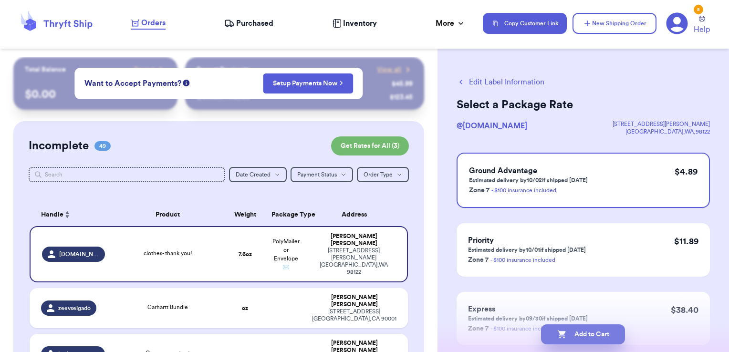
click at [615, 331] on button "Add to Cart" at bounding box center [583, 334] width 84 height 20
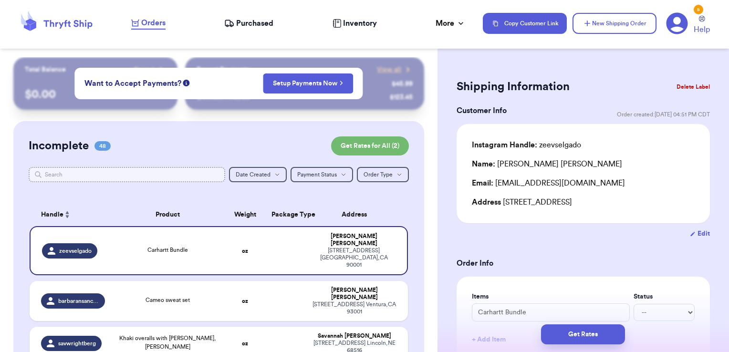
click at [212, 180] on input "text" at bounding box center [127, 174] width 197 height 15
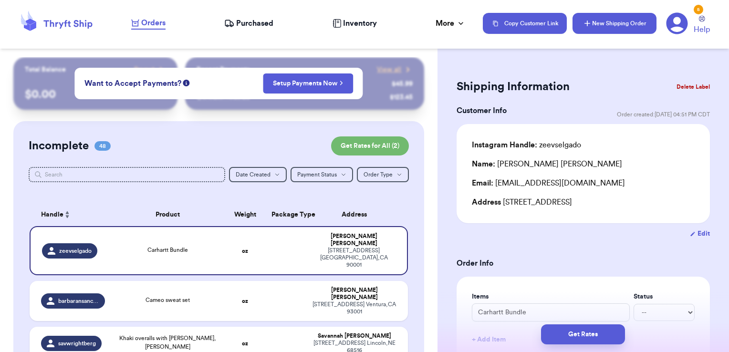
click at [602, 24] on button "New Shipping Order" at bounding box center [614, 23] width 84 height 21
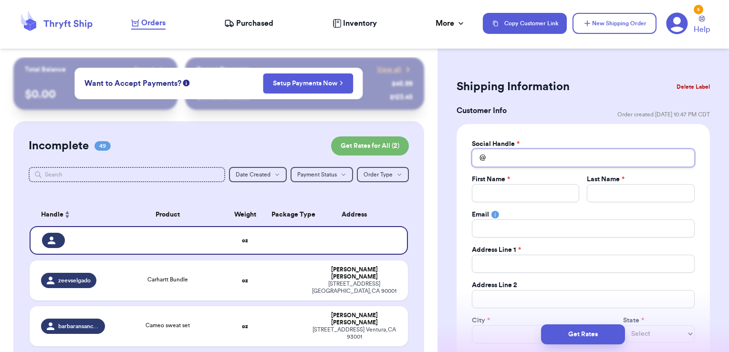
click at [503, 153] on input "Total Amount Paid" at bounding box center [583, 158] width 223 height 18
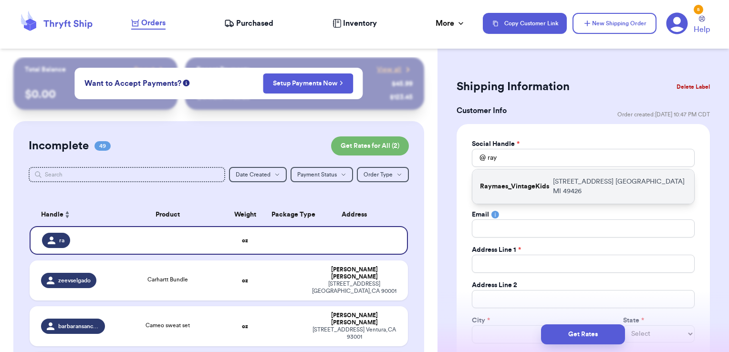
click at [518, 182] on p "Raymaes_VintageKids" at bounding box center [514, 187] width 69 height 10
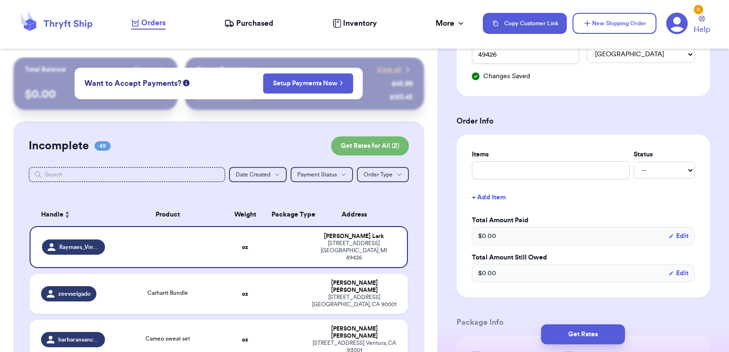
scroll to position [316, 0]
click at [560, 169] on input "text" at bounding box center [551, 169] width 158 height 18
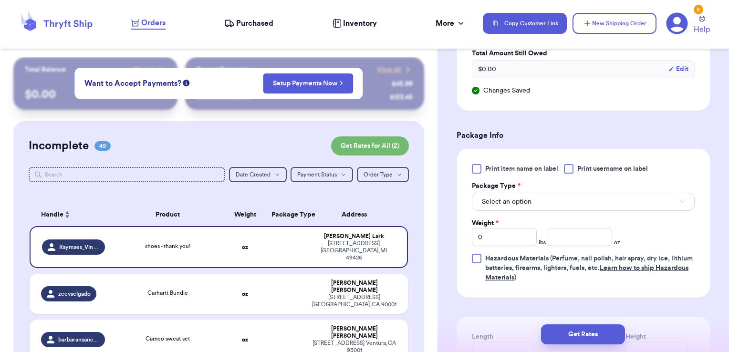
scroll to position [527, 0]
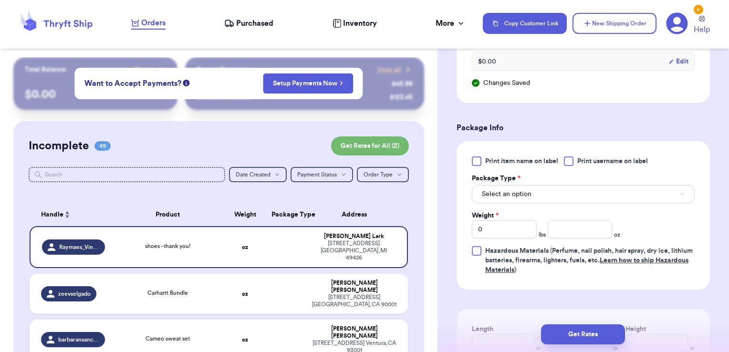
click at [590, 161] on span "Print username on label" at bounding box center [612, 161] width 71 height 10
click at [0, 0] on input "Print username on label" at bounding box center [0, 0] width 0 height 0
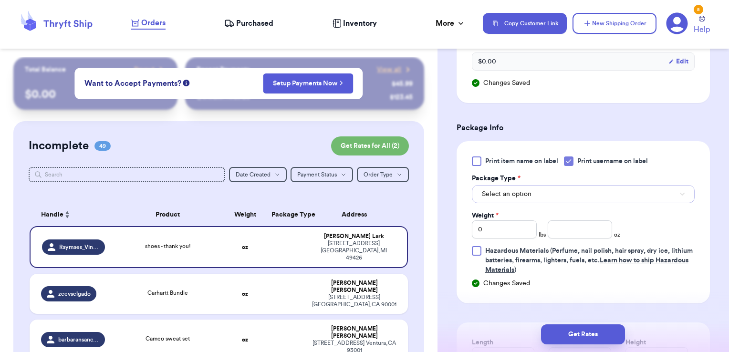
click at [568, 194] on button "Select an option" at bounding box center [583, 194] width 223 height 18
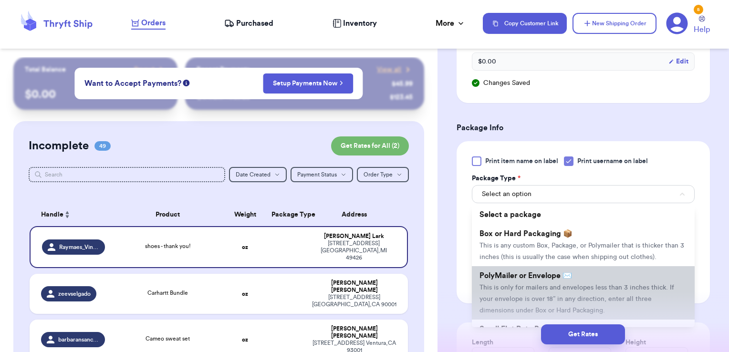
click at [539, 277] on li "PolyMailer or Envelope ✉️ This is only for mailers and envelopes less than 3 in…" at bounding box center [583, 292] width 223 height 53
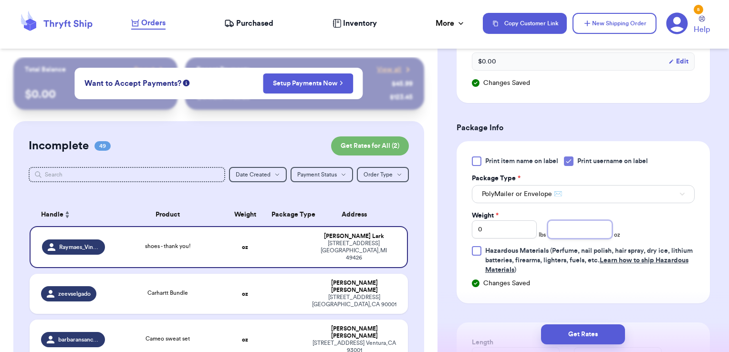
click at [580, 228] on input "number" at bounding box center [580, 229] width 65 height 18
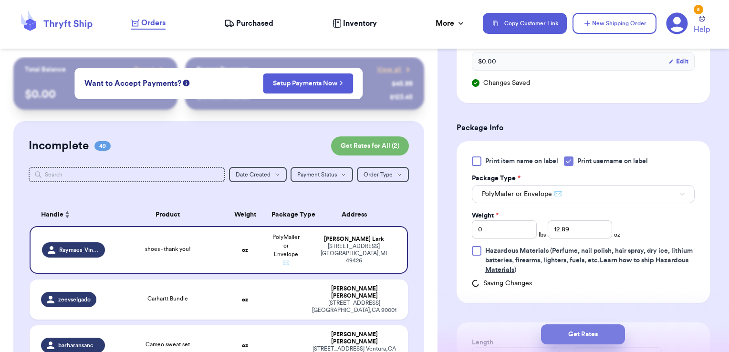
click at [574, 338] on button "Get Rates" at bounding box center [583, 334] width 84 height 20
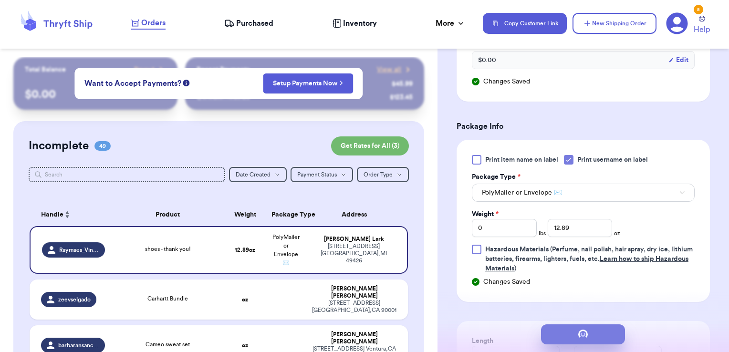
scroll to position [0, 0]
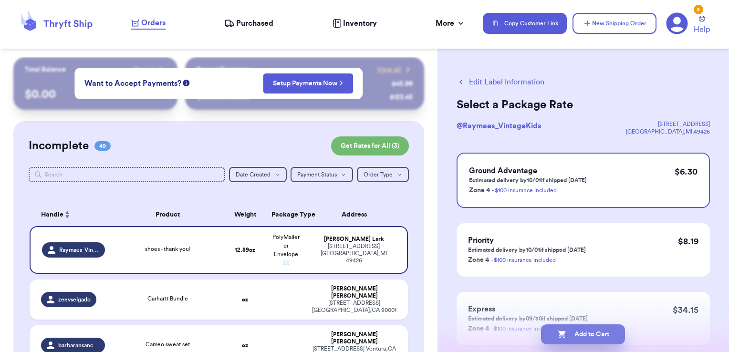
click at [610, 332] on button "Add to Cart" at bounding box center [583, 334] width 84 height 20
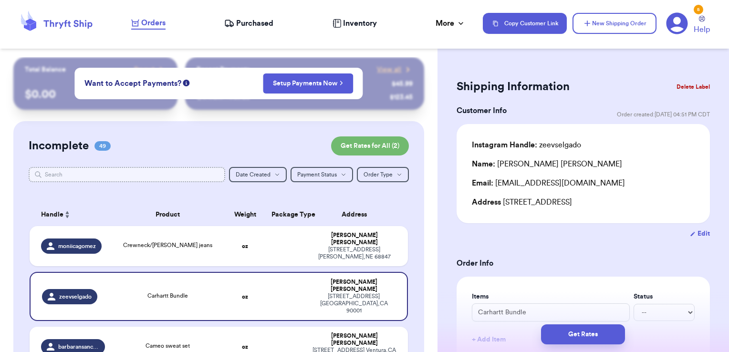
click at [206, 176] on input "text" at bounding box center [127, 174] width 197 height 15
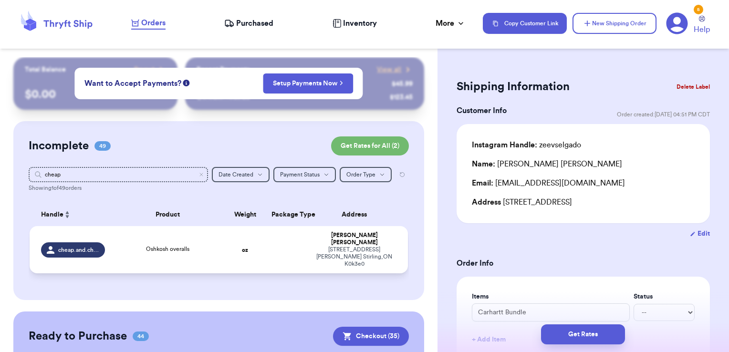
click at [290, 242] on td at bounding box center [286, 249] width 41 height 47
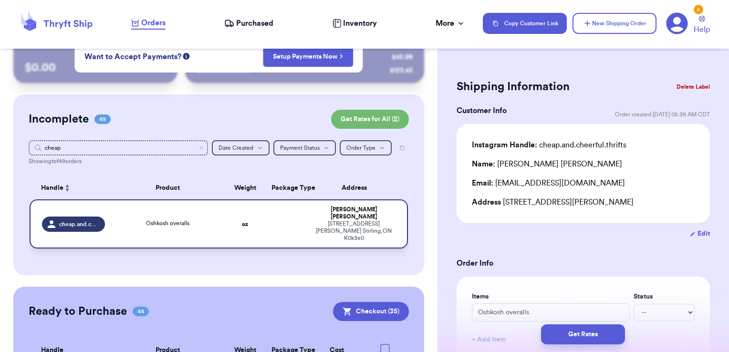
scroll to position [27, 0]
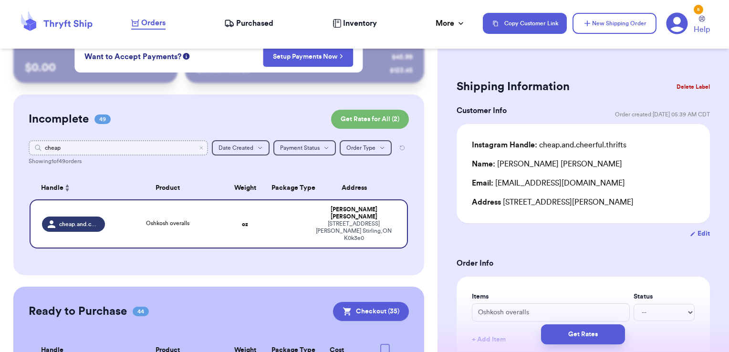
click at [198, 150] on input "cheap" at bounding box center [119, 147] width 180 height 15
click at [200, 149] on icon "Clear search" at bounding box center [201, 147] width 3 height 3
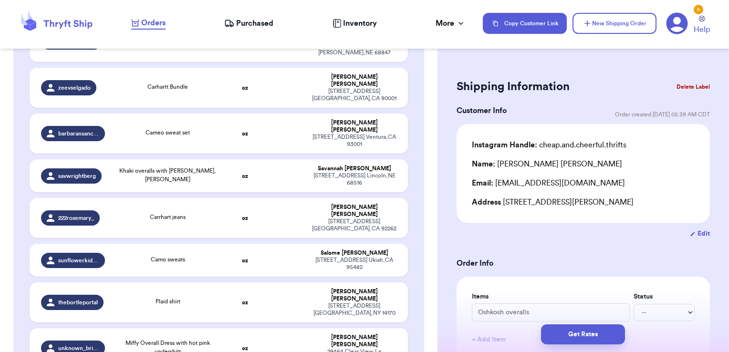
scroll to position [0, 0]
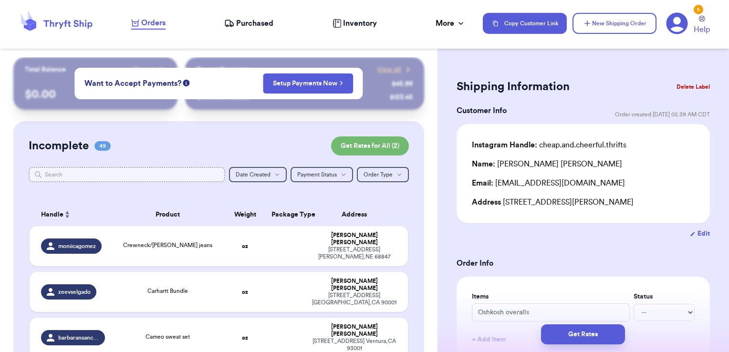
click at [86, 178] on input "text" at bounding box center [127, 174] width 197 height 15
